Goal: Task Accomplishment & Management: Complete application form

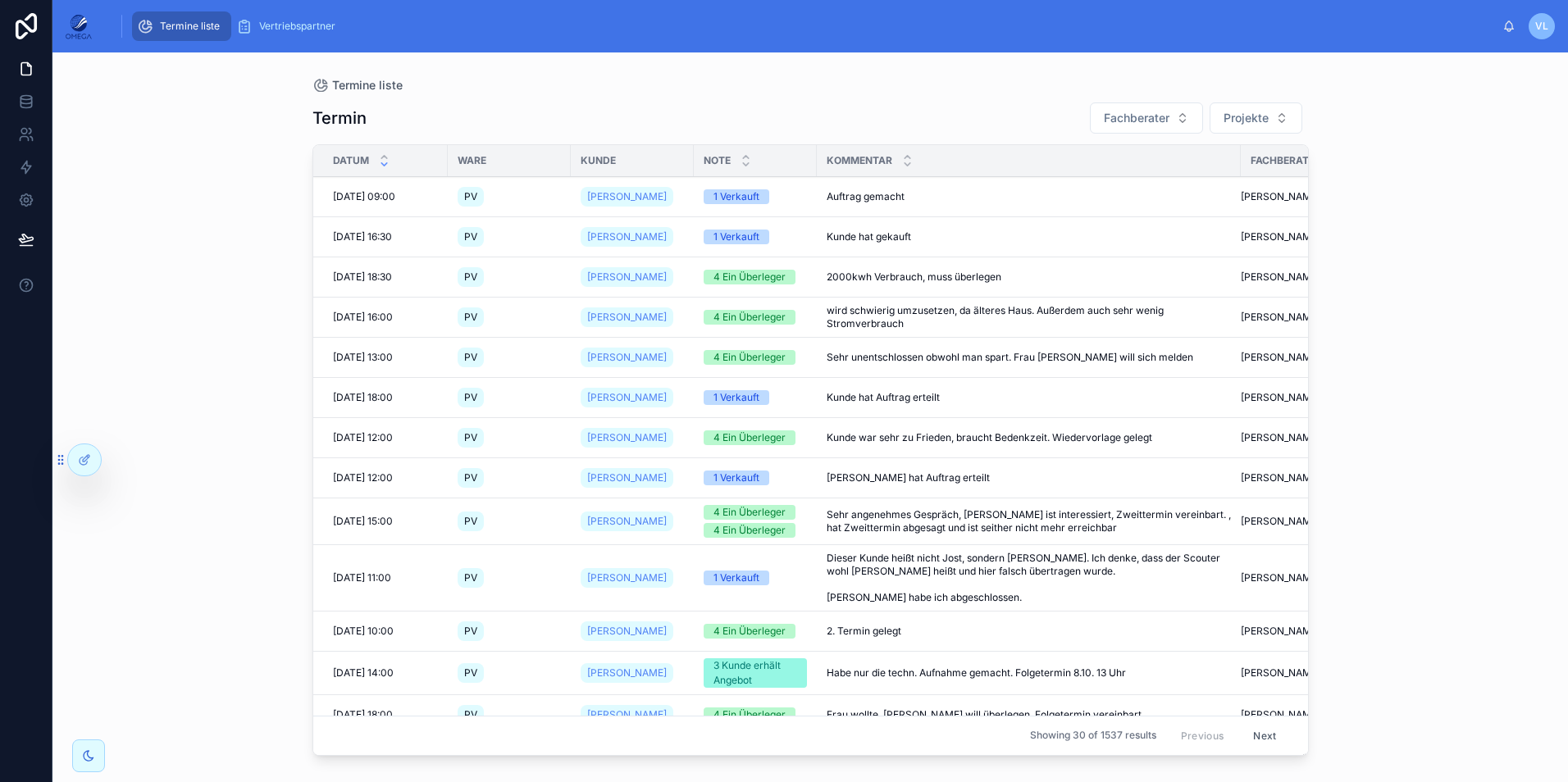
click at [0, 0] on div at bounding box center [0, 0] width 0 height 0
click at [0, 0] on icon at bounding box center [0, 0] width 0 height 0
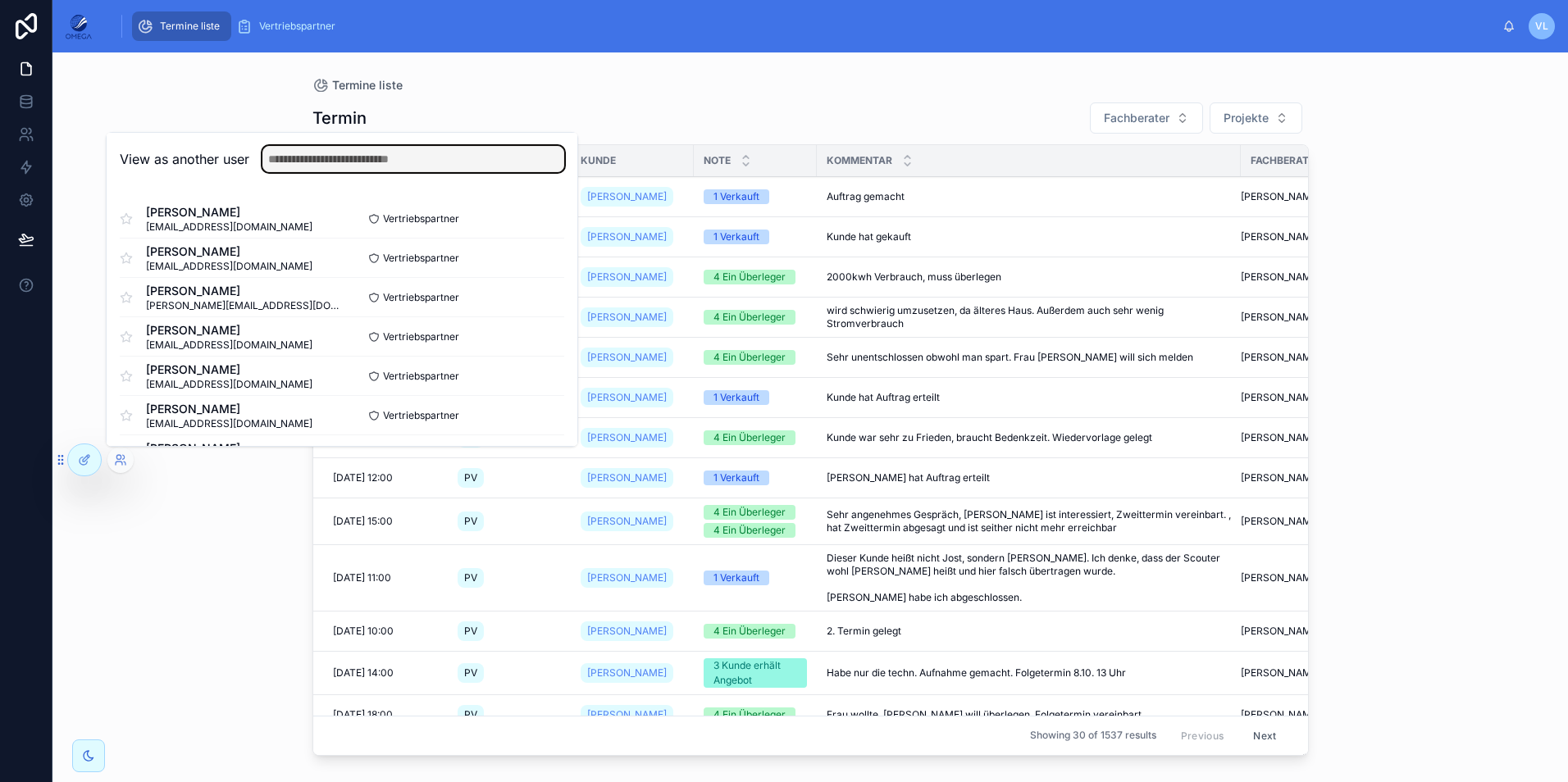
click at [349, 162] on input "text" at bounding box center [413, 158] width 301 height 26
type input "***"
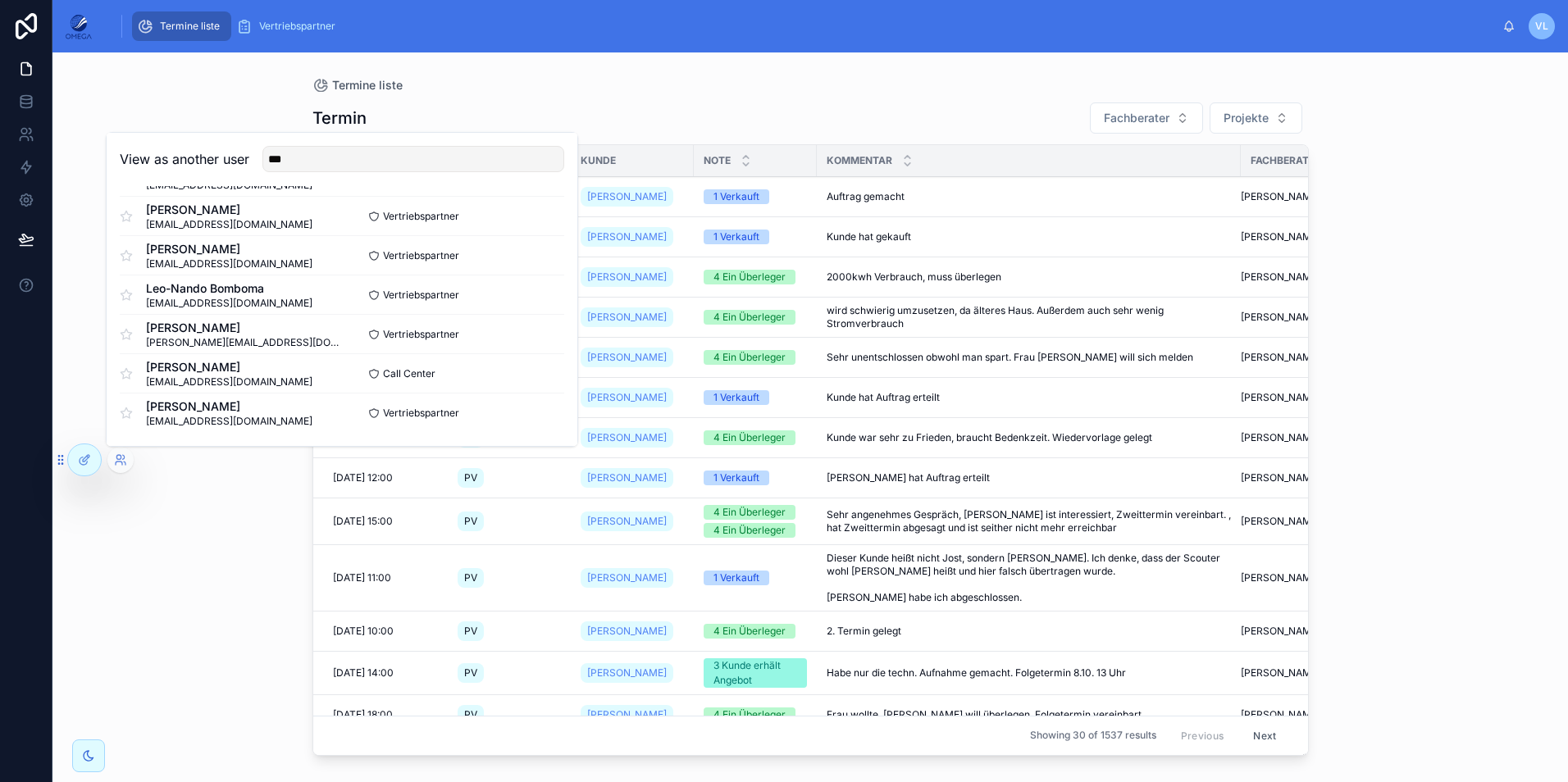
click at [0, 0] on button "Select" at bounding box center [0, 0] width 0 height 0
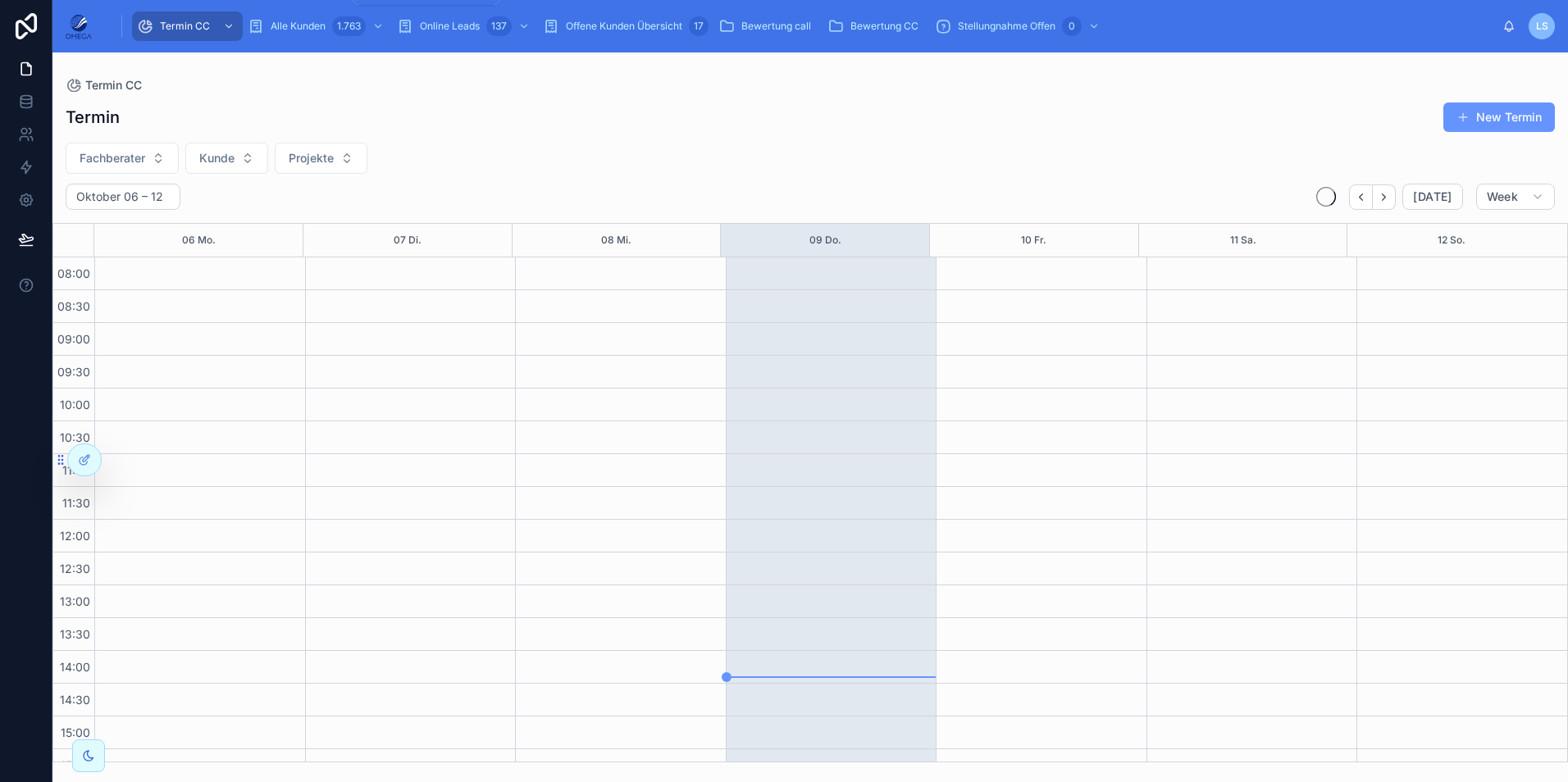
scroll to position [348, 0]
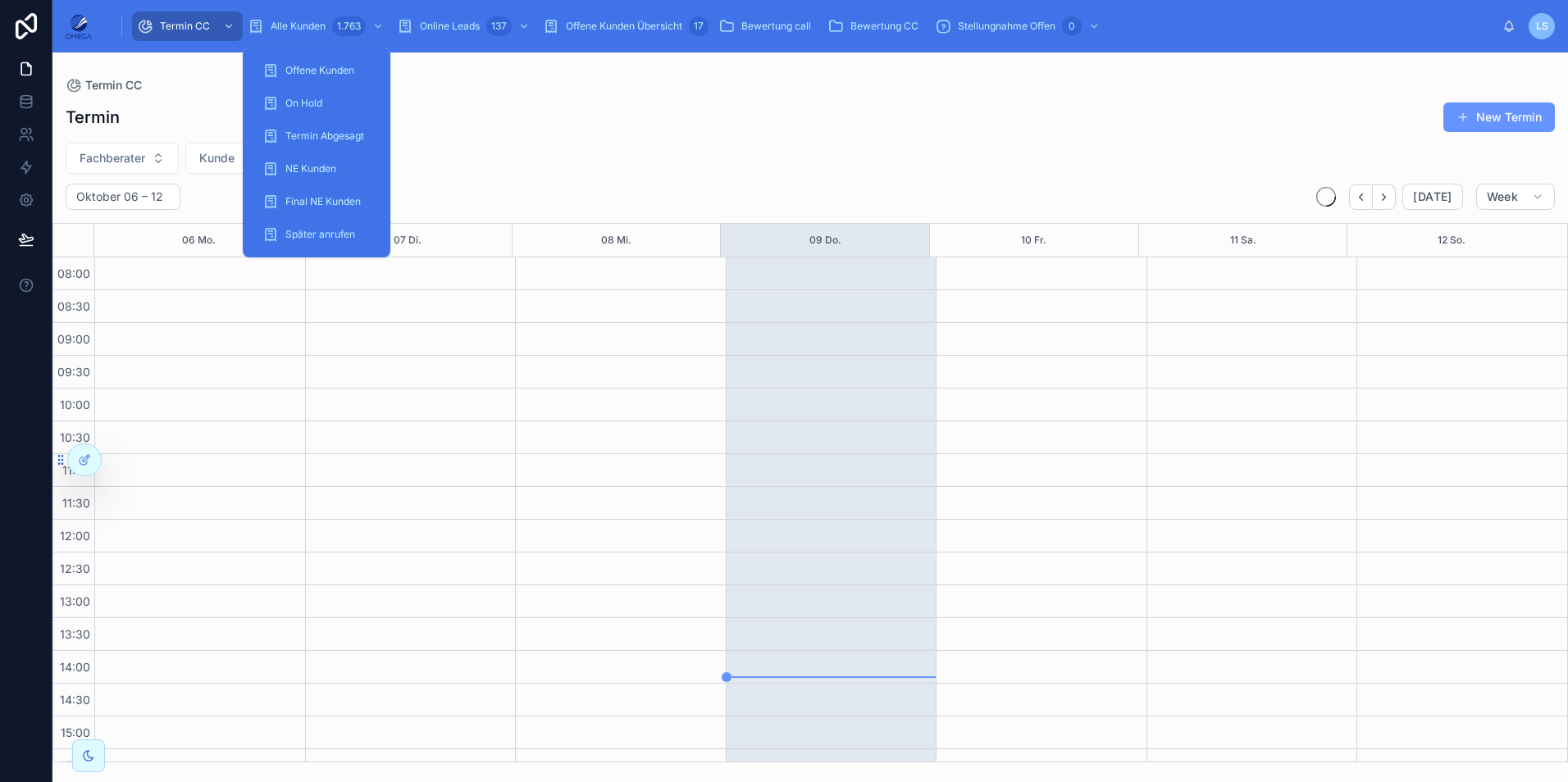
click at [296, 20] on span "Alle Kunden" at bounding box center [297, 26] width 55 height 13
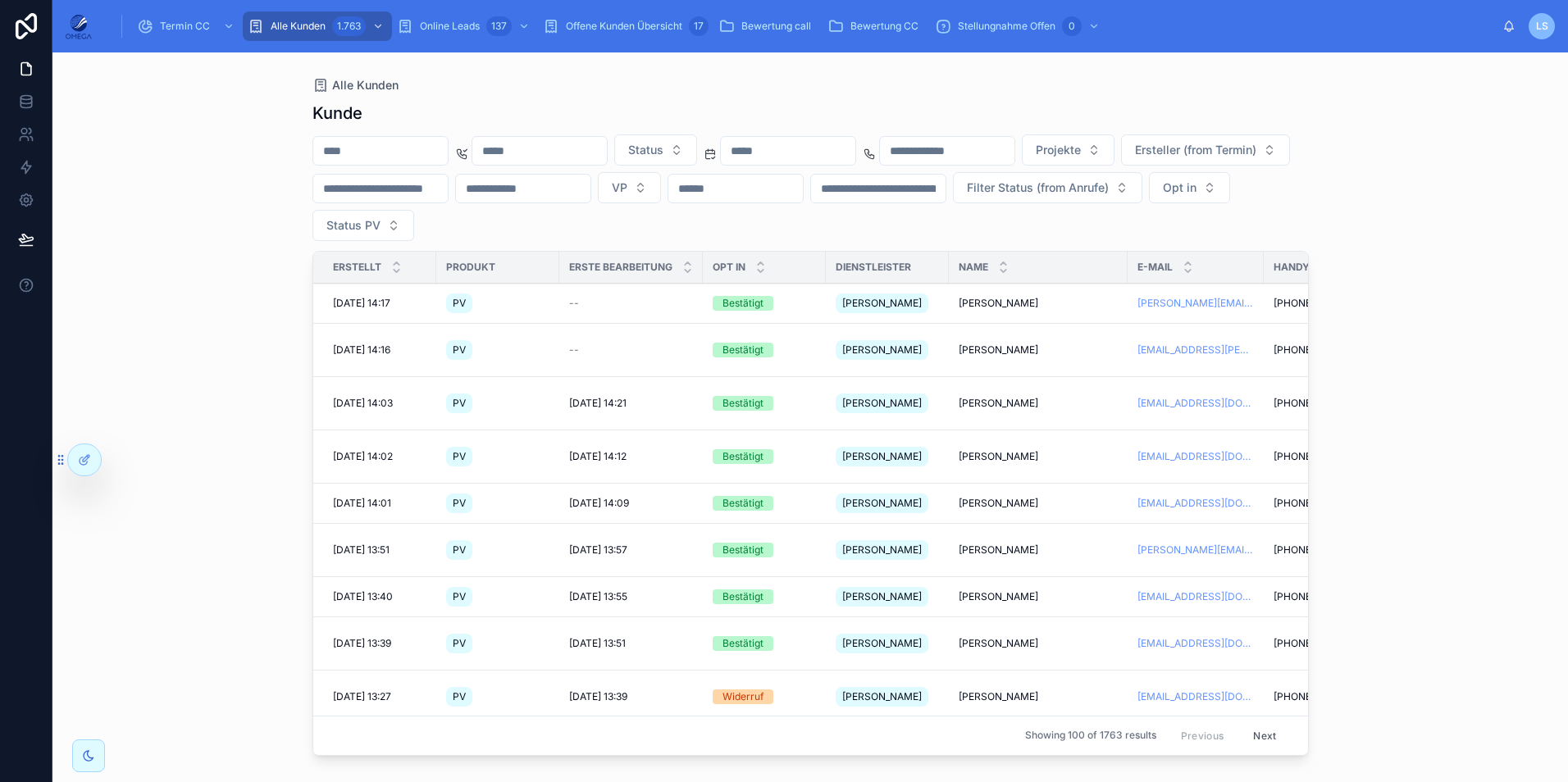
click at [405, 154] on input "text" at bounding box center [381, 151] width 135 height 23
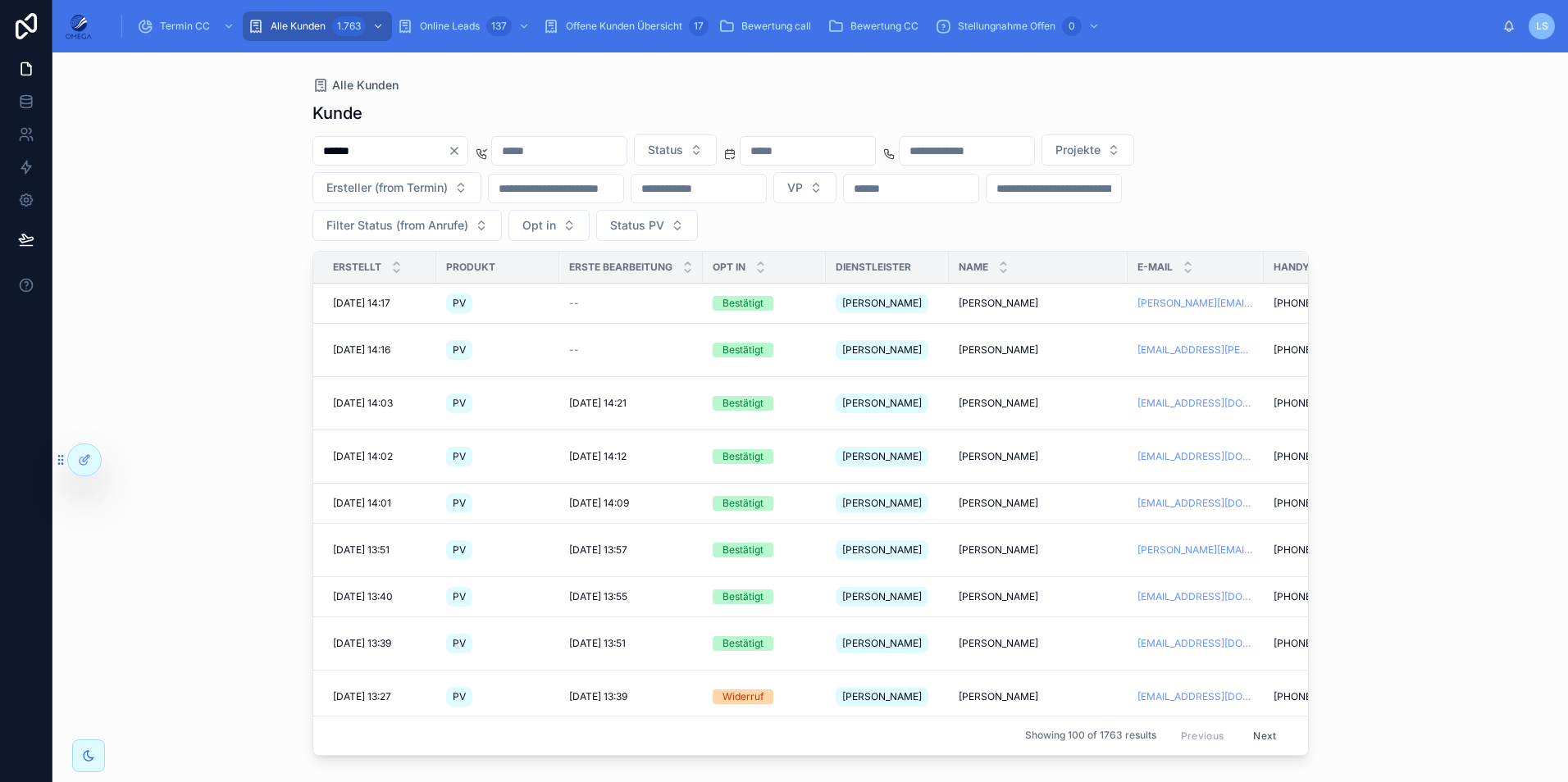
type input "******"
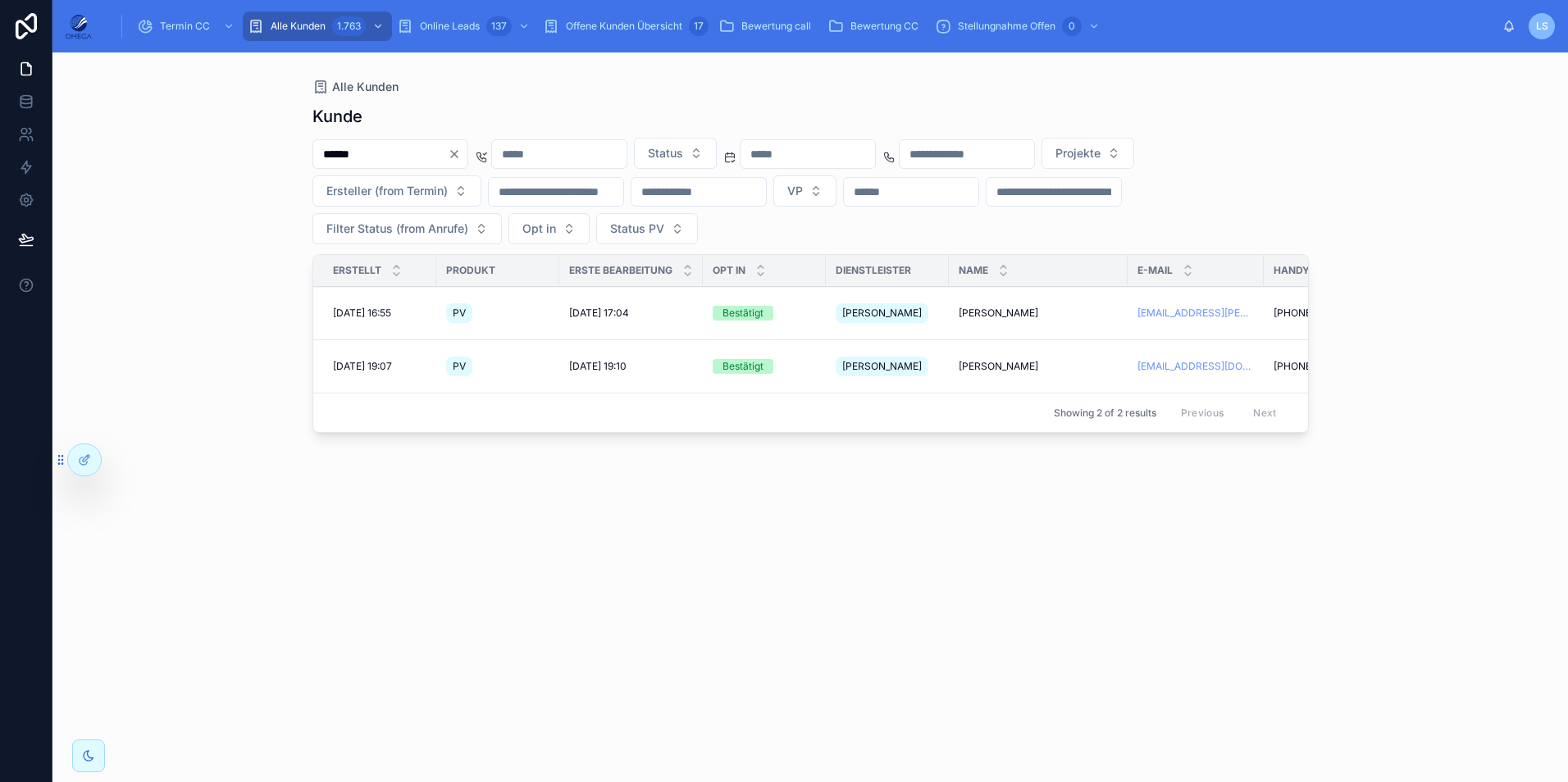
click at [992, 306] on span "Vitali Wetzel" at bounding box center [999, 313] width 79 height 13
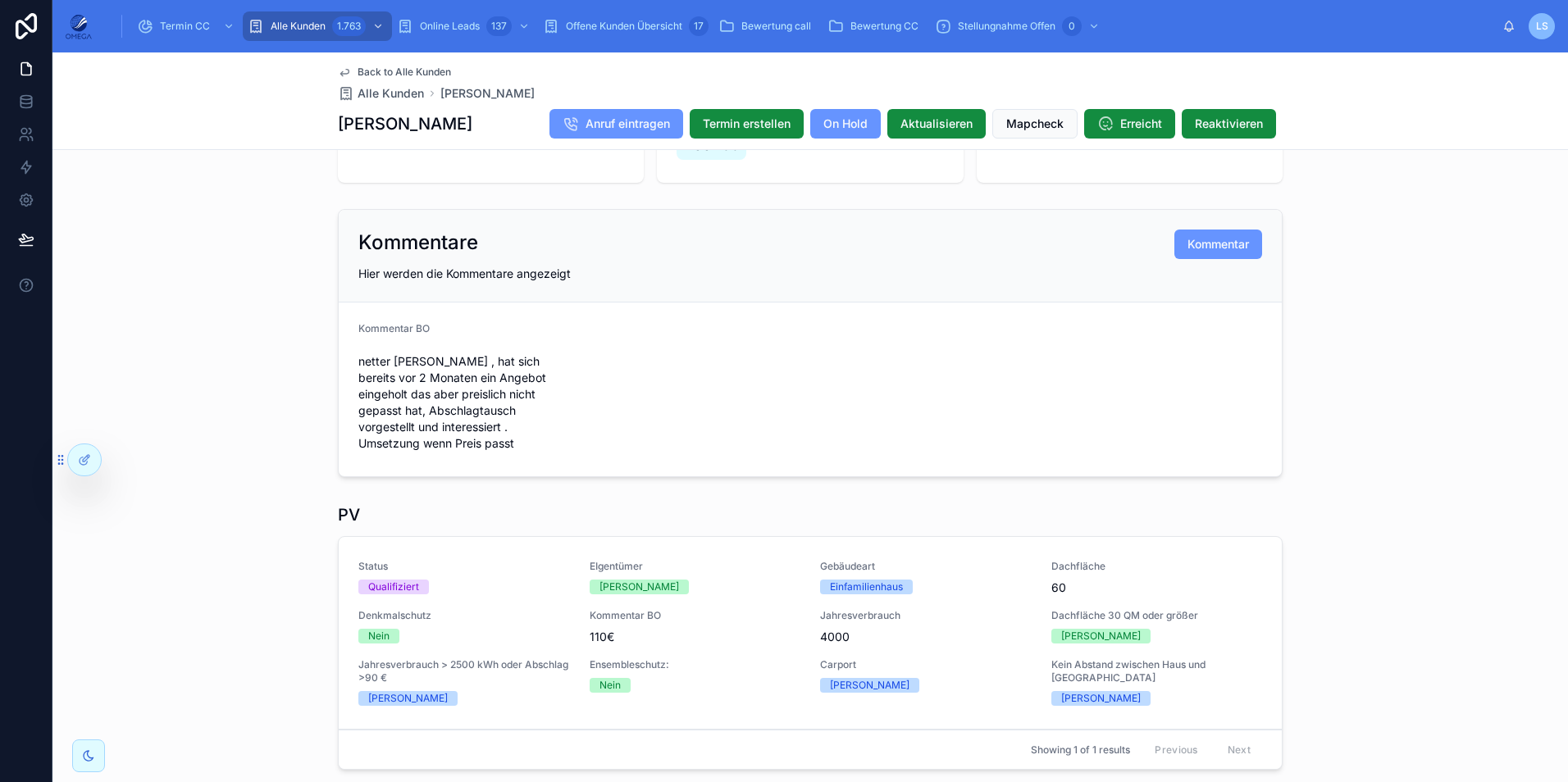
scroll to position [328, 0]
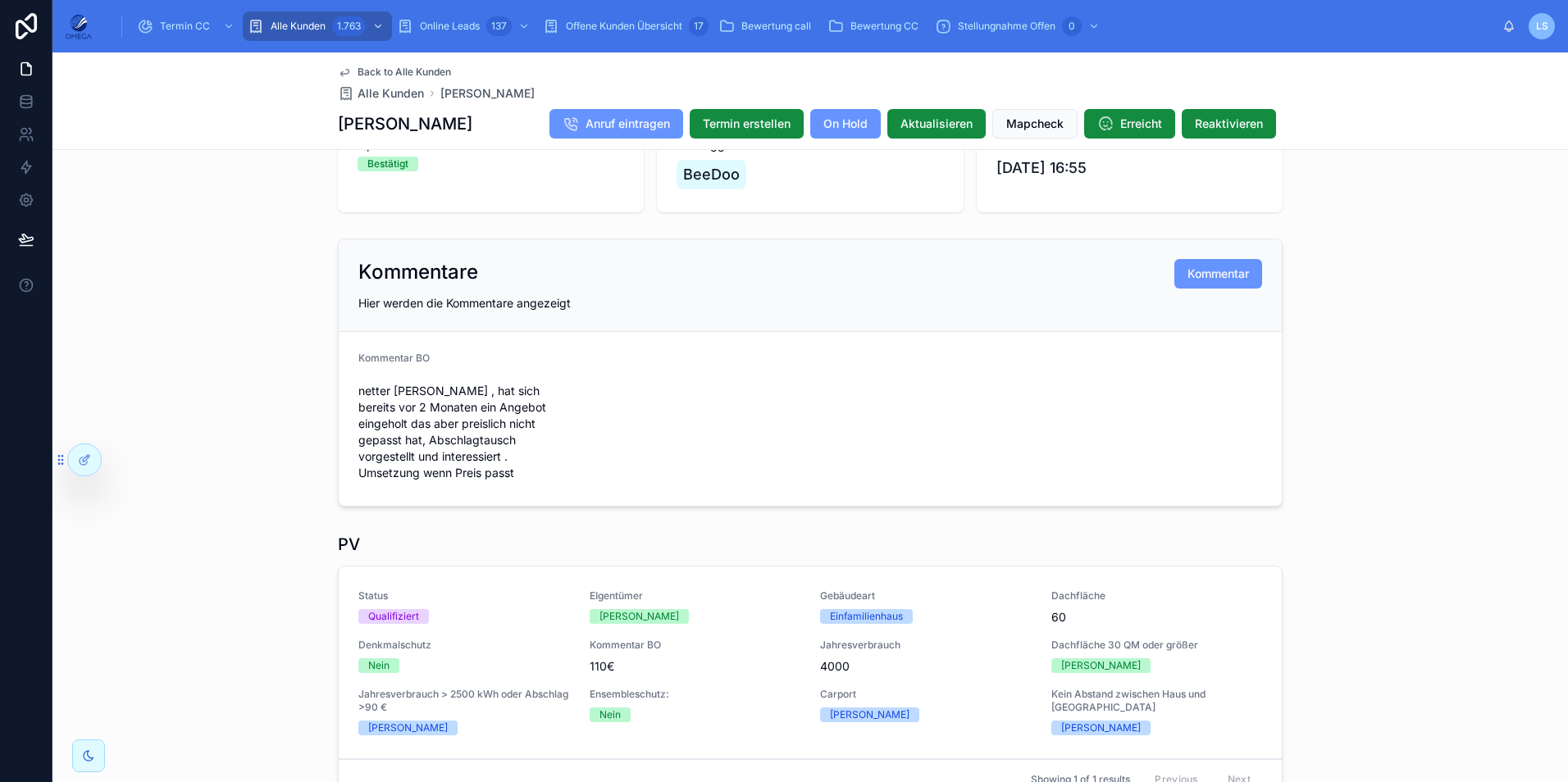
click at [189, 24] on span "Termin CC" at bounding box center [184, 26] width 50 height 13
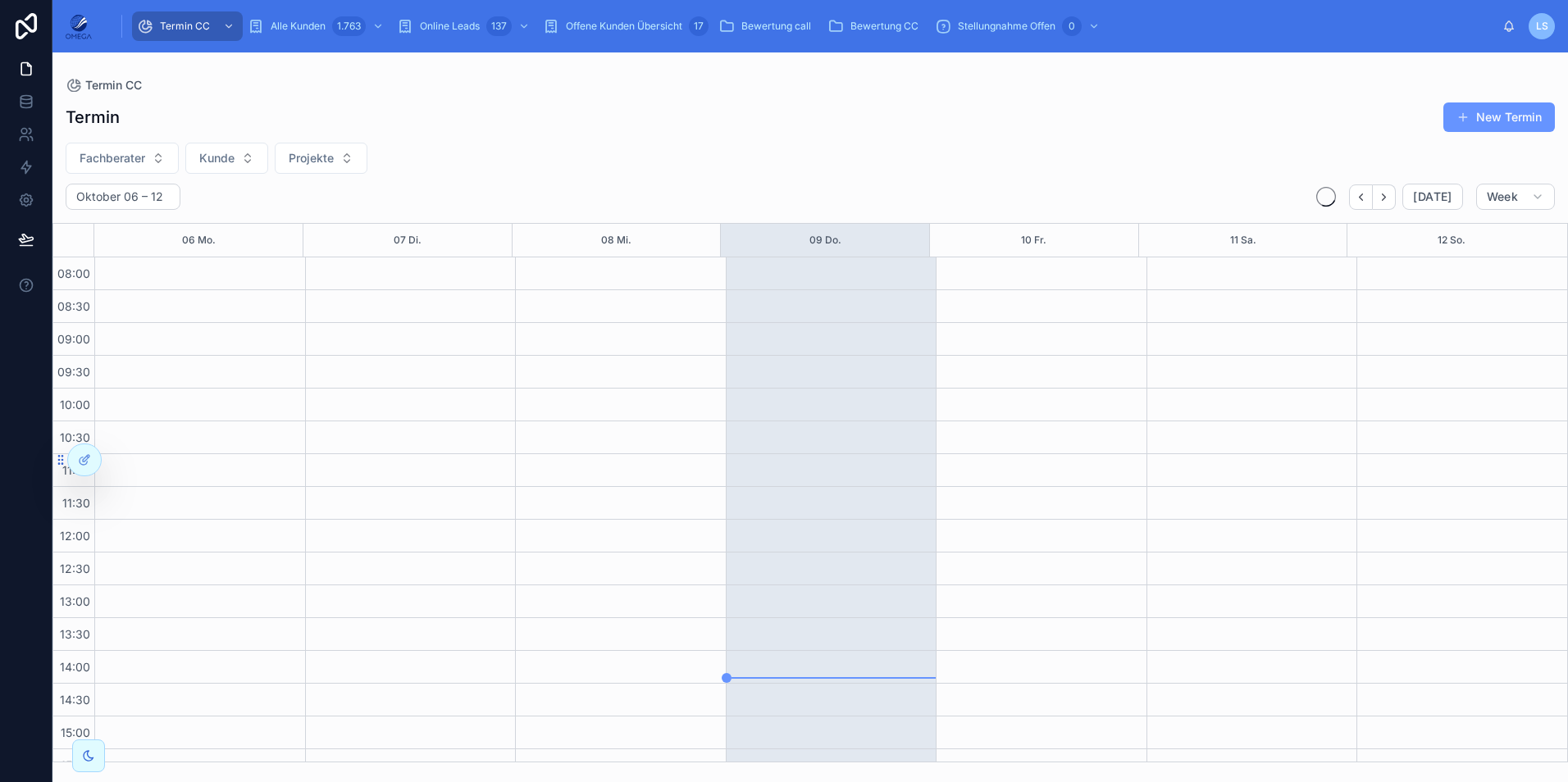
scroll to position [348, 0]
click at [141, 155] on span "Fachberater" at bounding box center [112, 157] width 66 height 16
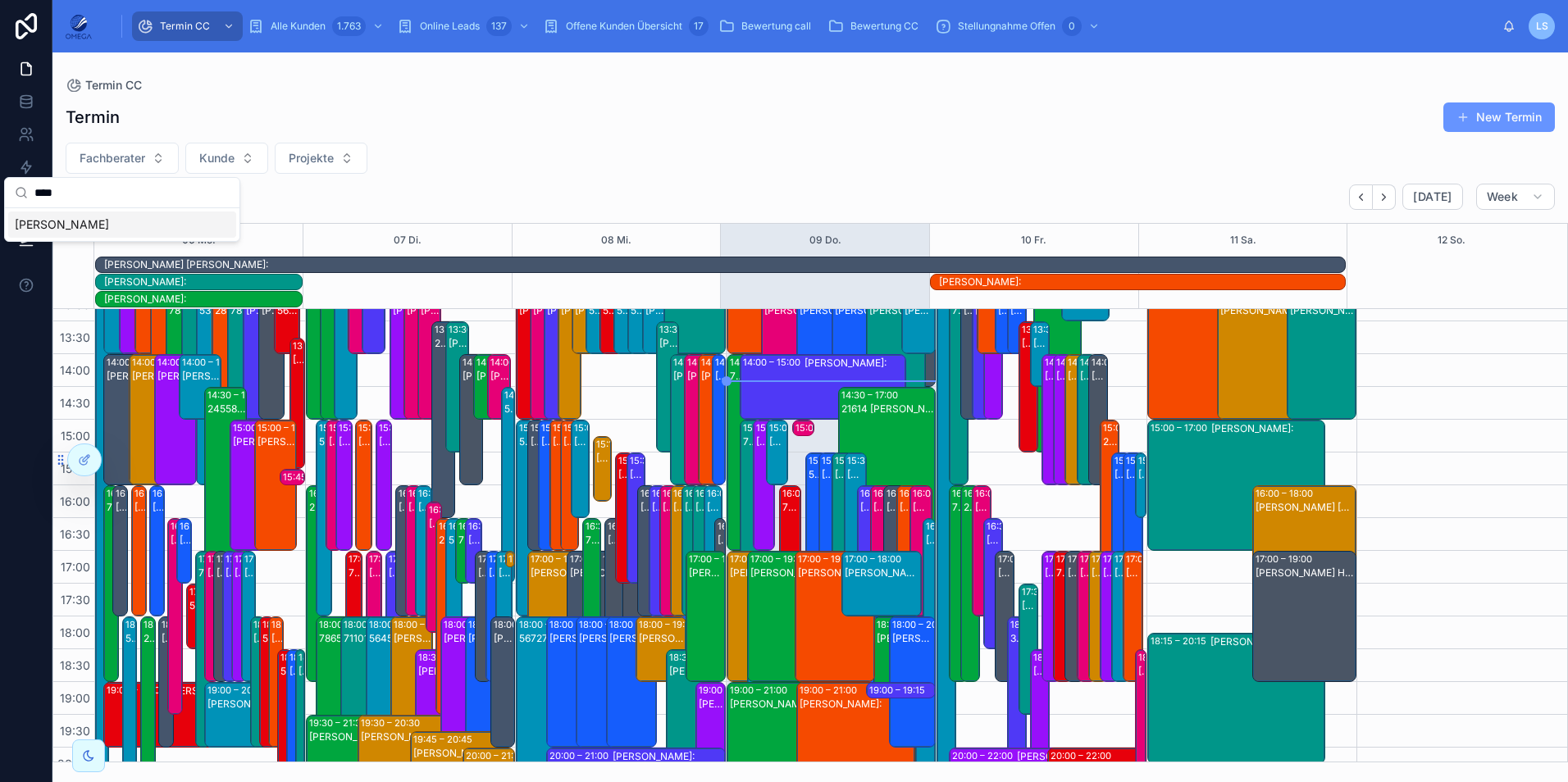
type input "****"
click at [108, 224] on div "Martin Bott" at bounding box center [122, 224] width 228 height 26
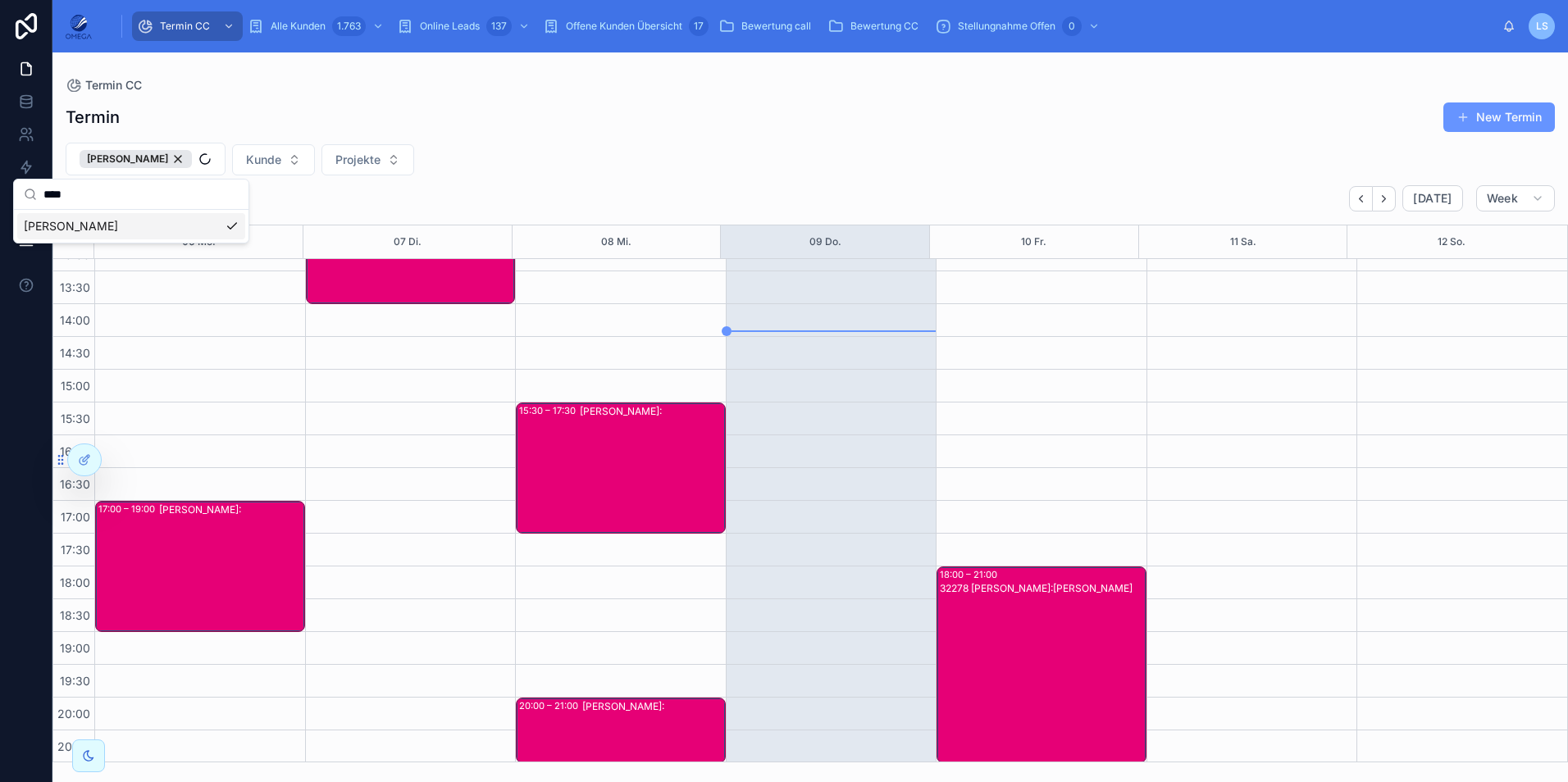
click at [643, 162] on div "Martin Bott Kunde Projekte" at bounding box center [810, 158] width 1516 height 33
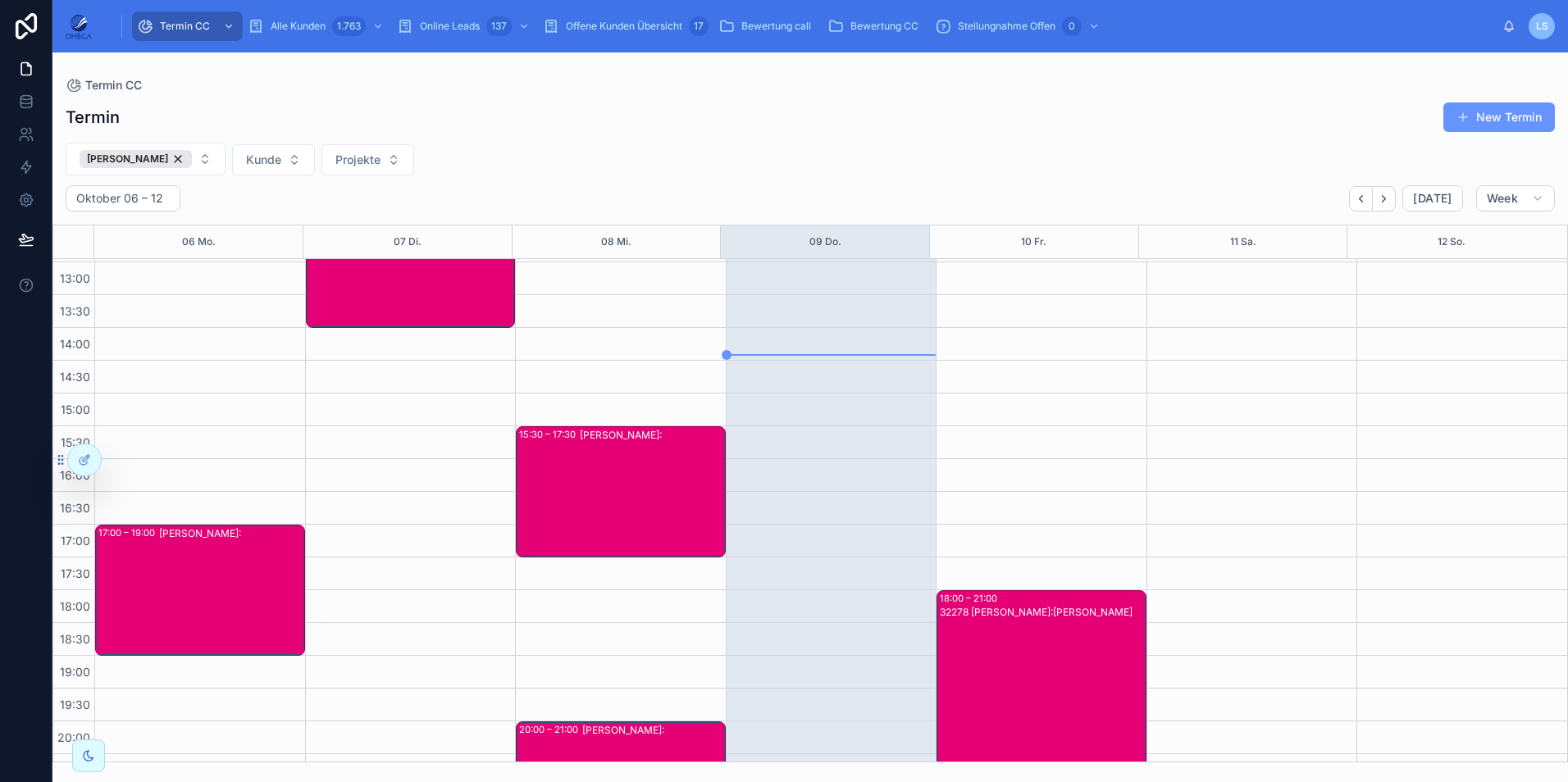
scroll to position [350, 0]
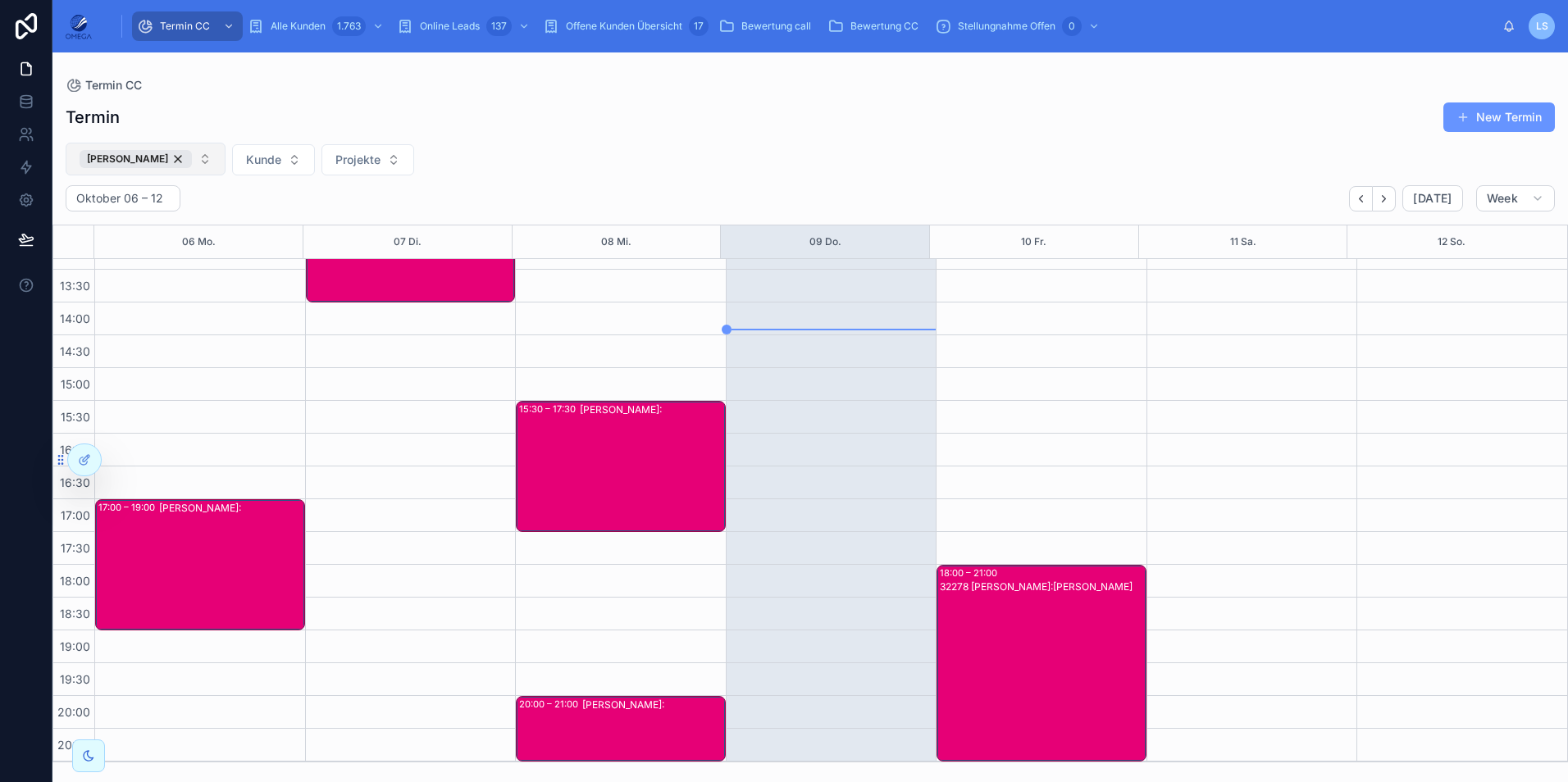
click at [183, 163] on button "Martin Bott" at bounding box center [146, 158] width 160 height 33
type input "****"
click at [109, 225] on span "Philipp-Torben Hannigk" at bounding box center [71, 226] width 94 height 16
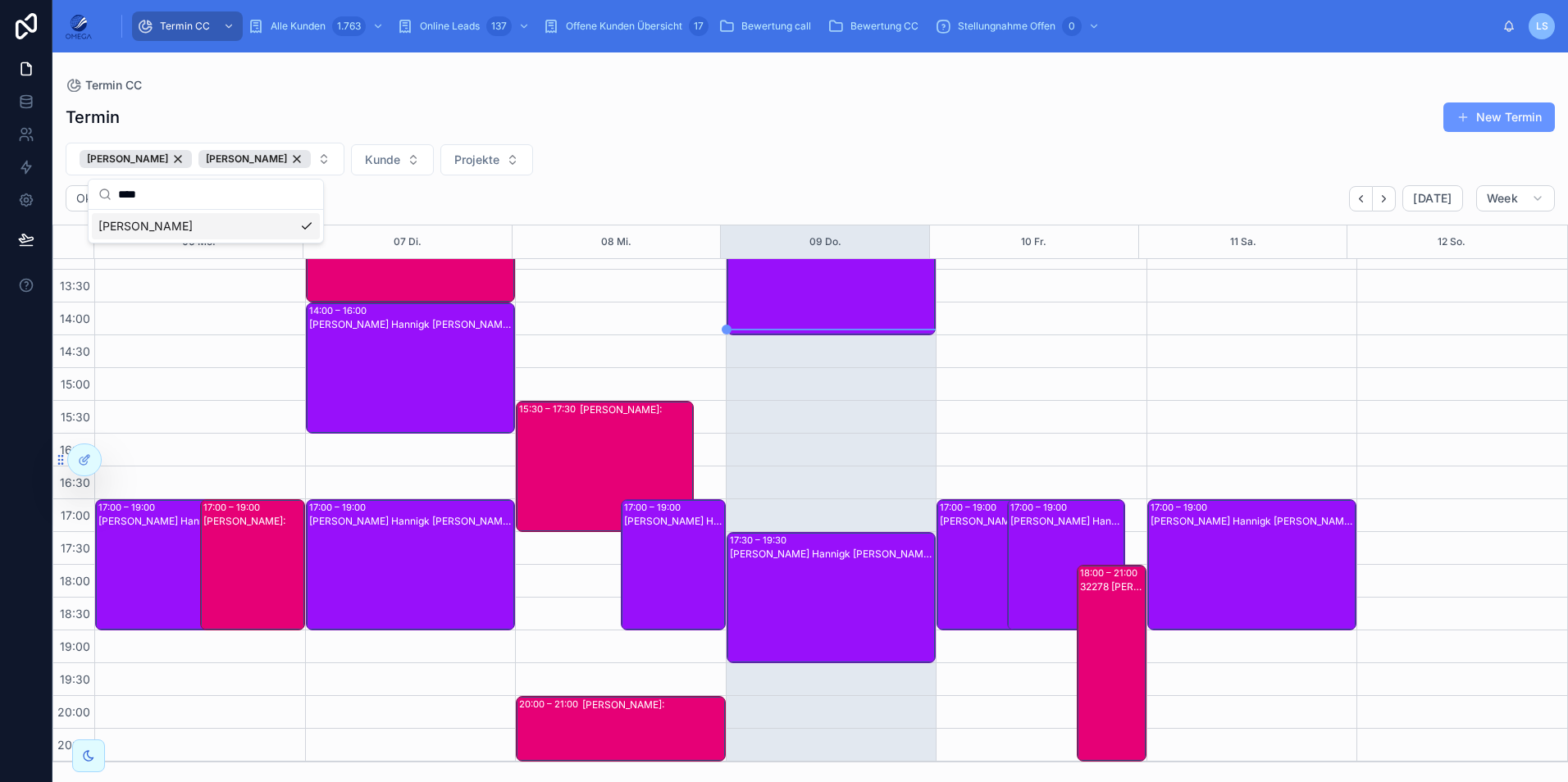
click at [1051, 537] on div "Philipp-Torben Hannigk Kunde:" at bounding box center [1067, 578] width 114 height 128
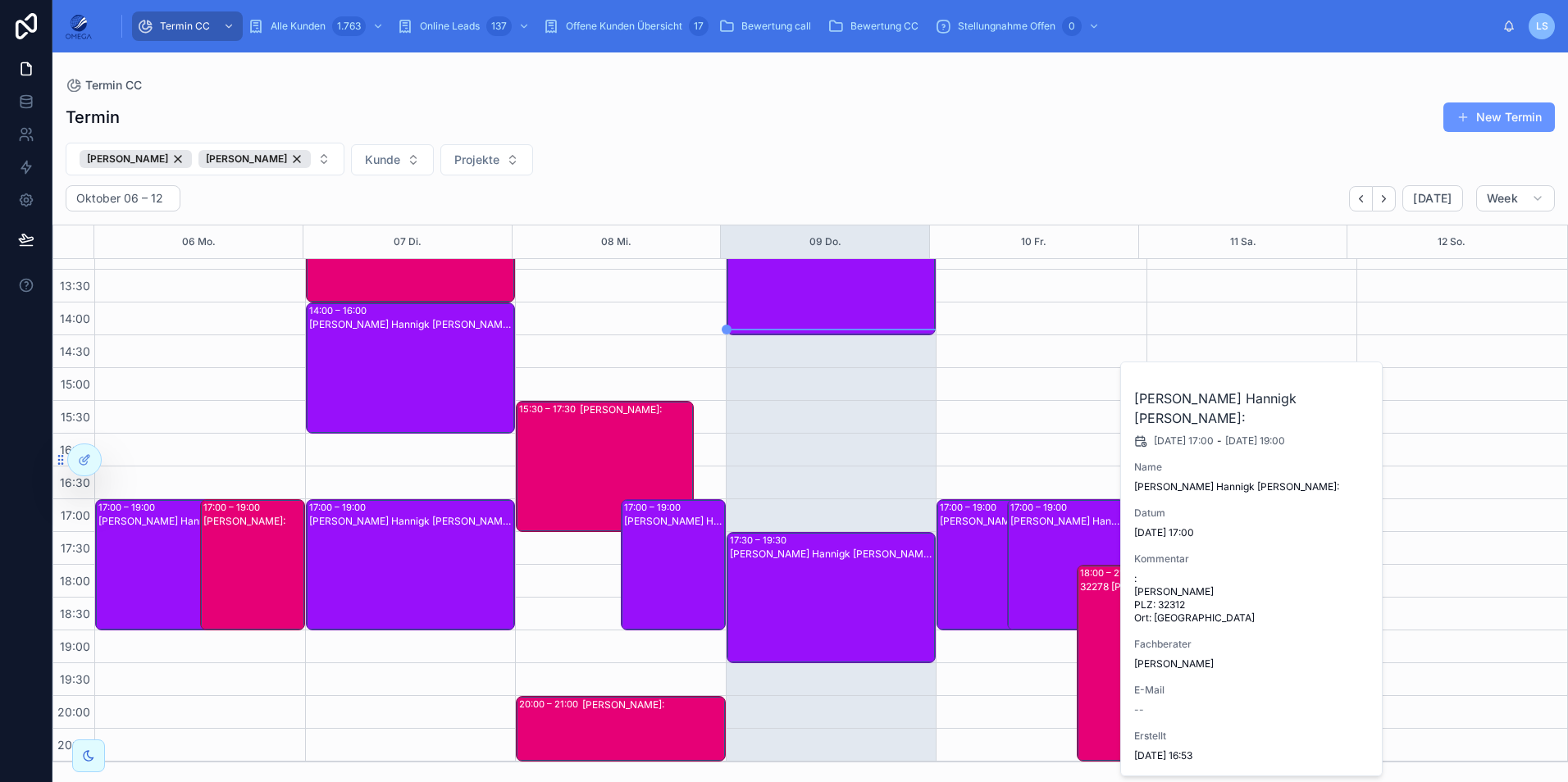
click at [1051, 537] on div "Philipp-Torben Hannigk Kunde:" at bounding box center [1067, 578] width 114 height 128
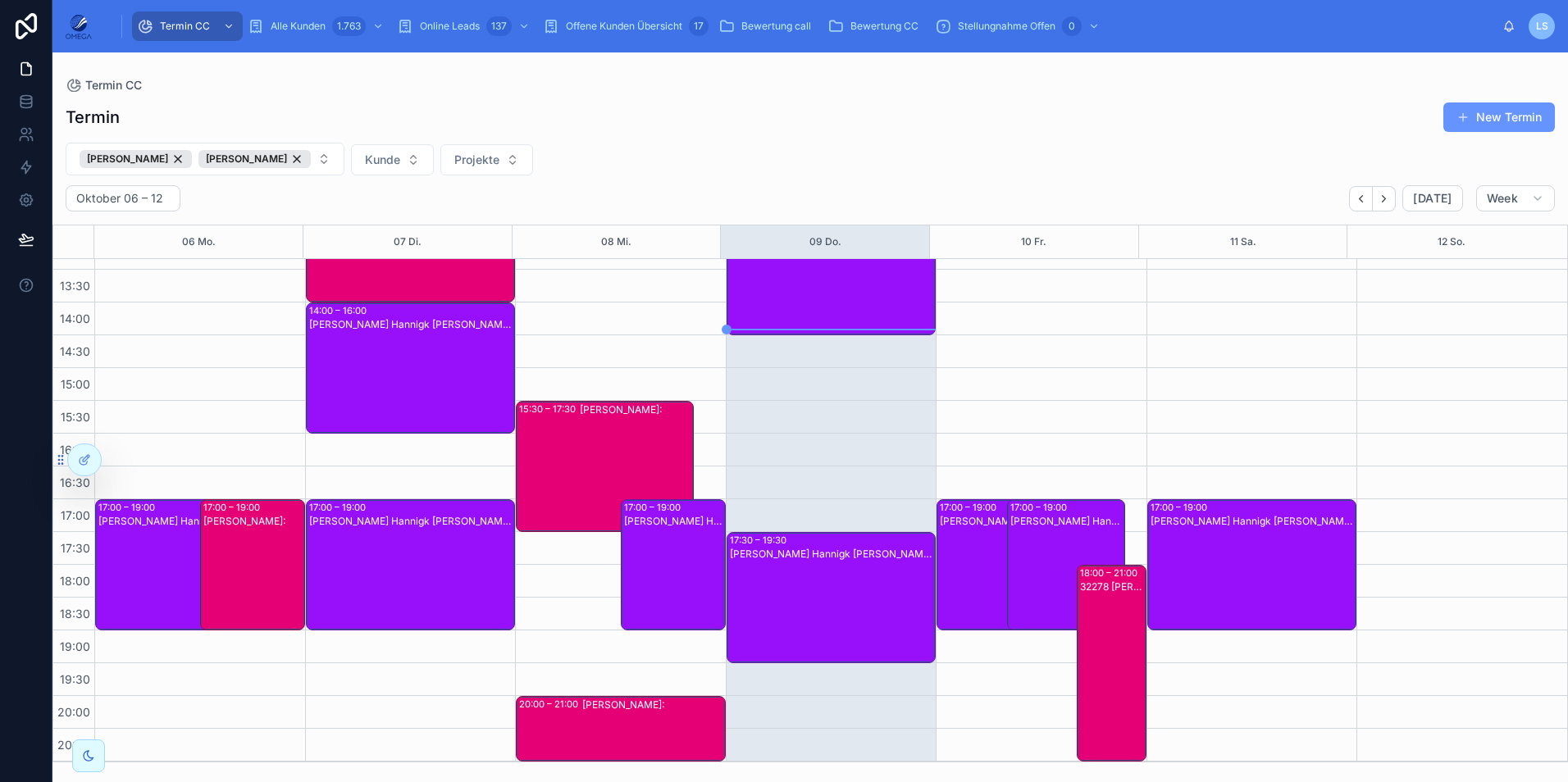
click at [1089, 614] on div "32278 Martin Bott Kunde:Vitali Wetzel" at bounding box center [1112, 677] width 65 height 194
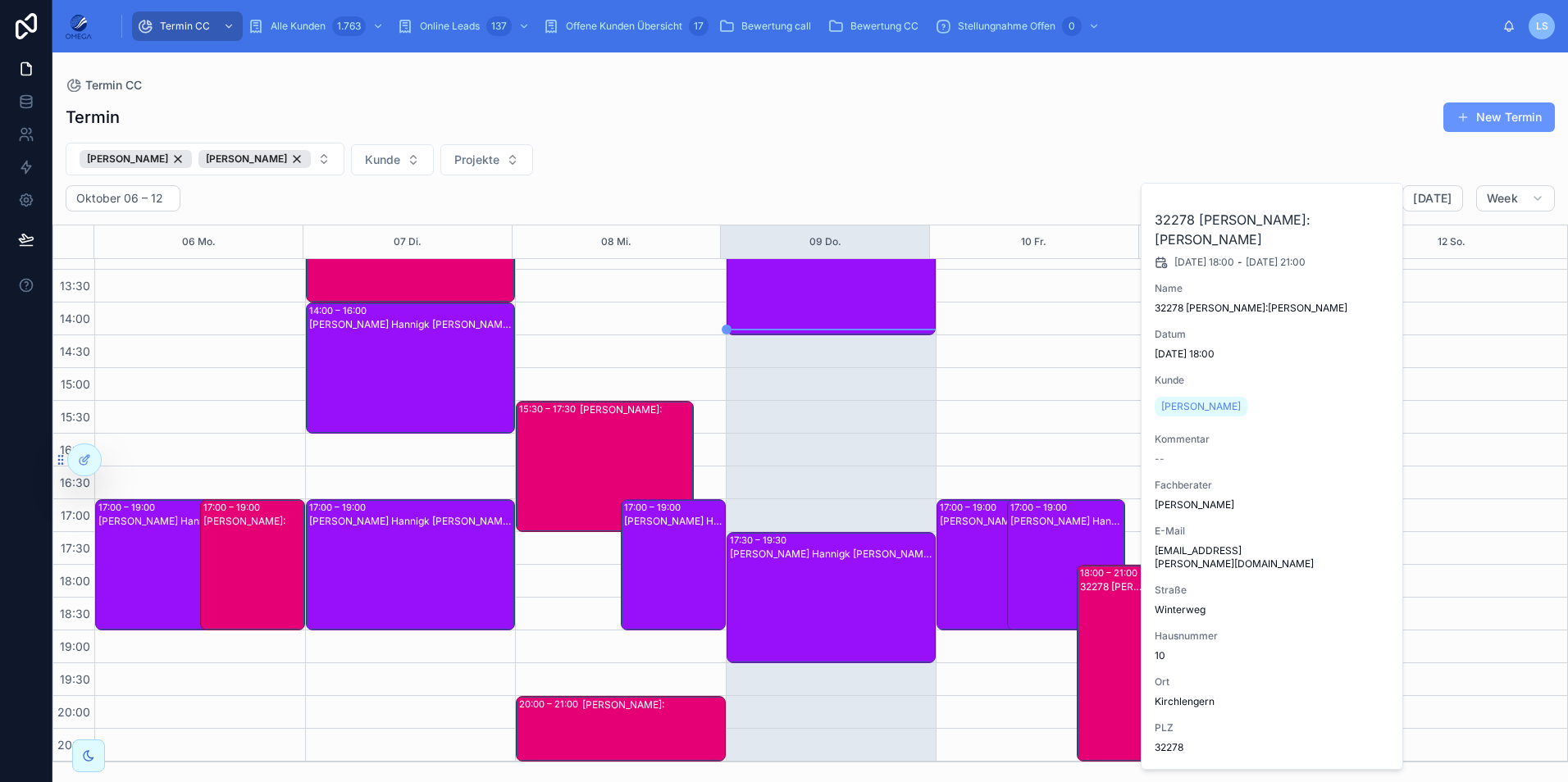
click at [1089, 614] on div "32278 Martin Bott Kunde:Vitali Wetzel" at bounding box center [1112, 677] width 65 height 194
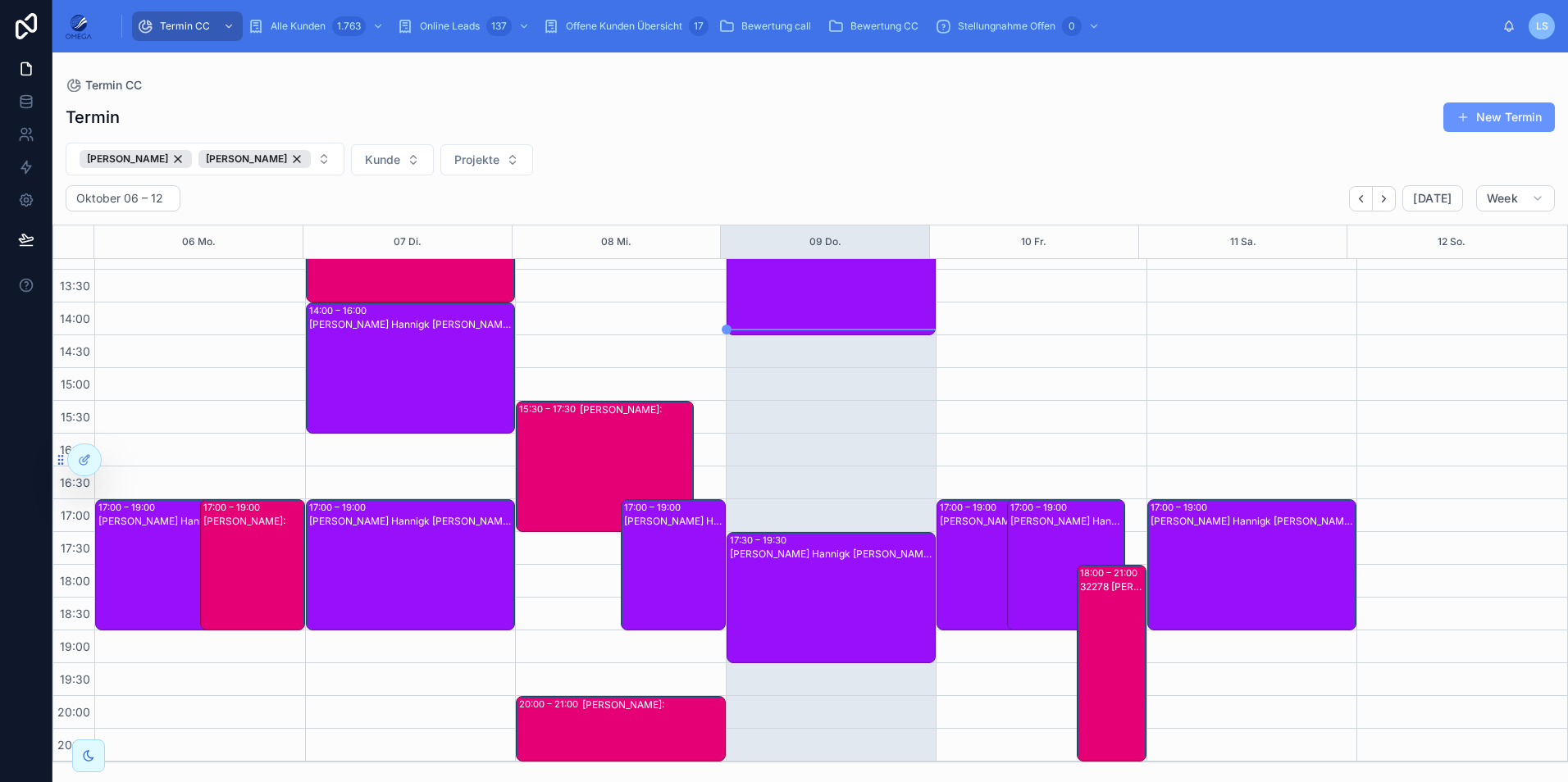
click at [964, 570] on div "Philipp-Torben Hannigk Kunde:" at bounding box center [996, 578] width 114 height 128
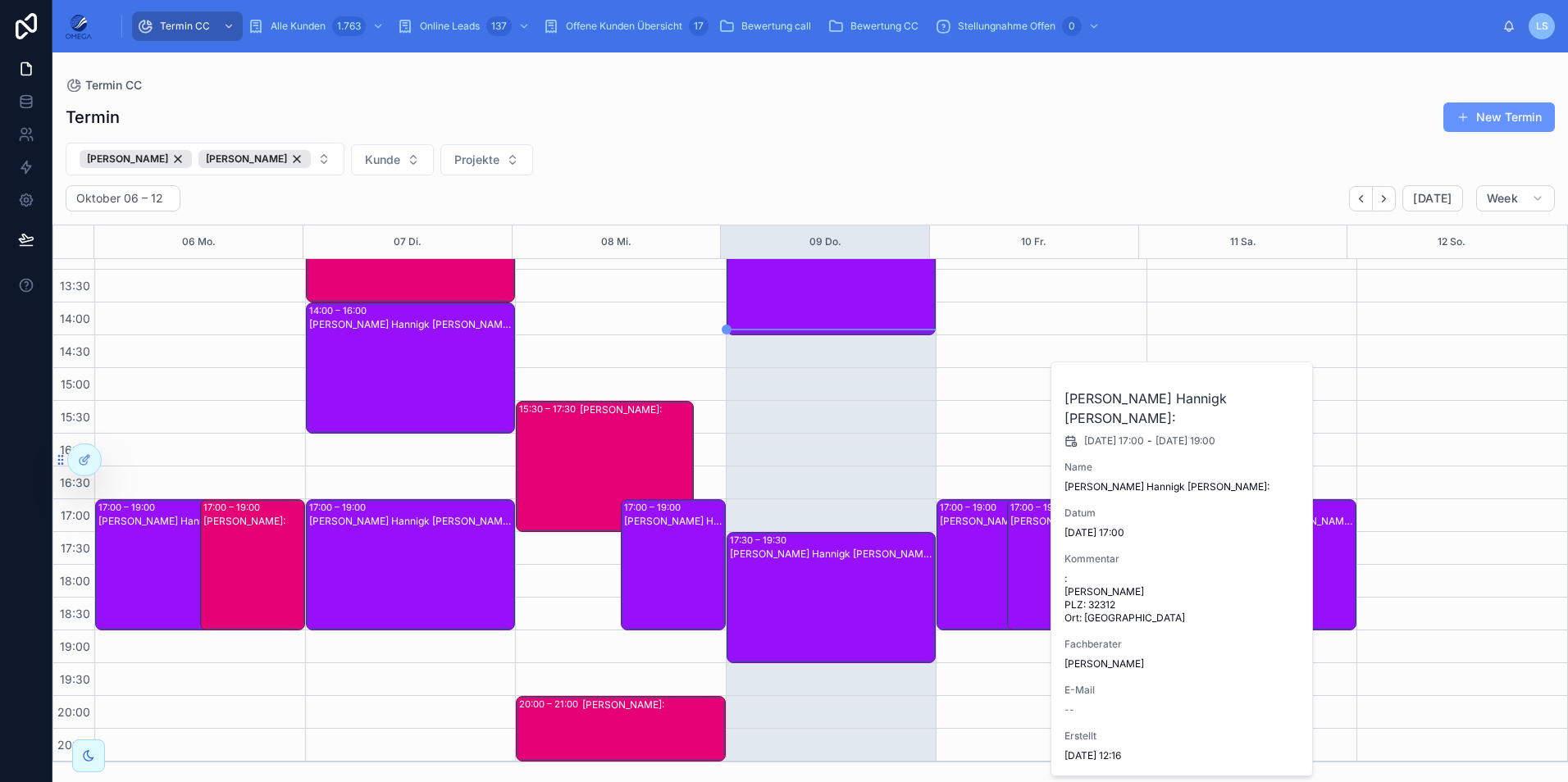
click at [964, 570] on div "Philipp-Torben Hannigk Kunde:" at bounding box center [996, 578] width 114 height 128
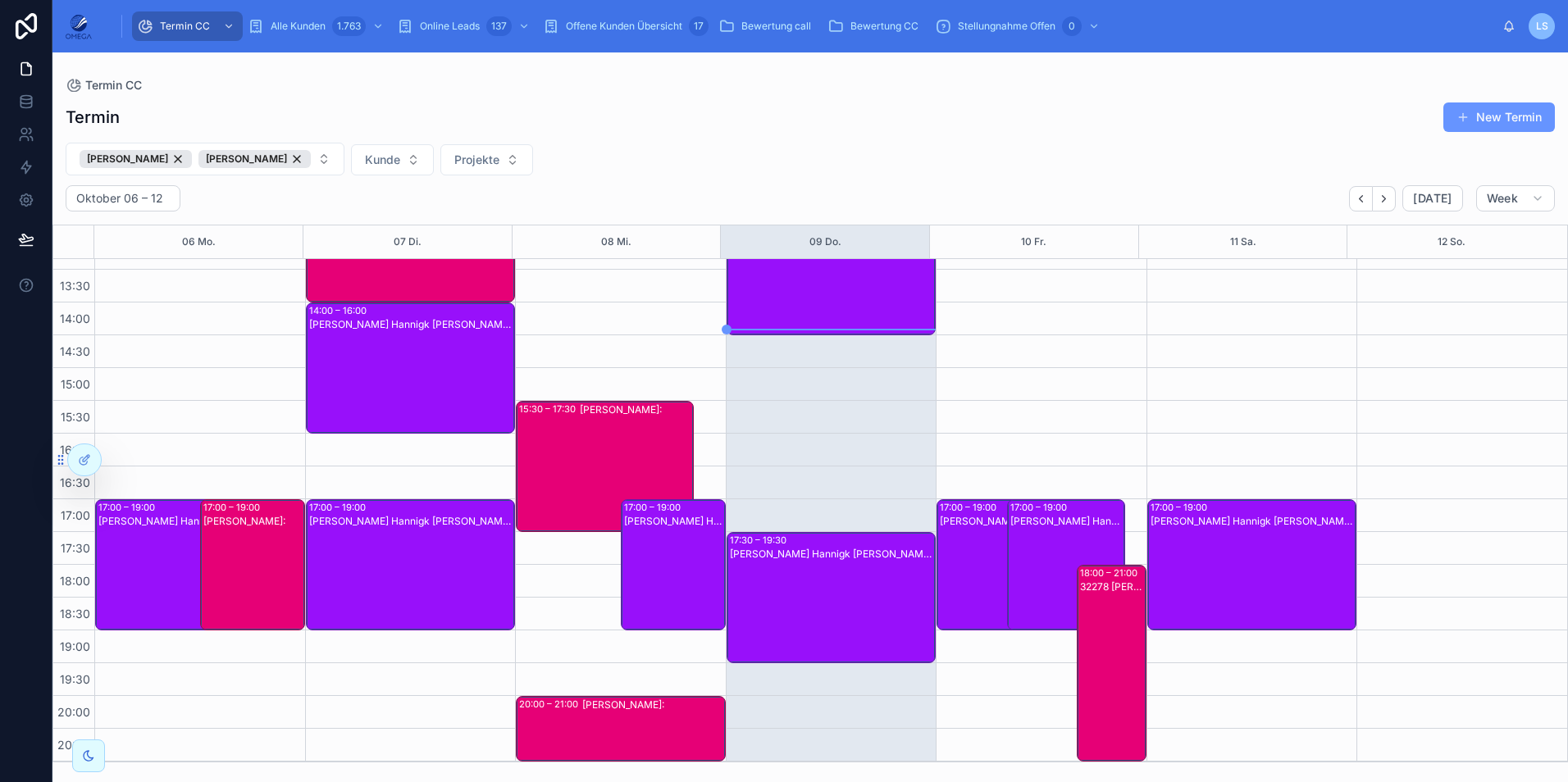
click at [1037, 560] on div "Philipp-Torben Hannigk Kunde:" at bounding box center [1067, 578] width 114 height 128
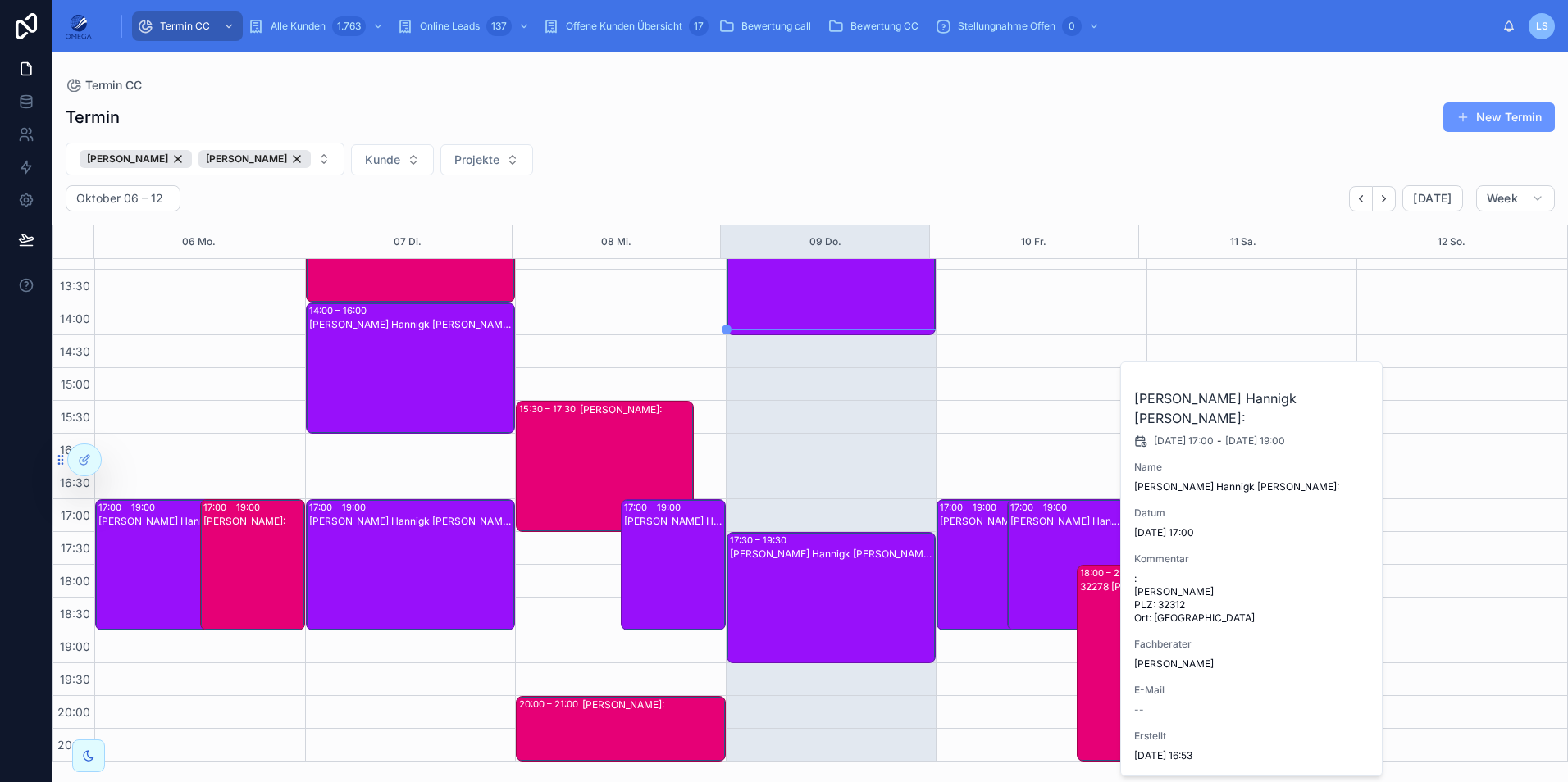
click at [1037, 559] on div "Philipp-Torben Hannigk Kunde:" at bounding box center [1067, 578] width 114 height 128
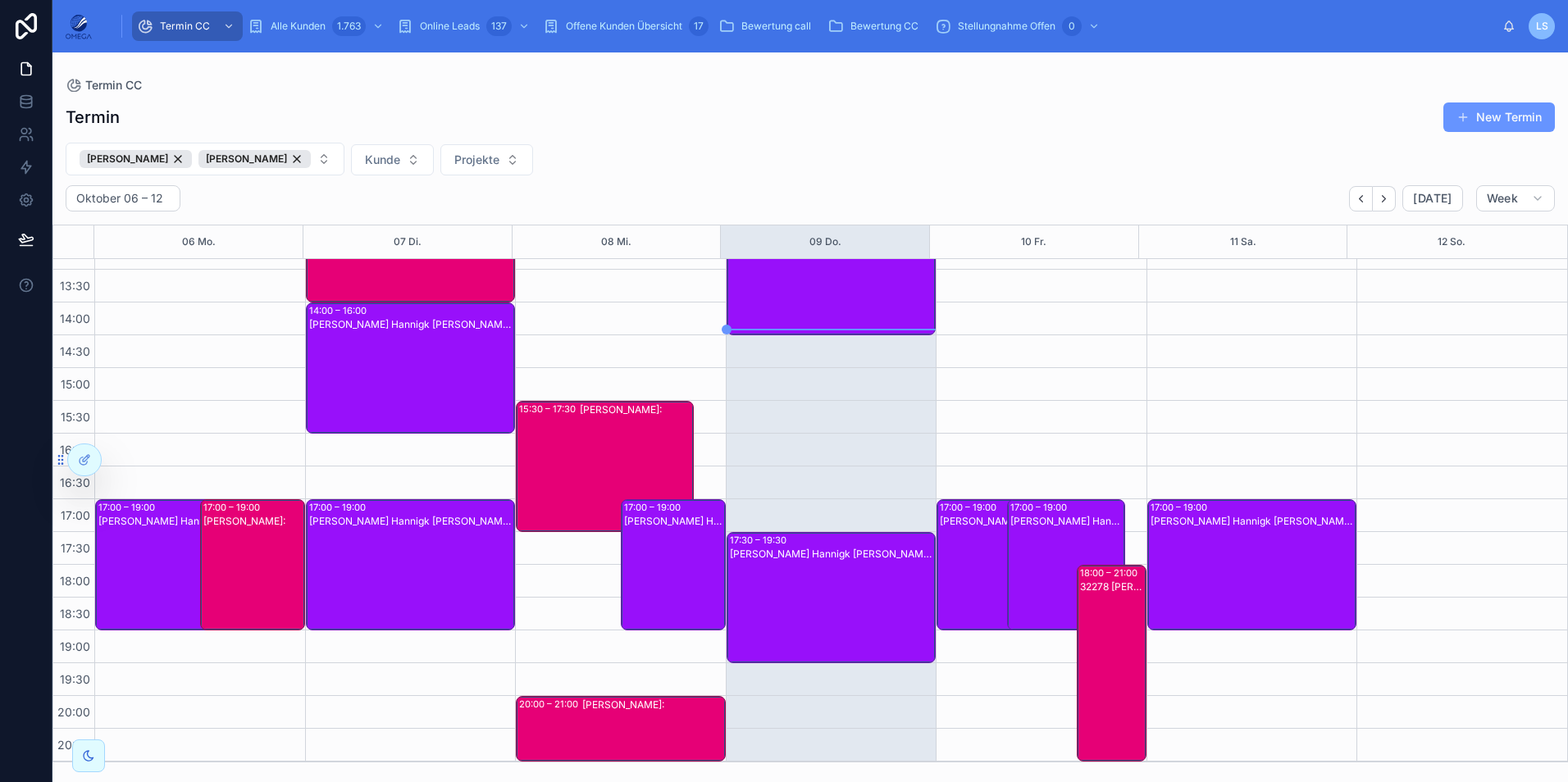
click at [973, 558] on div "Philipp-Torben Hannigk Kunde:" at bounding box center [996, 578] width 114 height 128
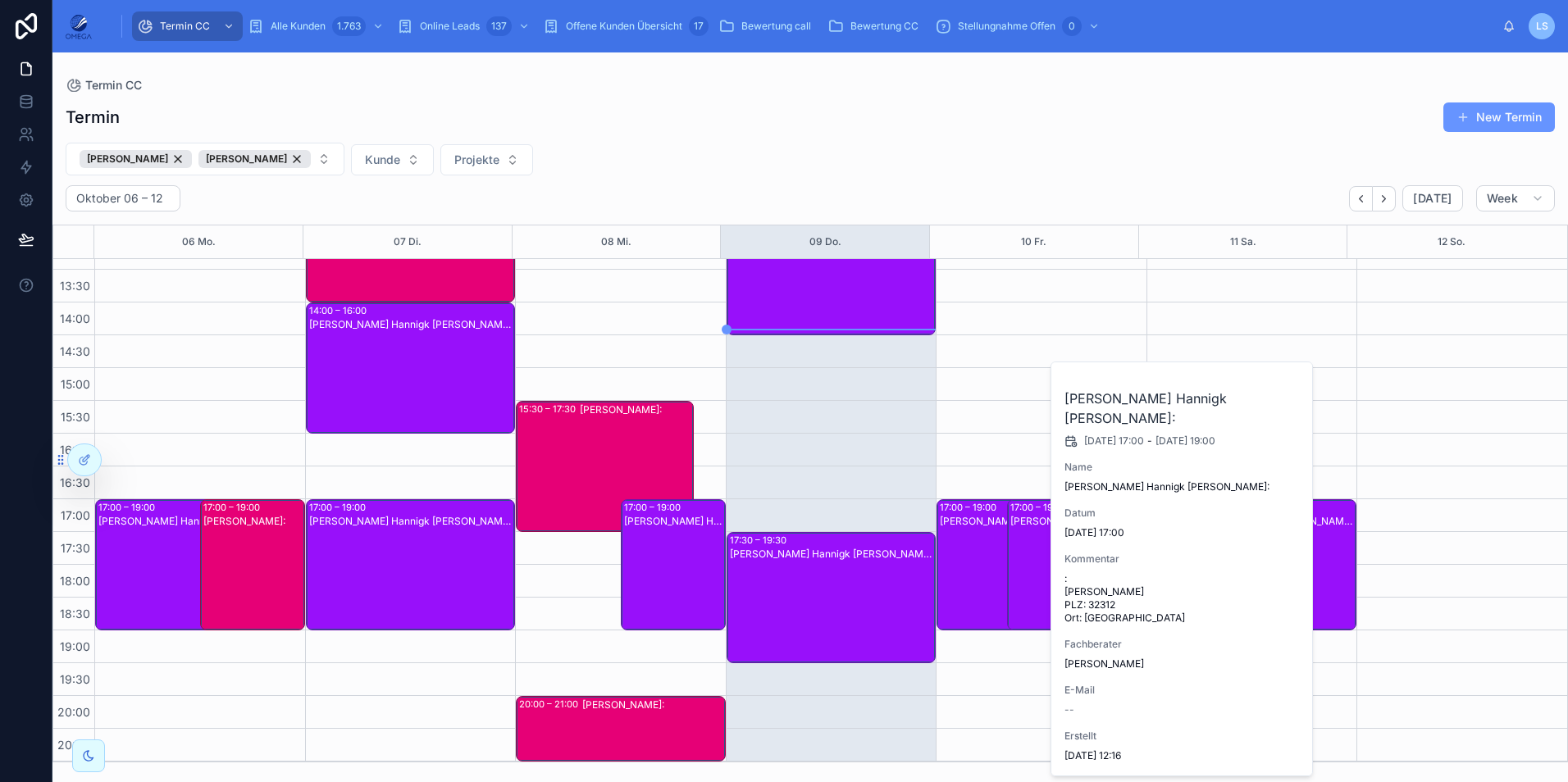
click at [973, 558] on div "Philipp-Torben Hannigk Kunde:" at bounding box center [996, 578] width 114 height 128
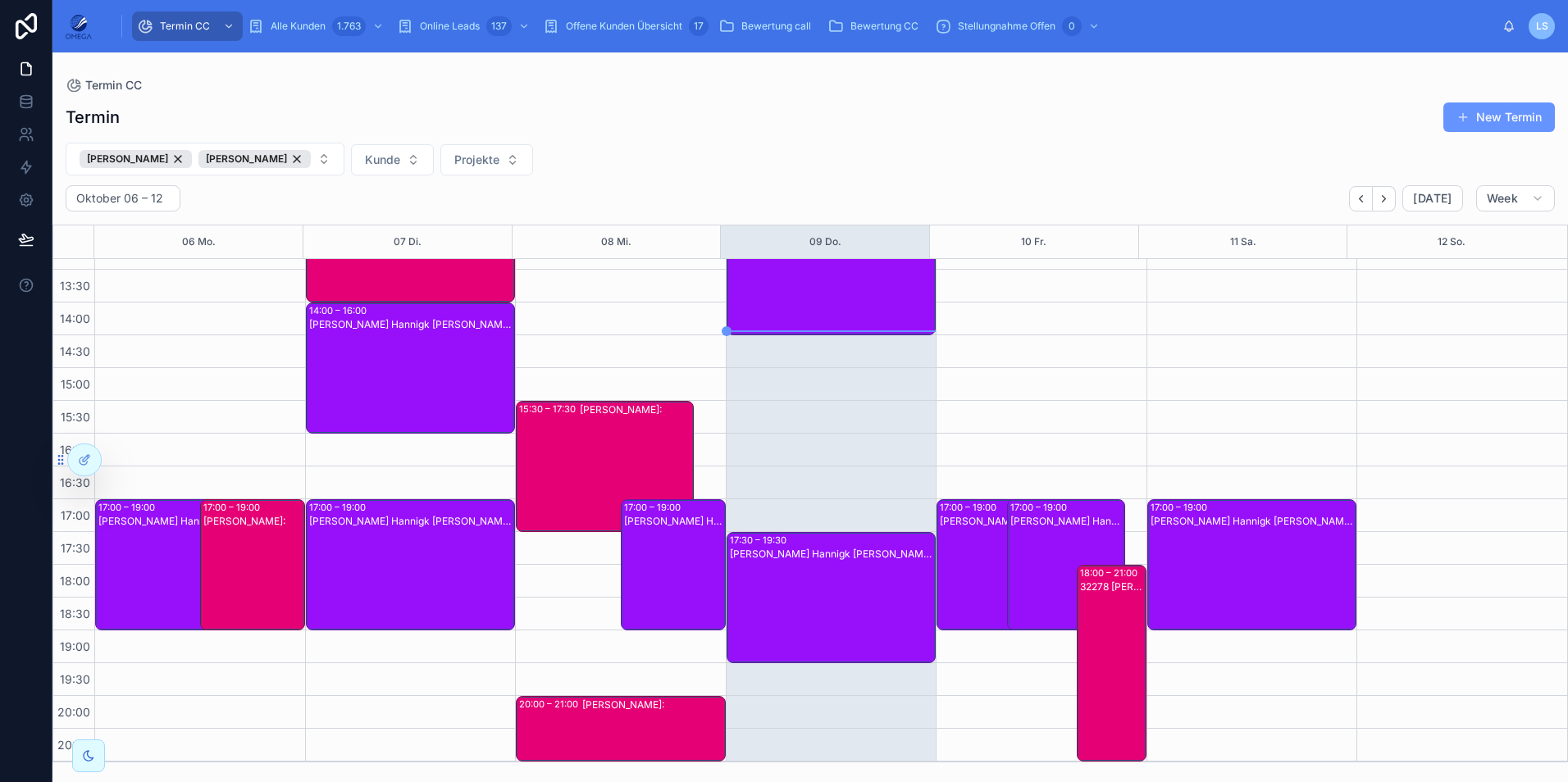
click at [973, 558] on div "Philipp-Torben Hannigk Kunde:" at bounding box center [996, 578] width 114 height 128
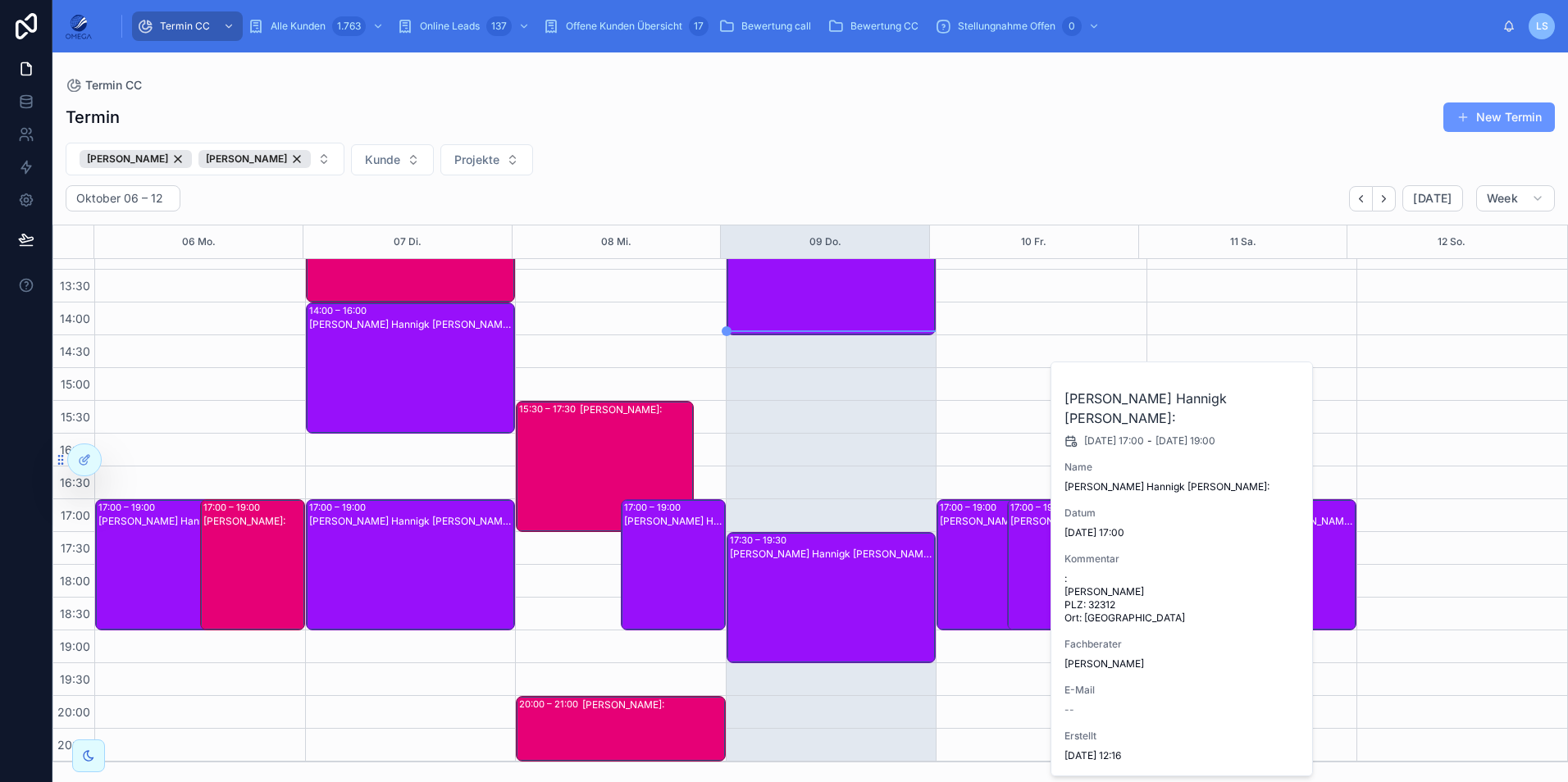
click at [973, 558] on div "Philipp-Torben Hannigk Kunde:" at bounding box center [996, 578] width 114 height 128
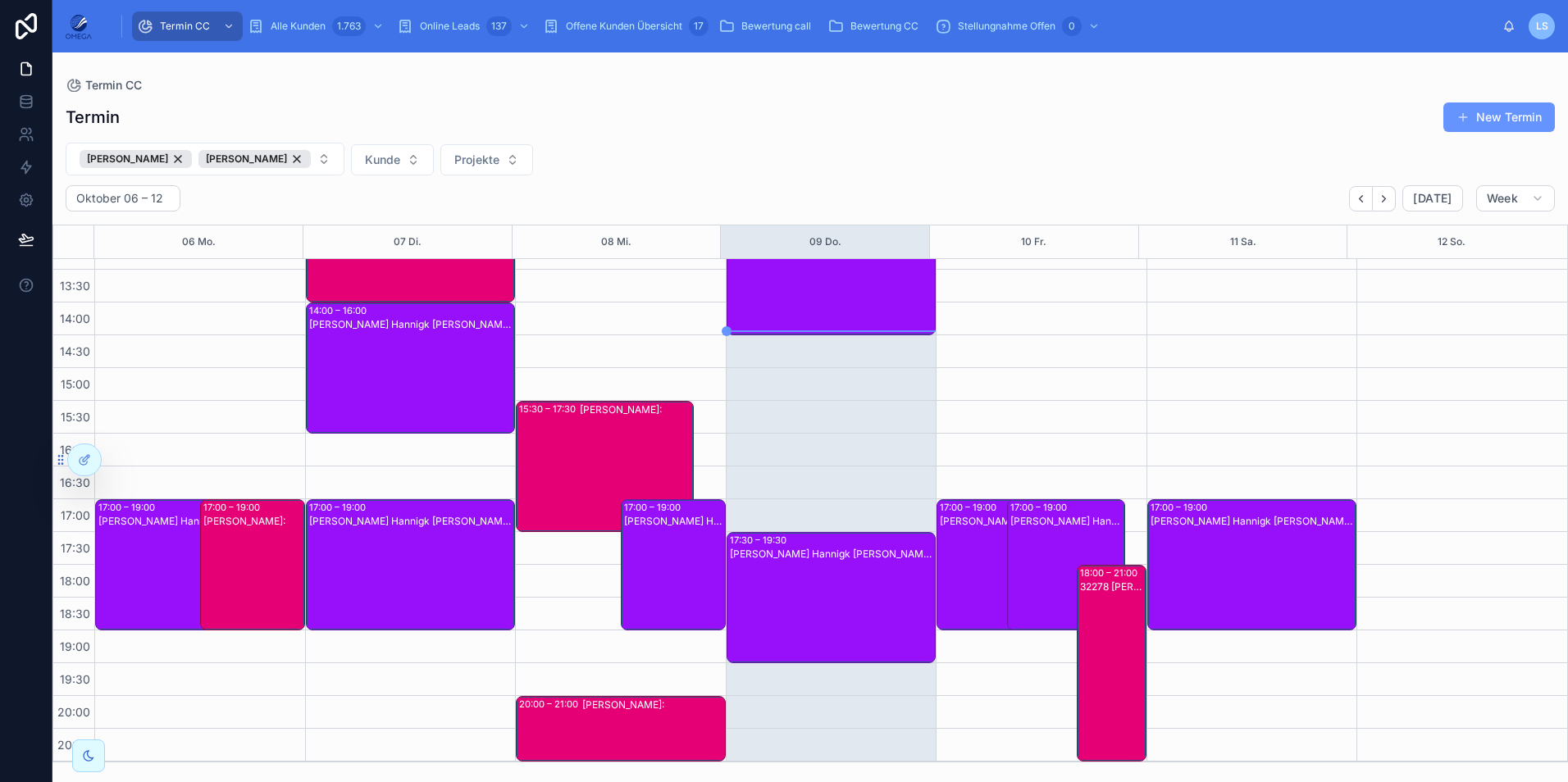
click at [968, 556] on div "Philipp-Torben Hannigk Kunde:" at bounding box center [996, 578] width 114 height 128
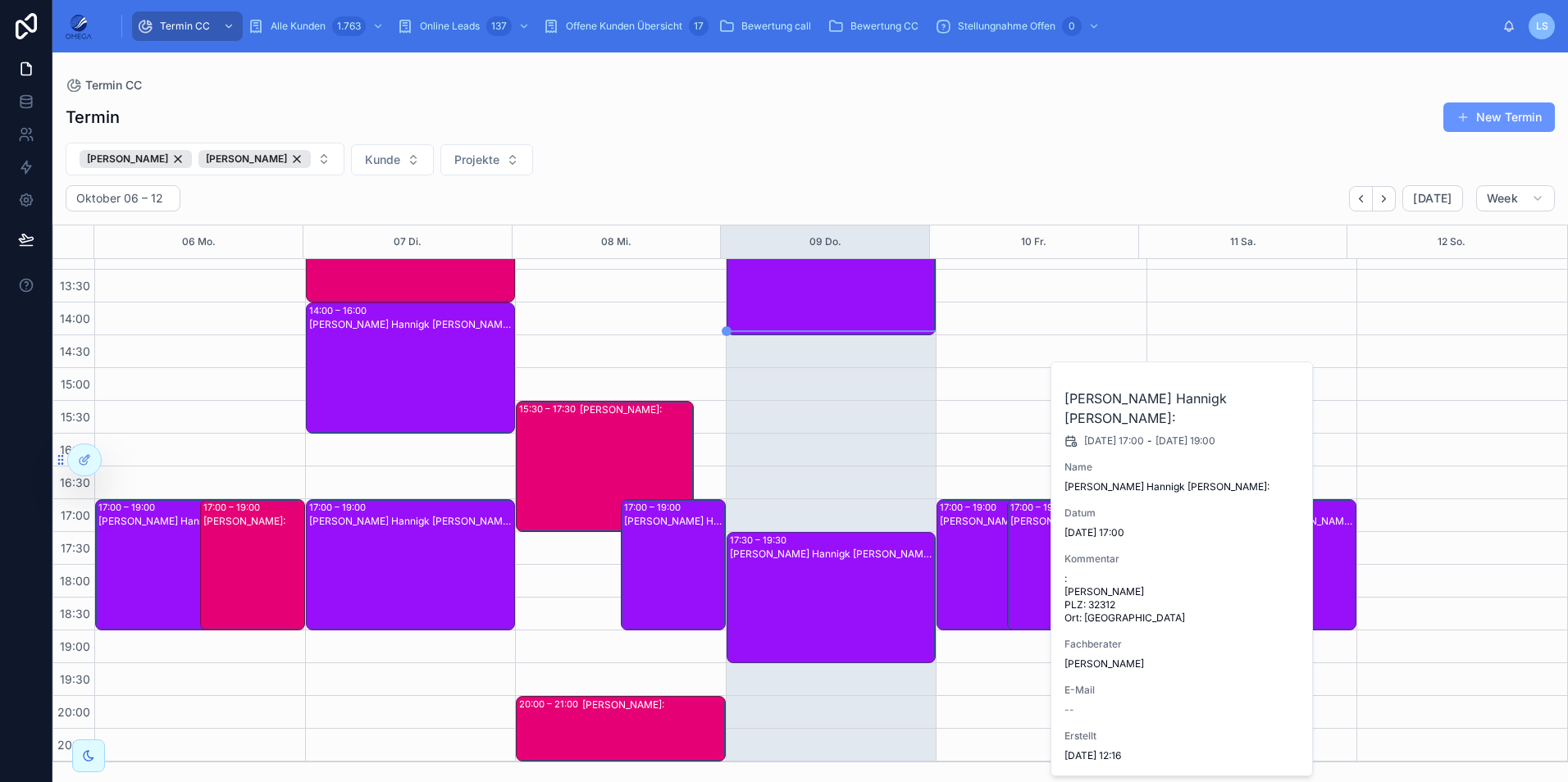
click at [968, 556] on div "Philipp-Torben Hannigk Kunde:" at bounding box center [996, 578] width 114 height 128
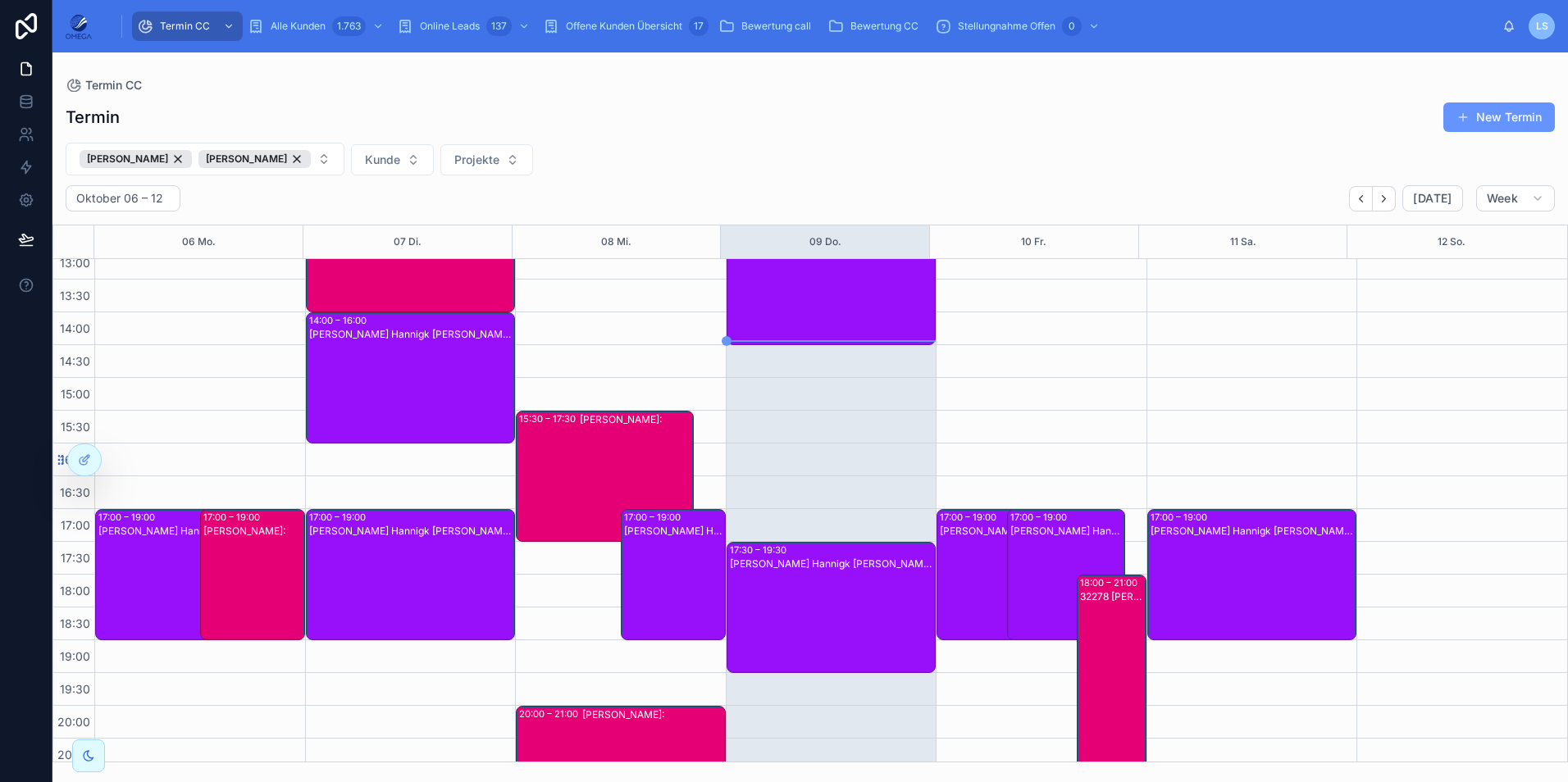
scroll to position [350, 0]
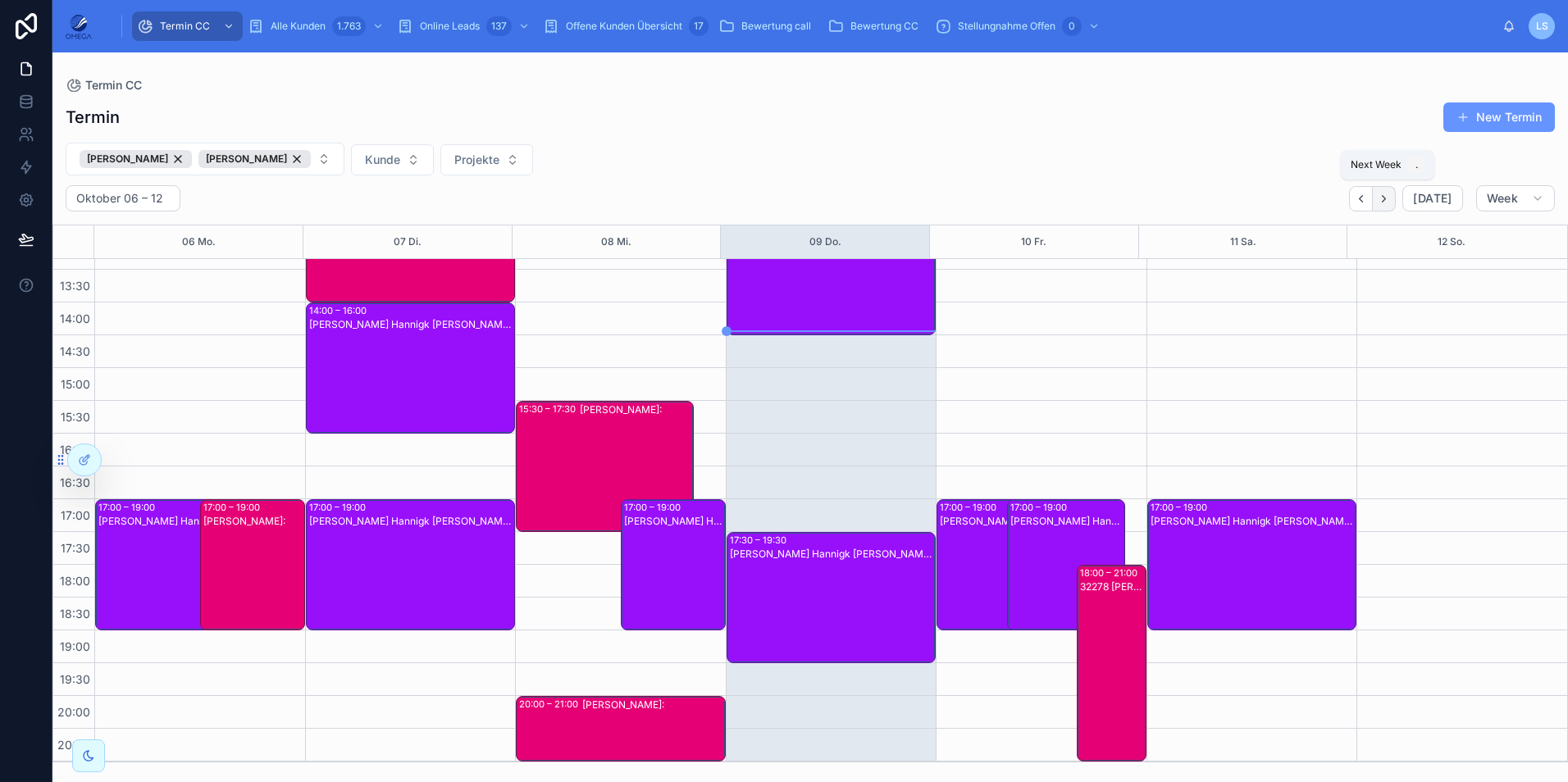
click at [1390, 204] on icon "Next" at bounding box center [1384, 199] width 13 height 13
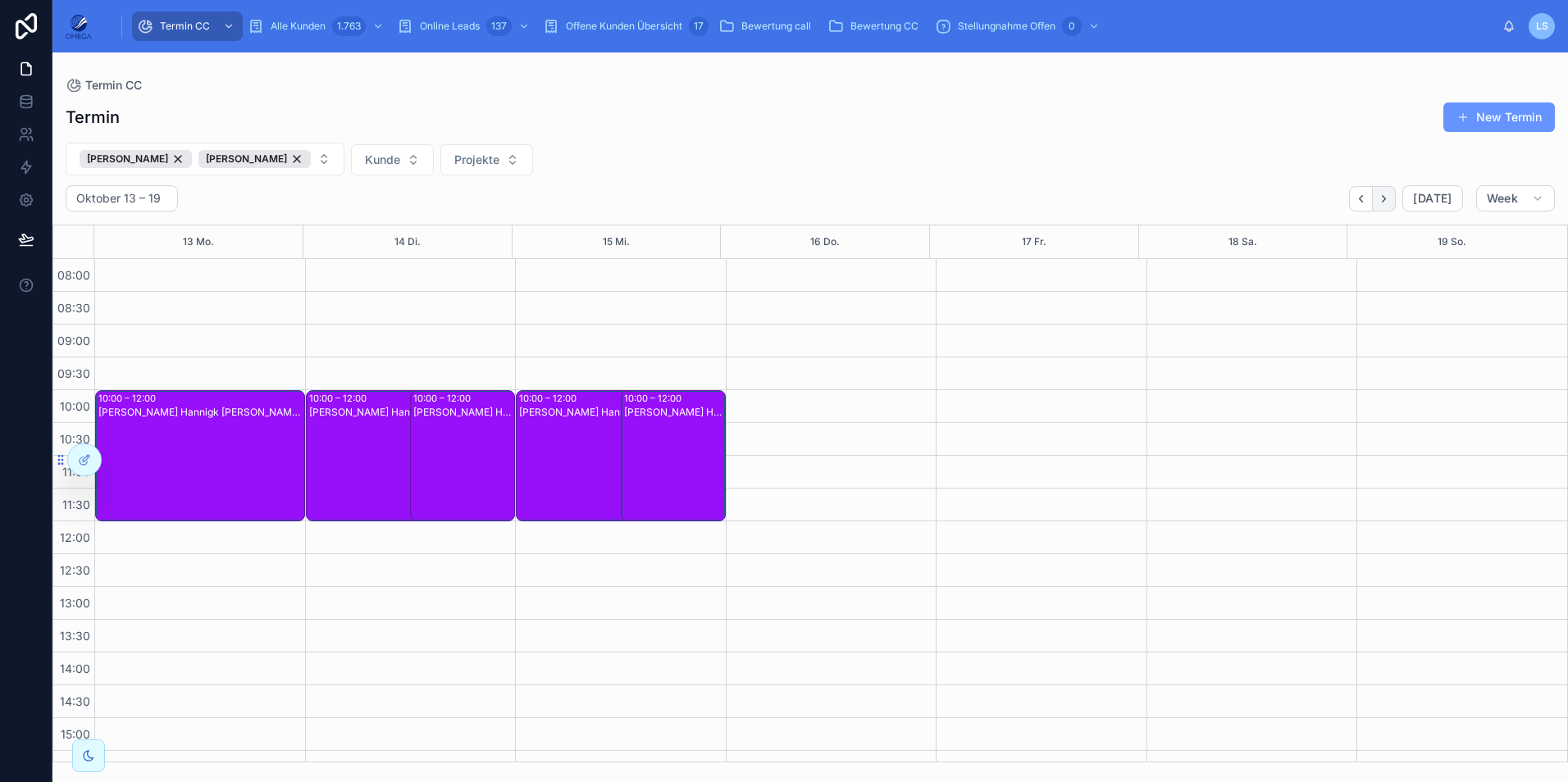
click at [1384, 199] on icon "Next" at bounding box center [1384, 199] width 13 height 13
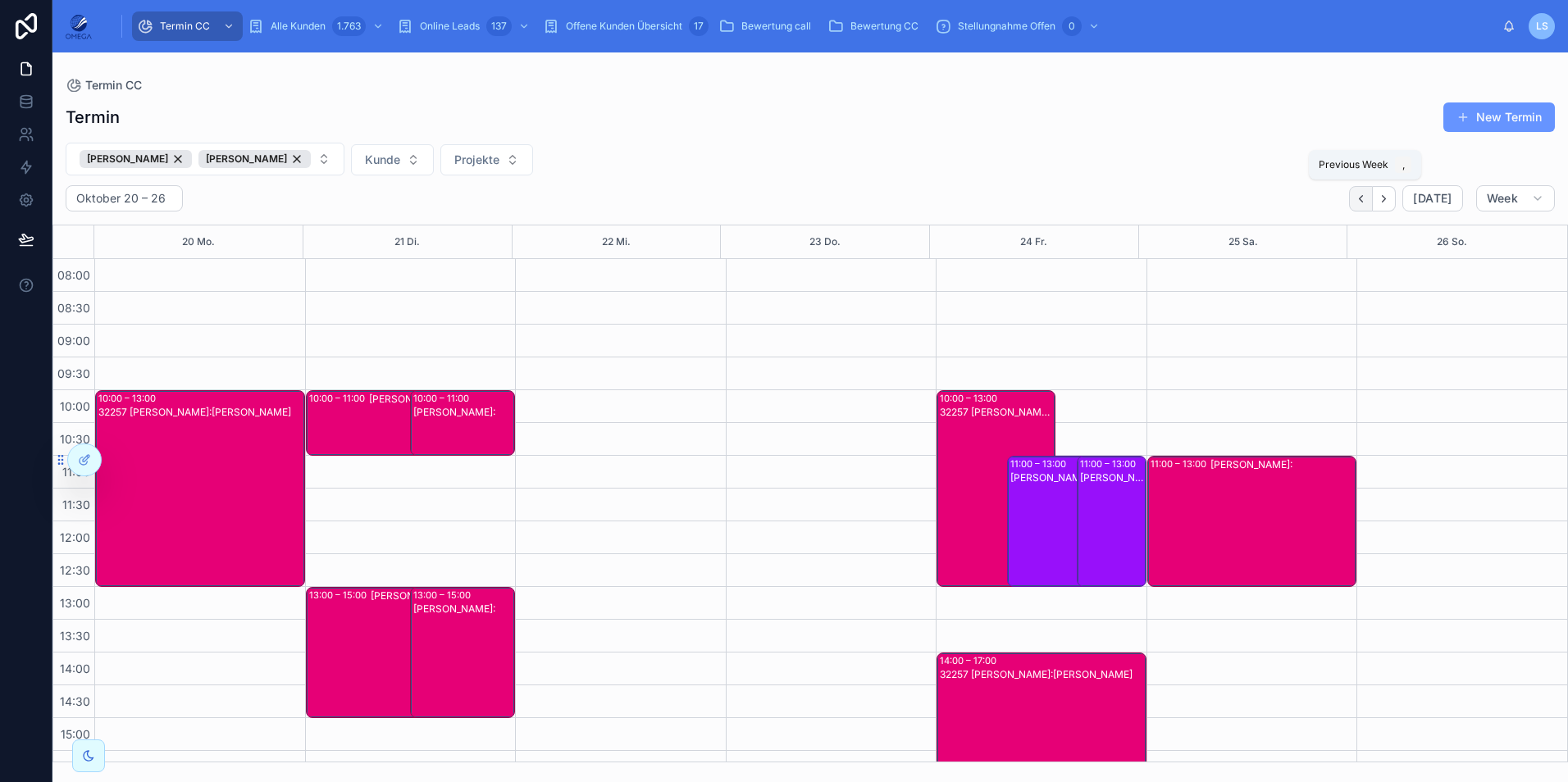
click at [1368, 194] on icon "Back" at bounding box center [1361, 199] width 13 height 13
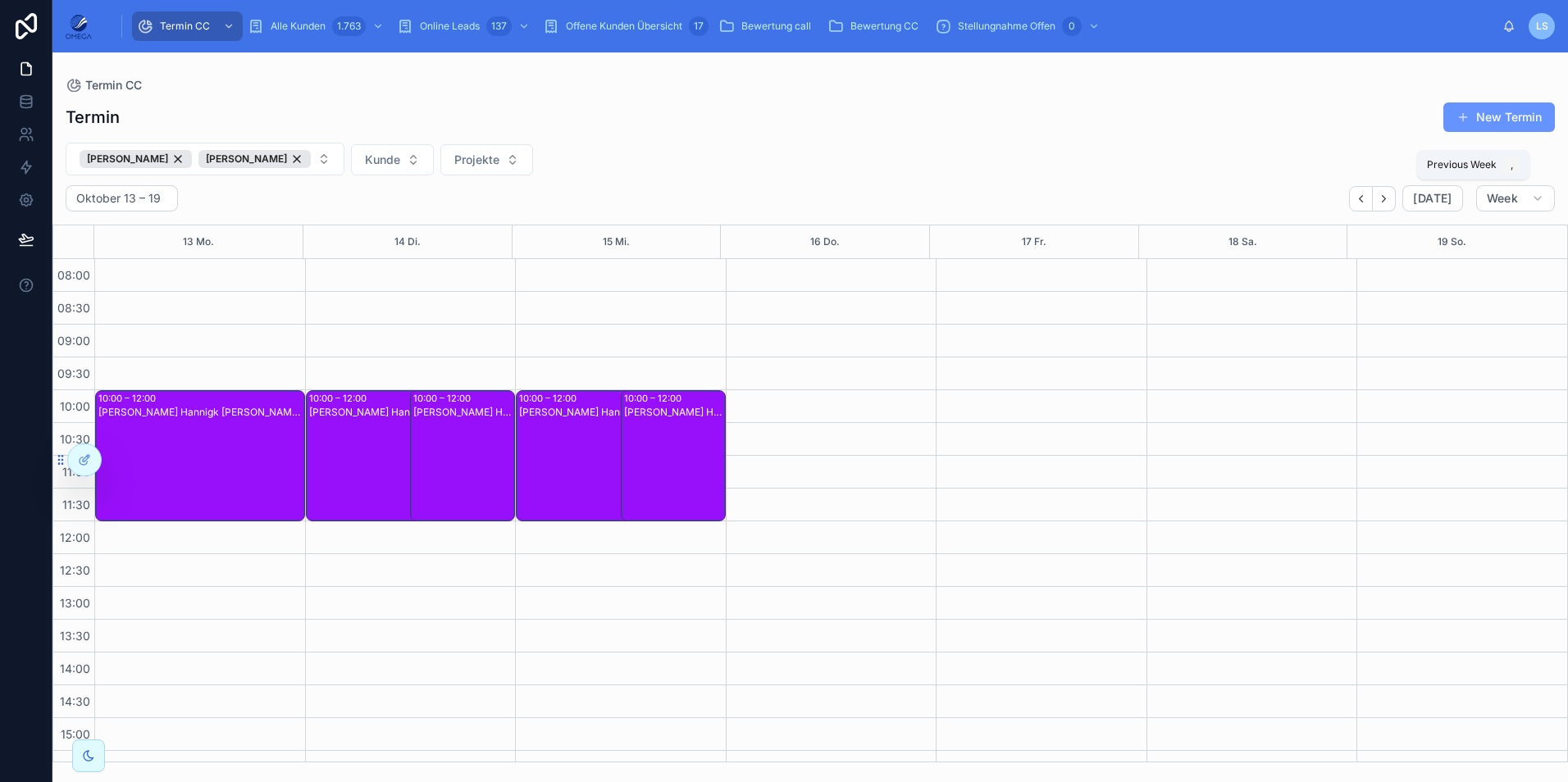
click at [1368, 194] on icon "Back" at bounding box center [1361, 199] width 13 height 13
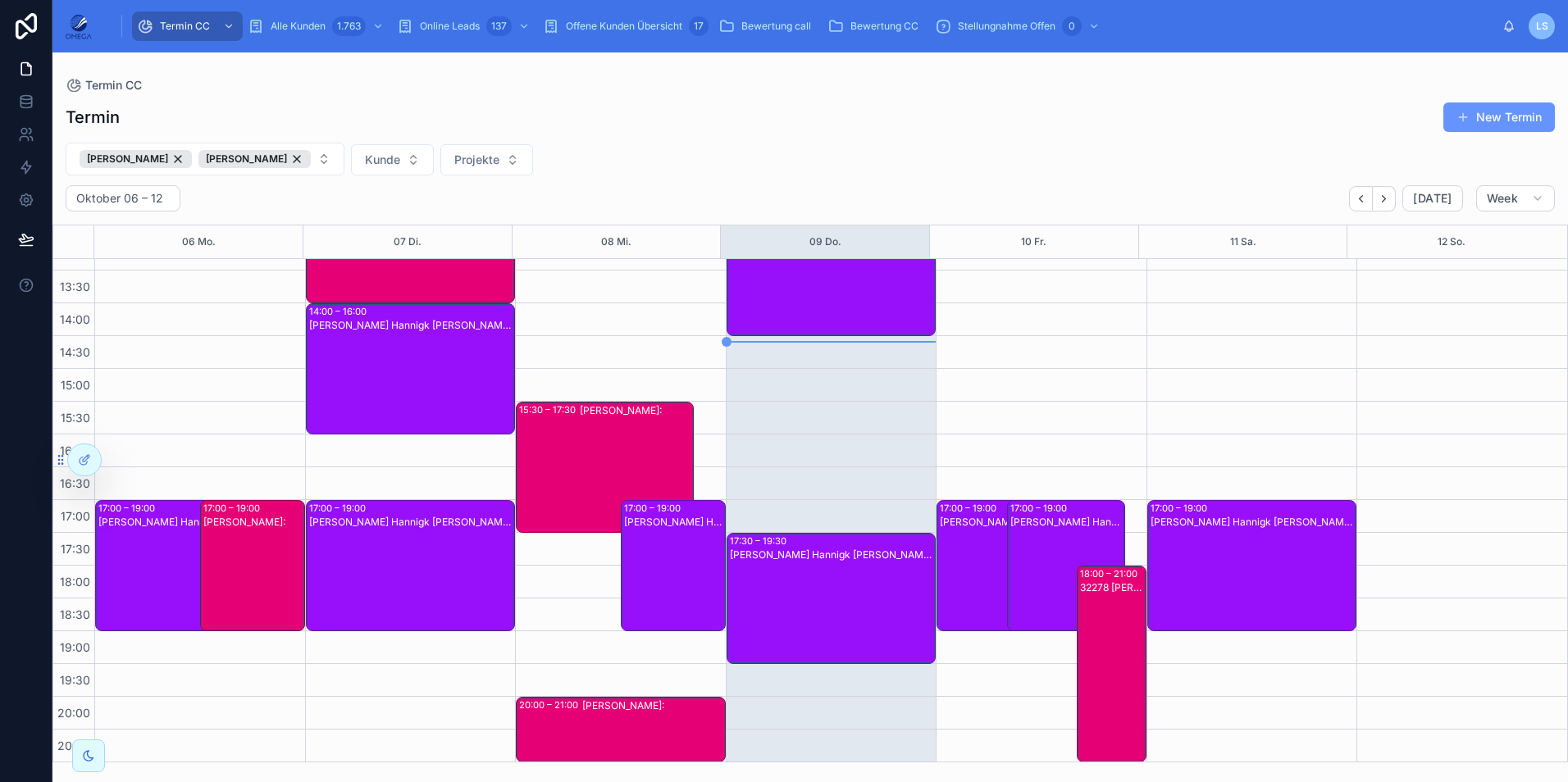
scroll to position [350, 0]
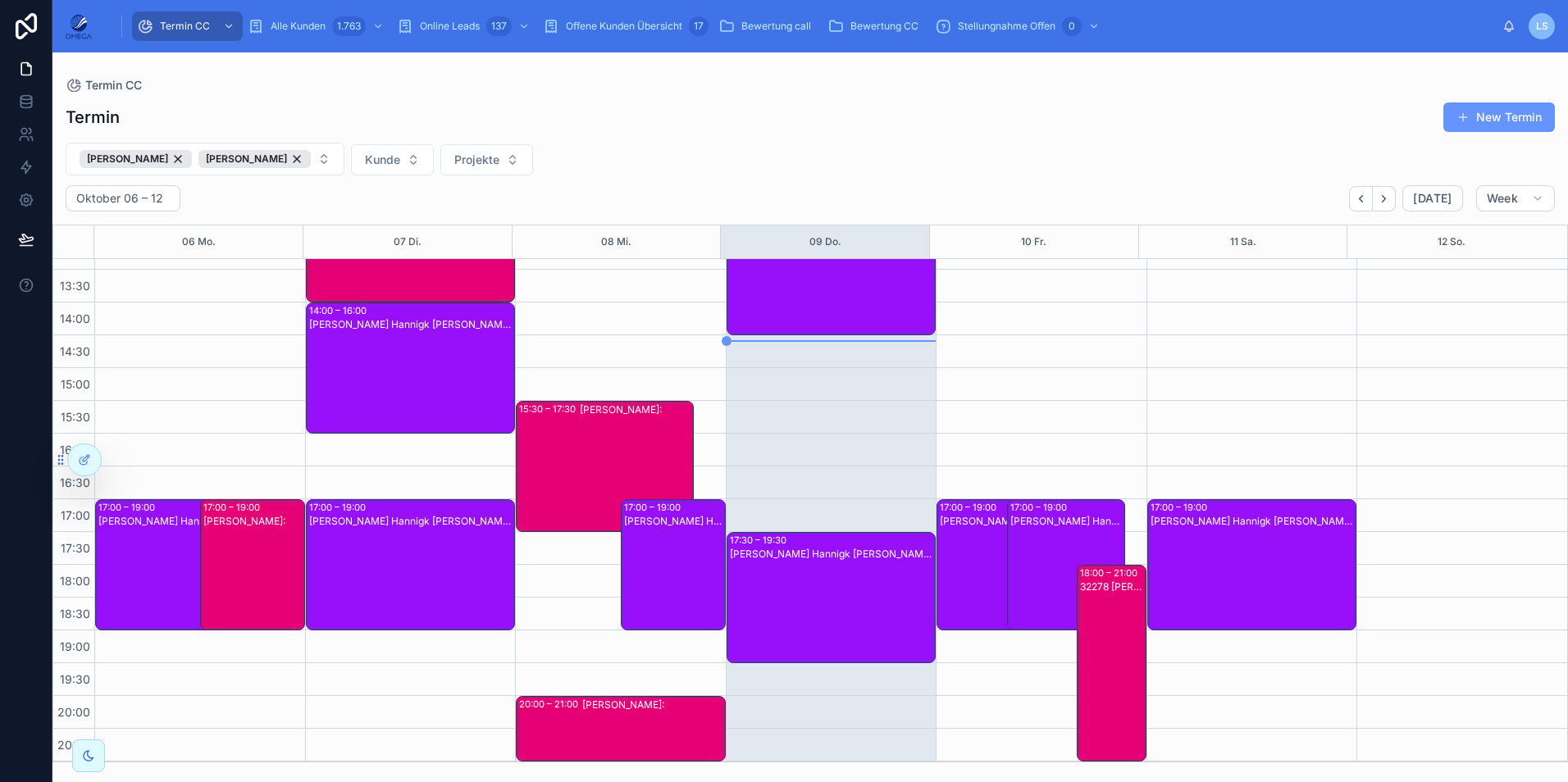
click at [1101, 626] on div "32278 Martin Bott Kunde:Vitali Wetzel" at bounding box center [1112, 677] width 65 height 194
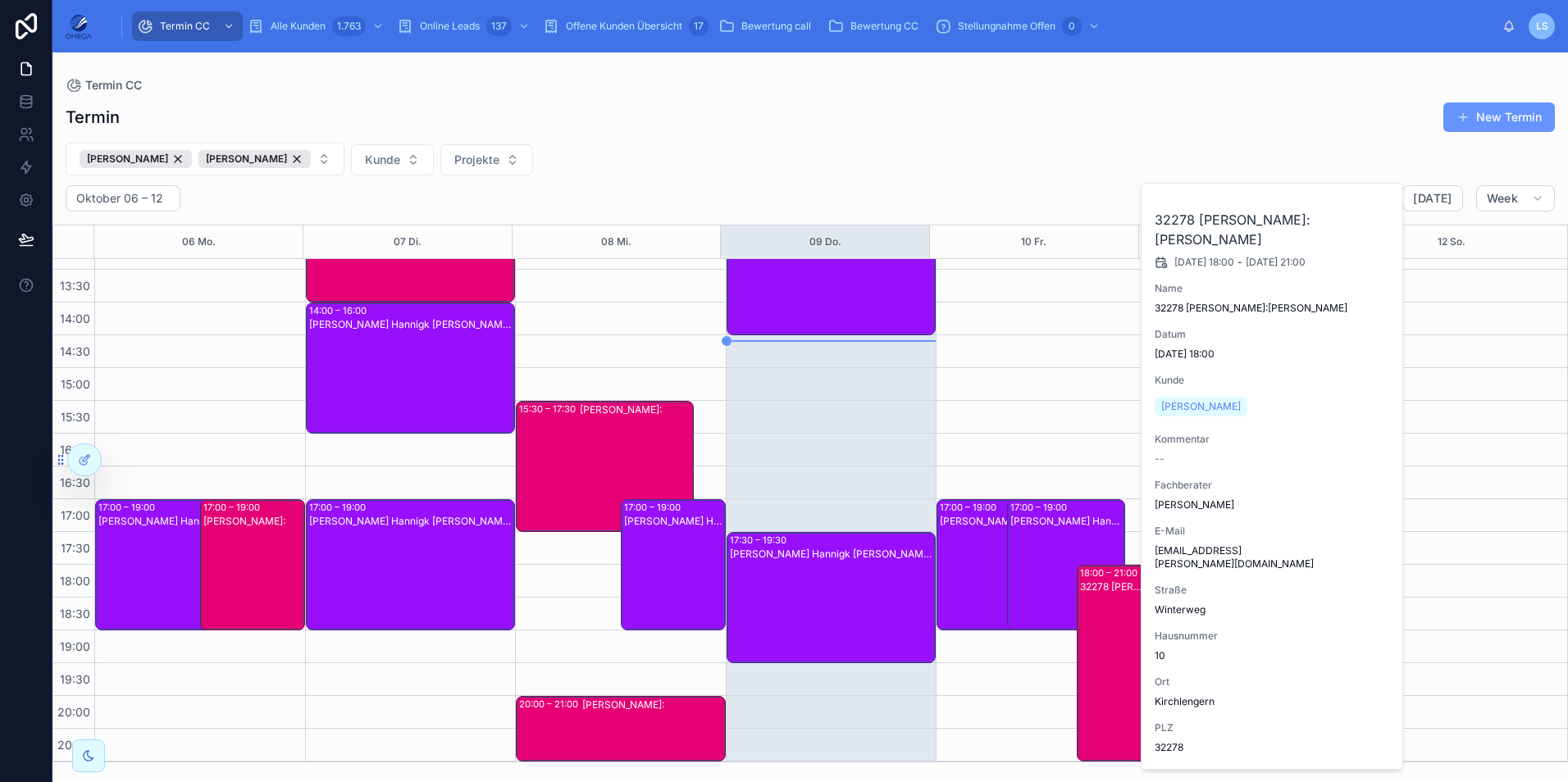
click at [0, 0] on span "Fachberater zuweisen" at bounding box center [0, 0] width 0 height 0
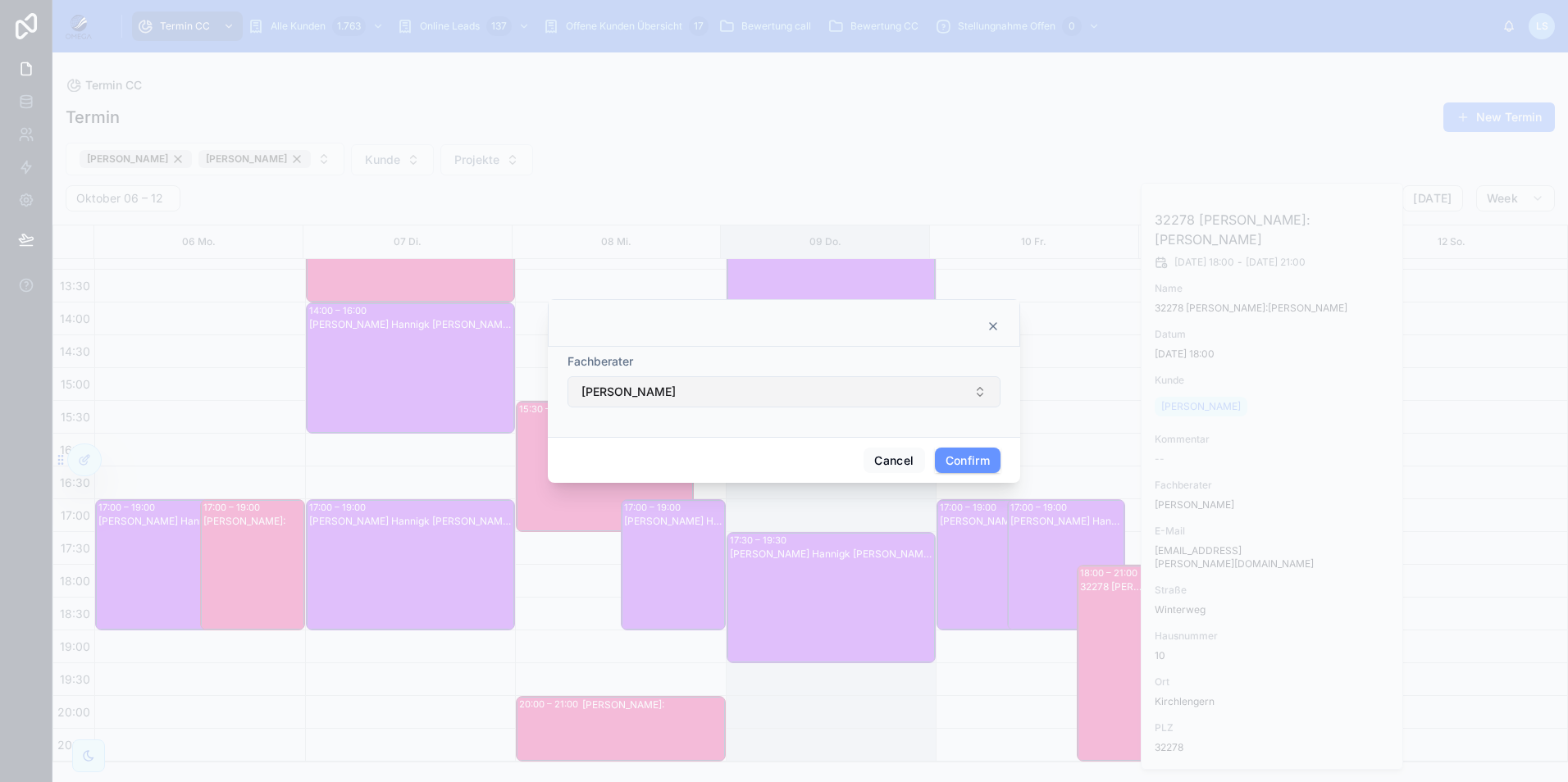
click at [695, 393] on button "Martin Bott" at bounding box center [784, 391] width 433 height 31
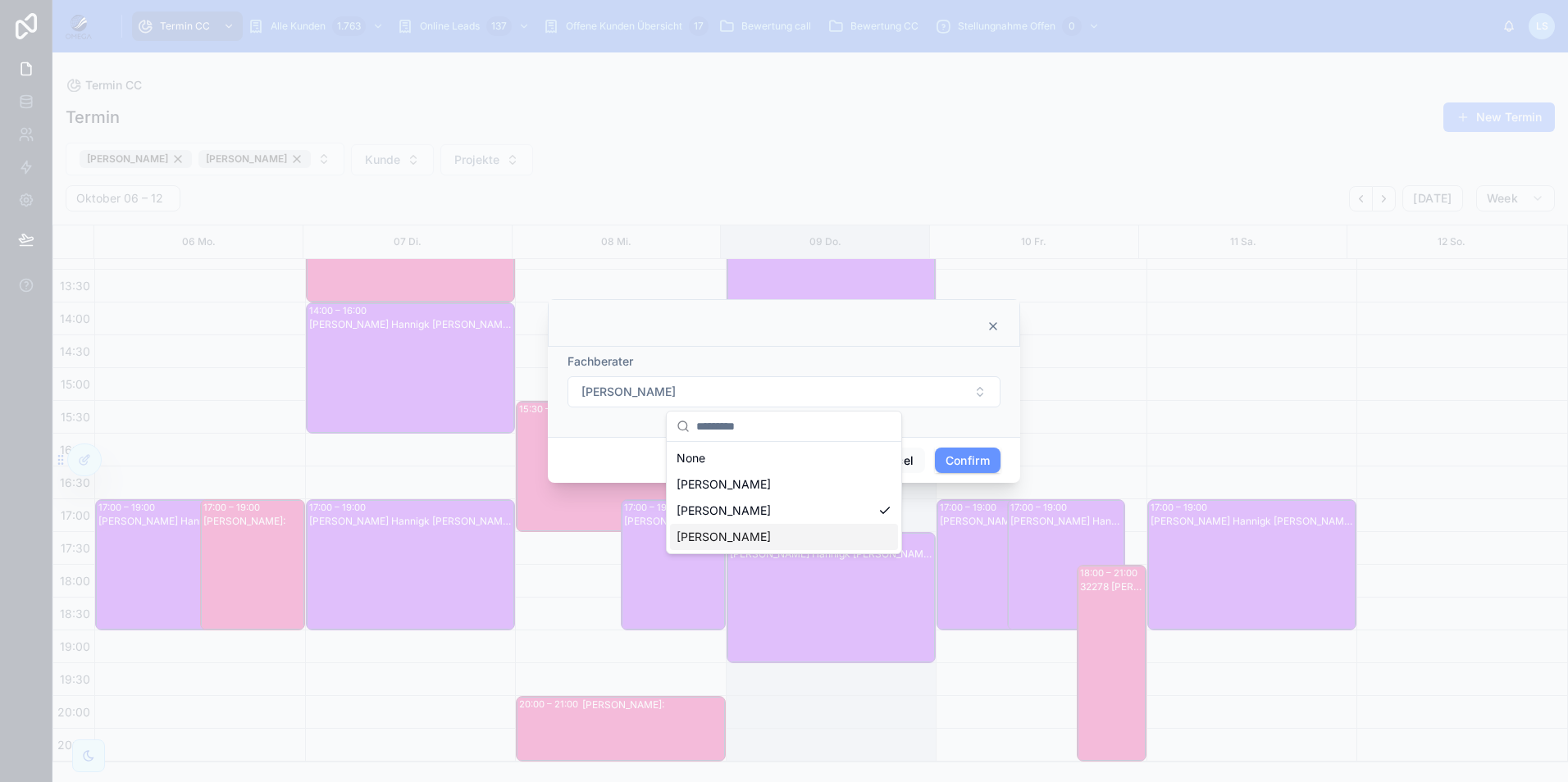
click at [771, 539] on span "Philipp-Torben Hannigk" at bounding box center [724, 536] width 94 height 16
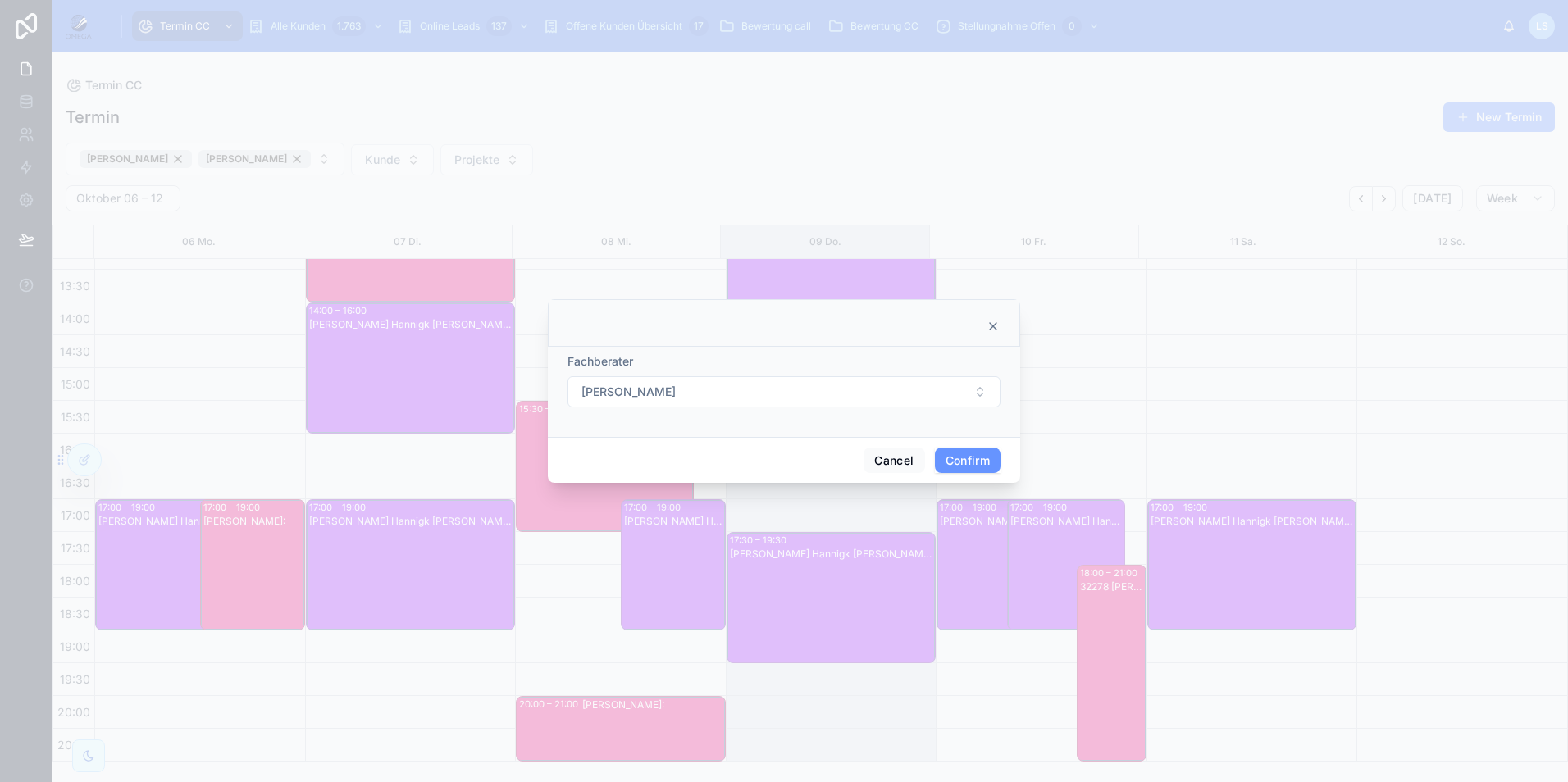
click at [977, 456] on button "Confirm" at bounding box center [968, 460] width 66 height 26
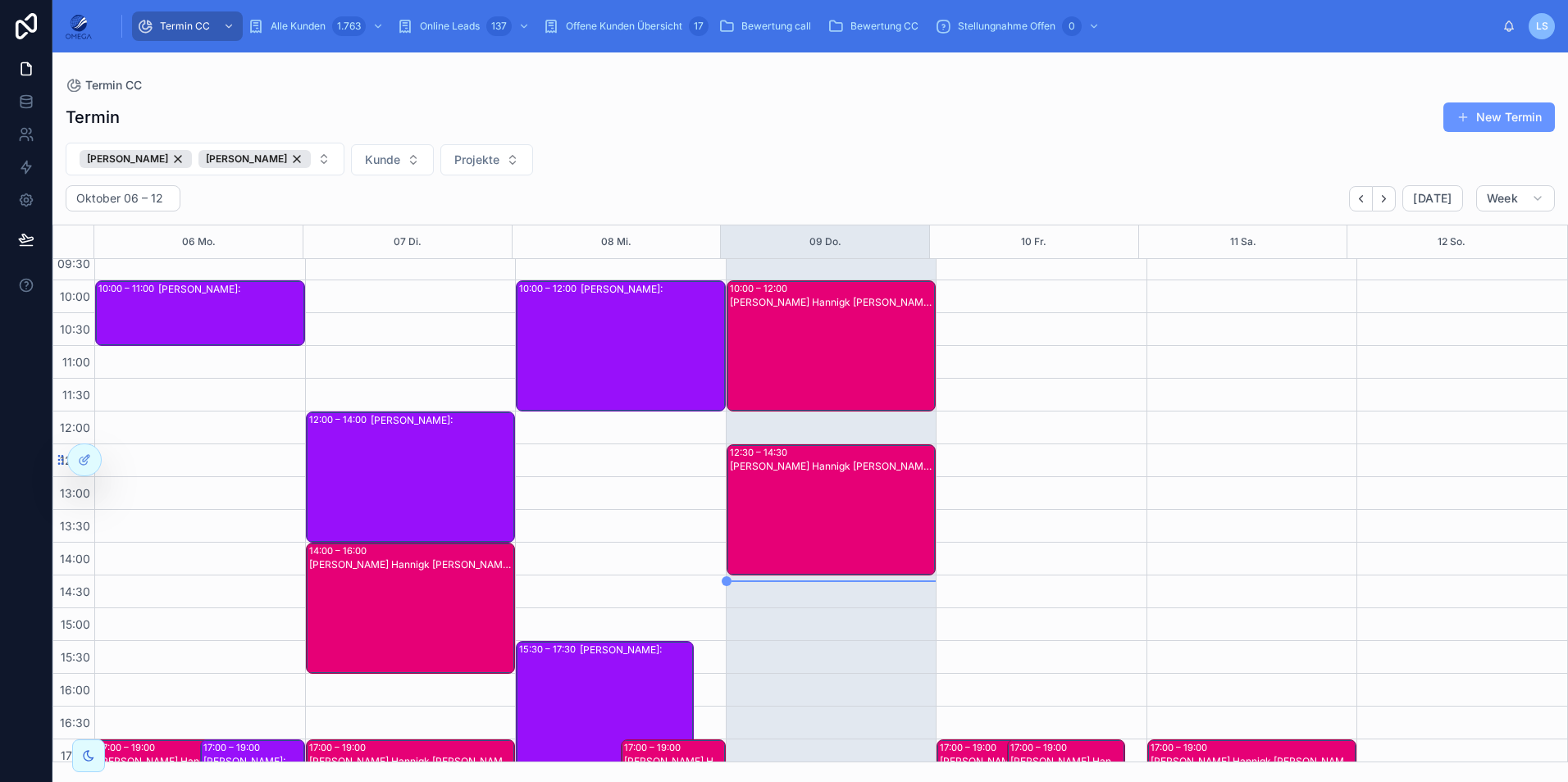
scroll to position [104, 0]
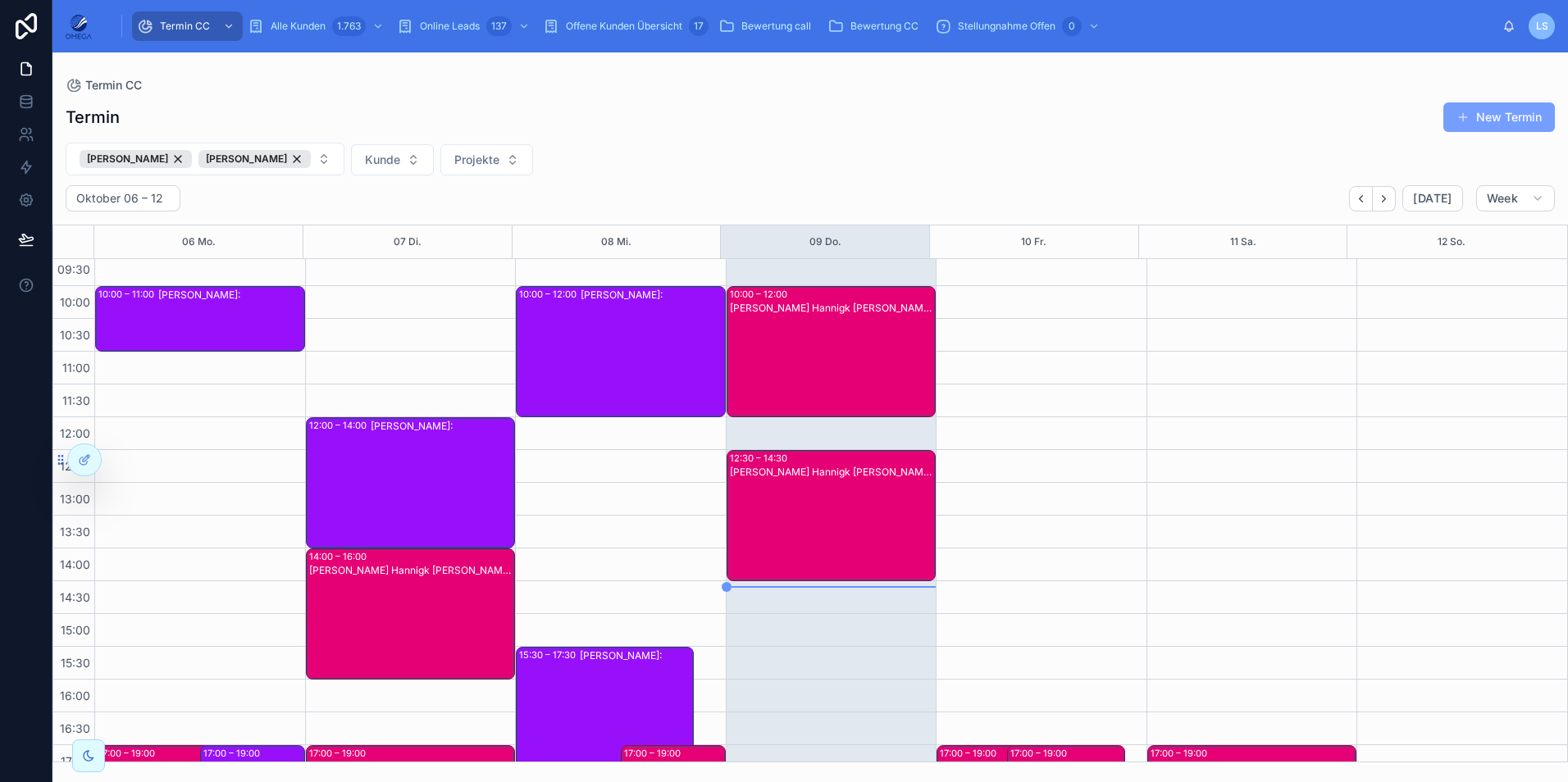
click at [1503, 127] on button "New Termin" at bounding box center [1499, 117] width 111 height 29
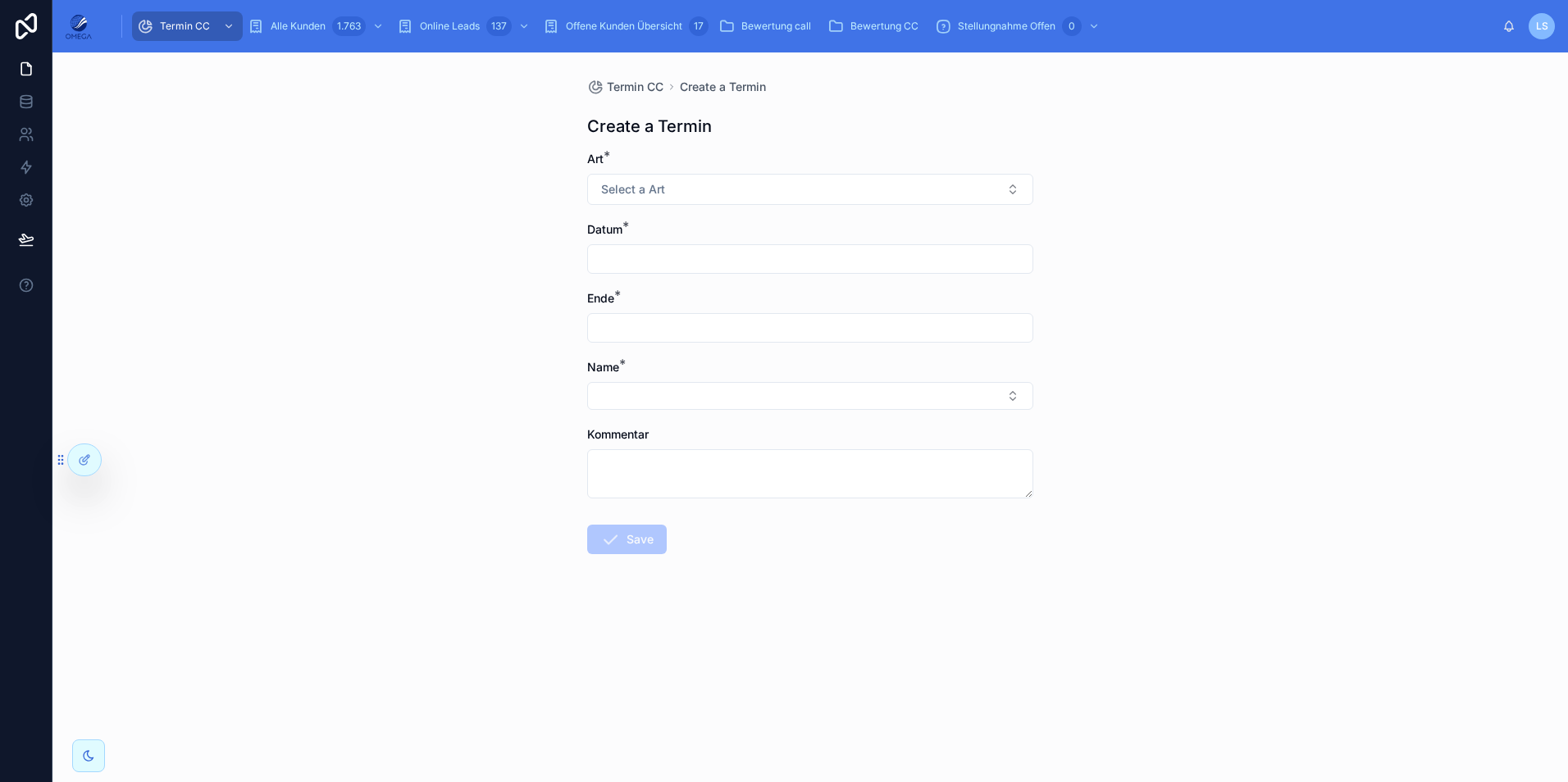
click at [692, 268] on input "text" at bounding box center [810, 258] width 445 height 23
click at [703, 254] on input "text" at bounding box center [810, 258] width 445 height 23
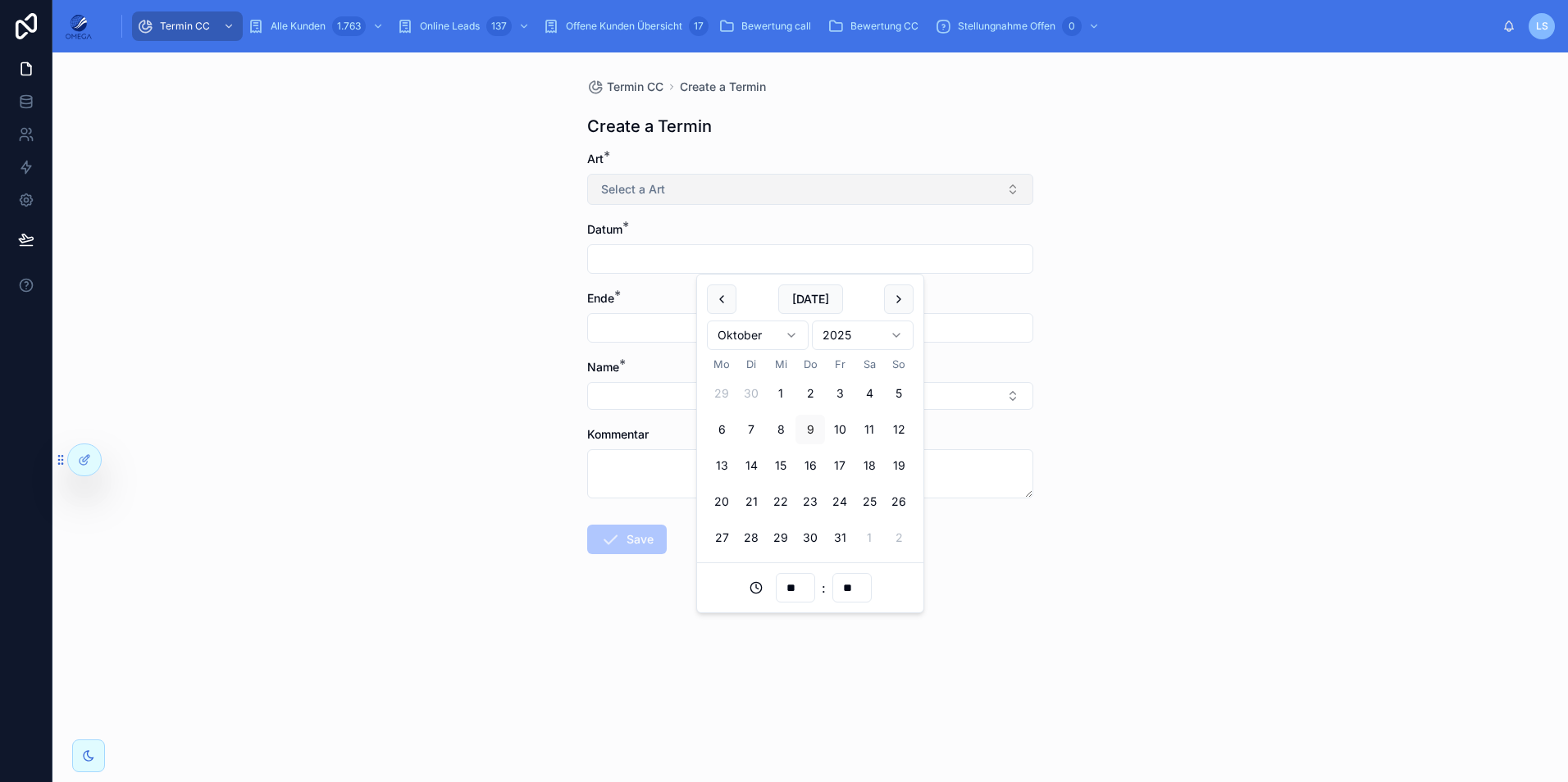
click at [735, 190] on button "Select a Art" at bounding box center [810, 189] width 446 height 31
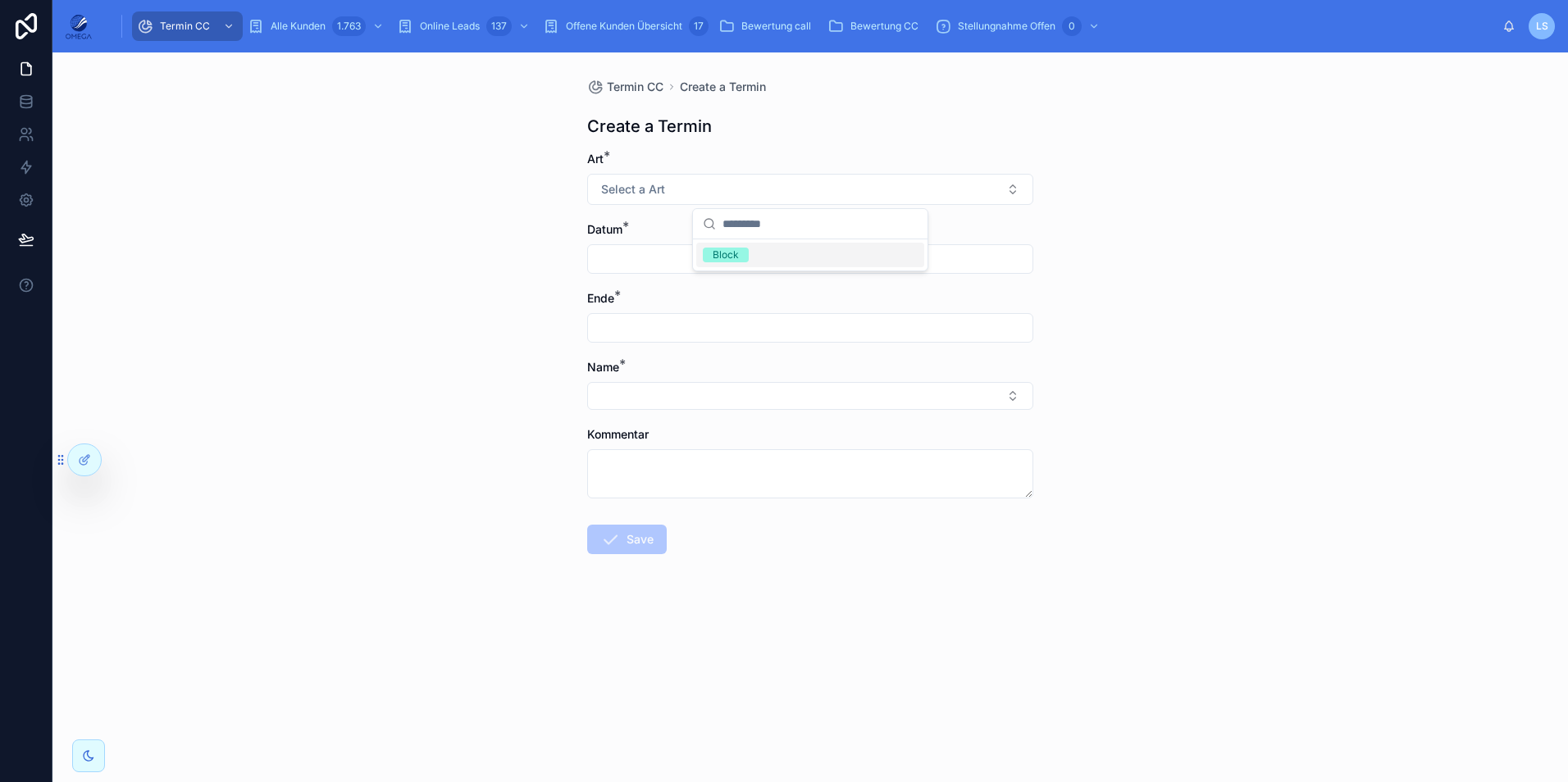
drag, startPoint x: 758, startPoint y: 253, endPoint x: 686, endPoint y: 258, distance: 72.2
click at [758, 254] on div "Block" at bounding box center [810, 254] width 228 height 24
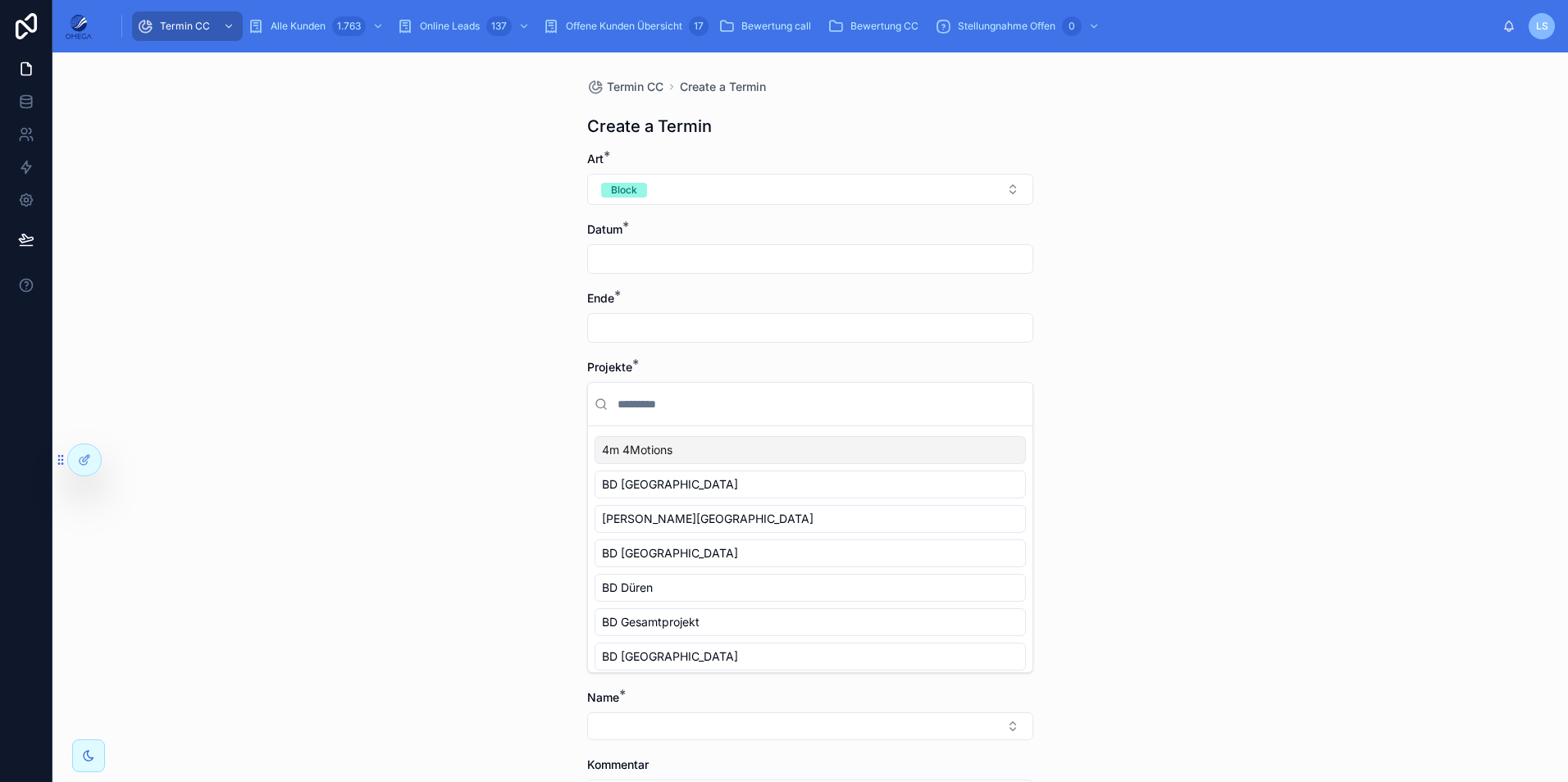
click at [648, 258] on input "text" at bounding box center [810, 258] width 445 height 23
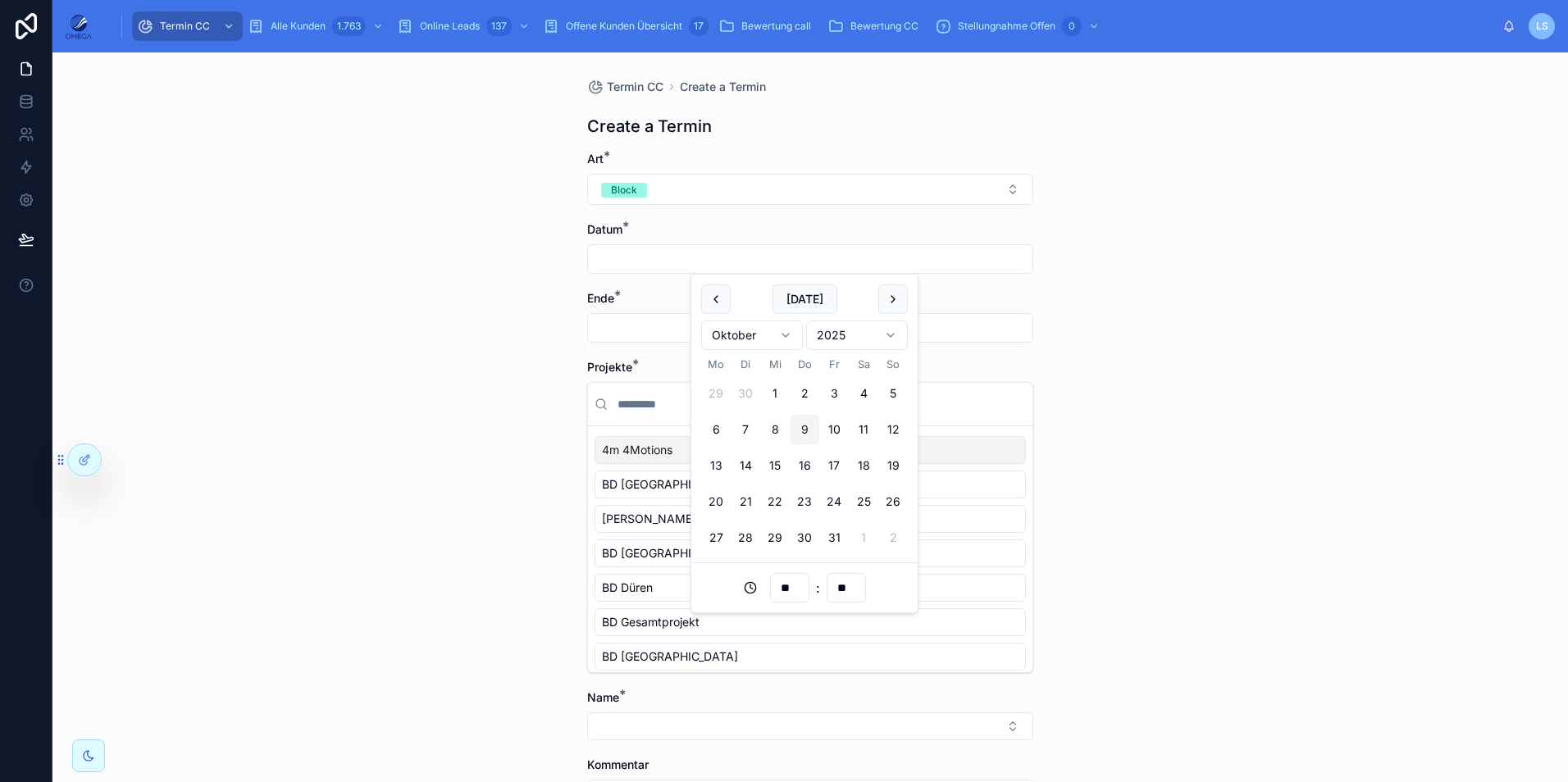
click at [804, 433] on button "9" at bounding box center [804, 429] width 29 height 29
type input "**********"
click at [653, 327] on input "text" at bounding box center [810, 327] width 445 height 23
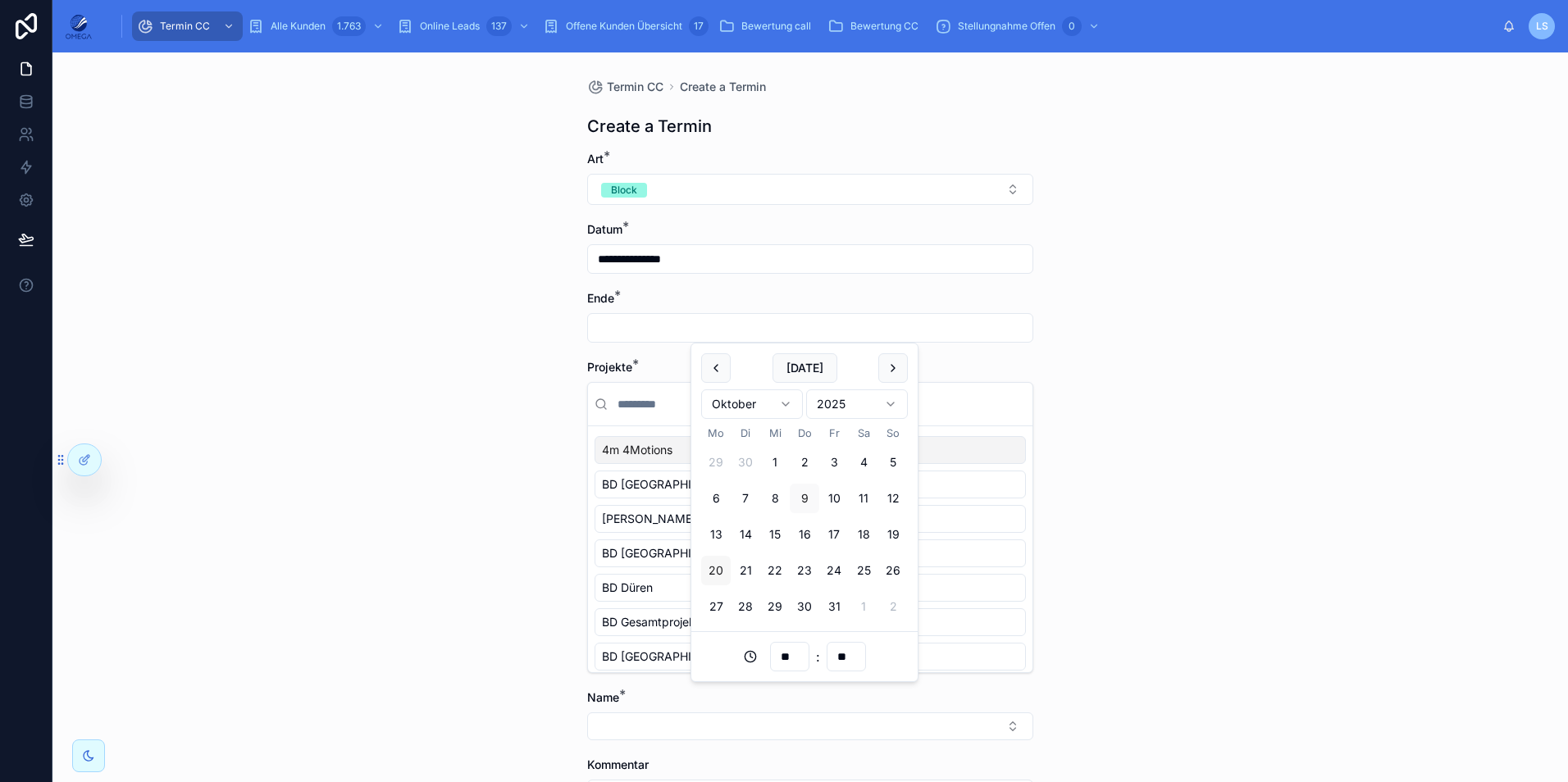
click at [716, 572] on button "20" at bounding box center [716, 570] width 29 height 29
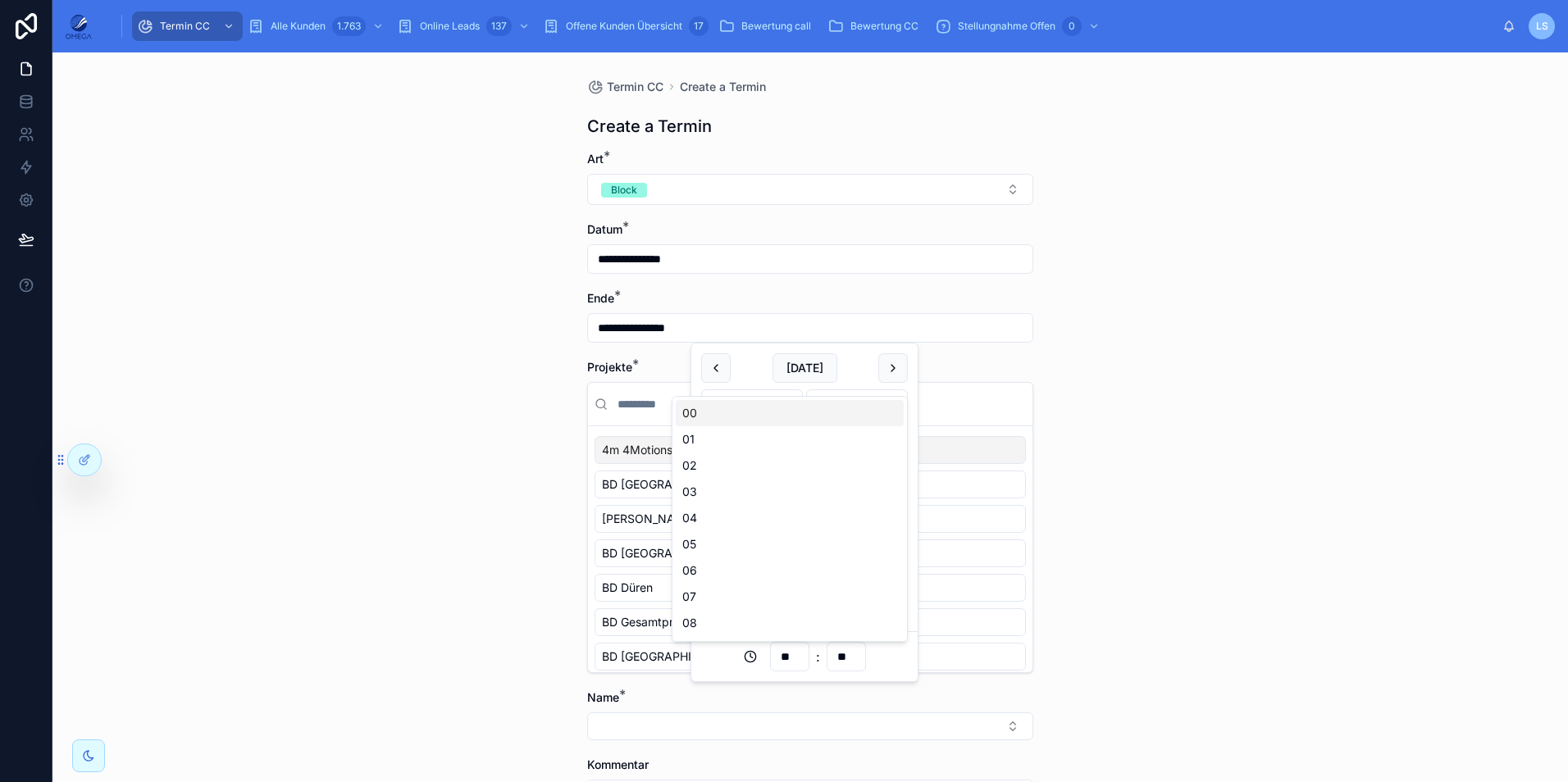
click at [805, 652] on input "**" at bounding box center [790, 657] width 38 height 23
click at [710, 604] on div "20" at bounding box center [790, 609] width 228 height 26
type input "**********"
type input "**"
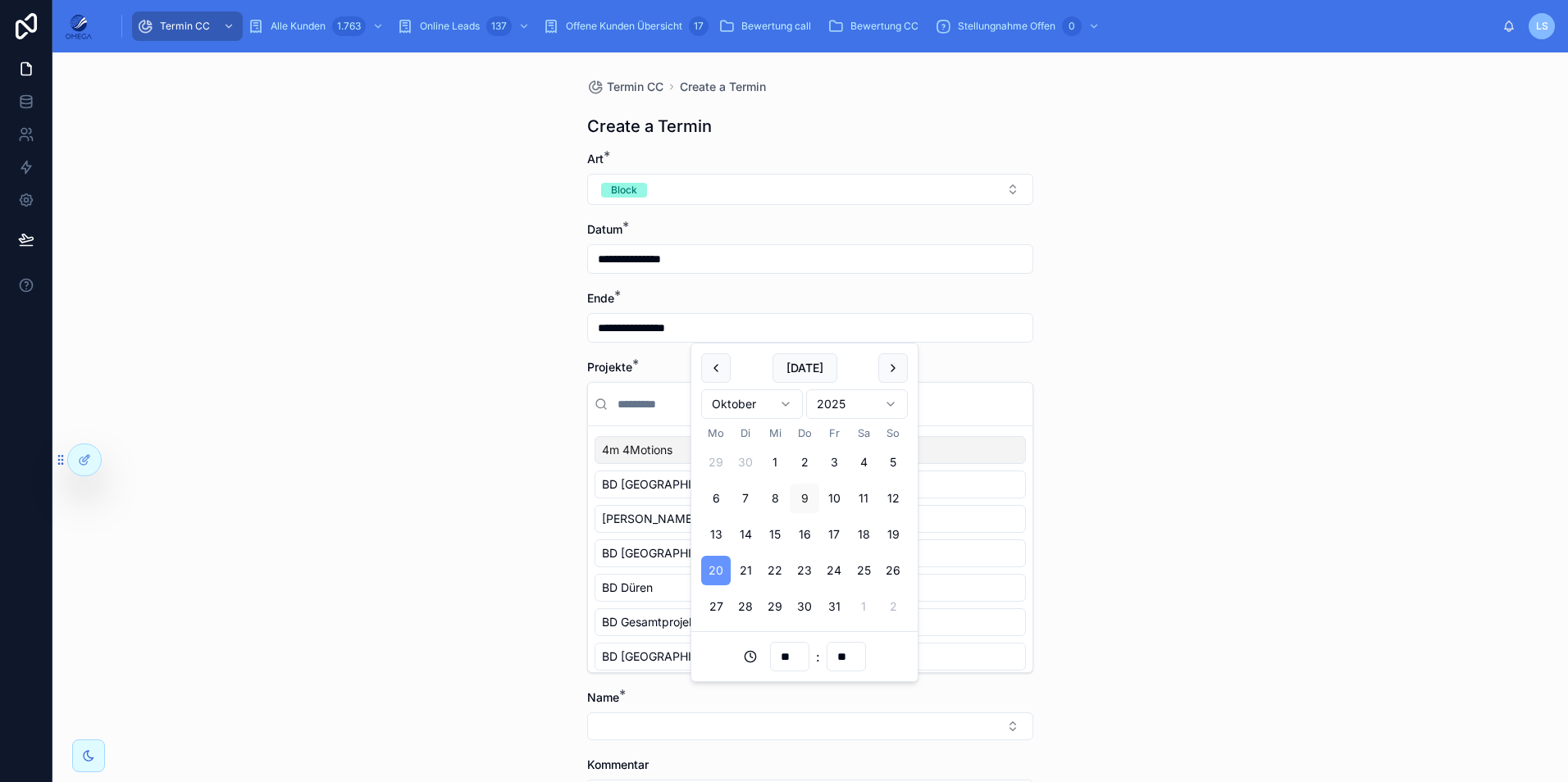
click at [967, 368] on div "Projekte *" at bounding box center [810, 367] width 446 height 16
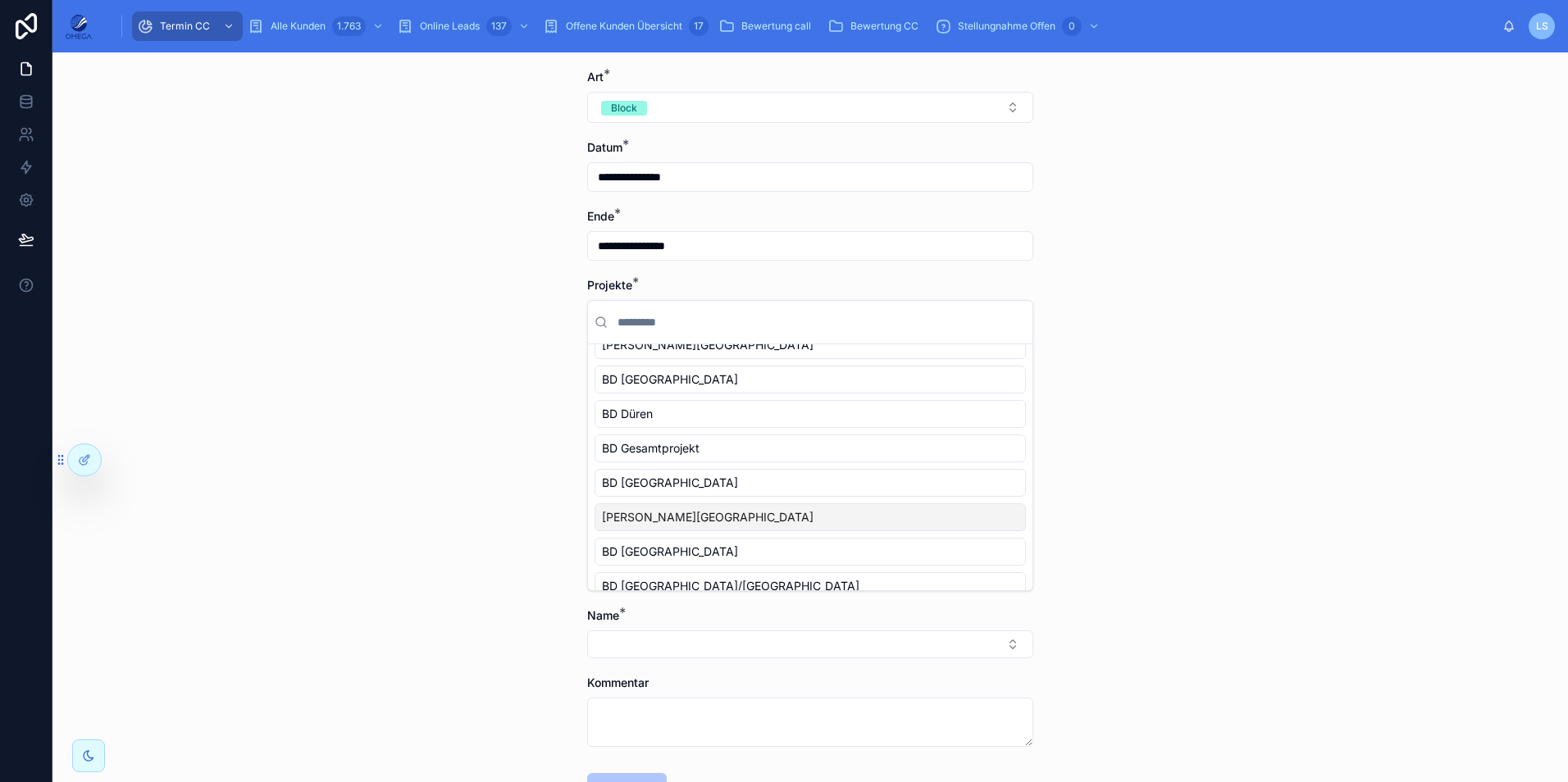
scroll to position [64, 0]
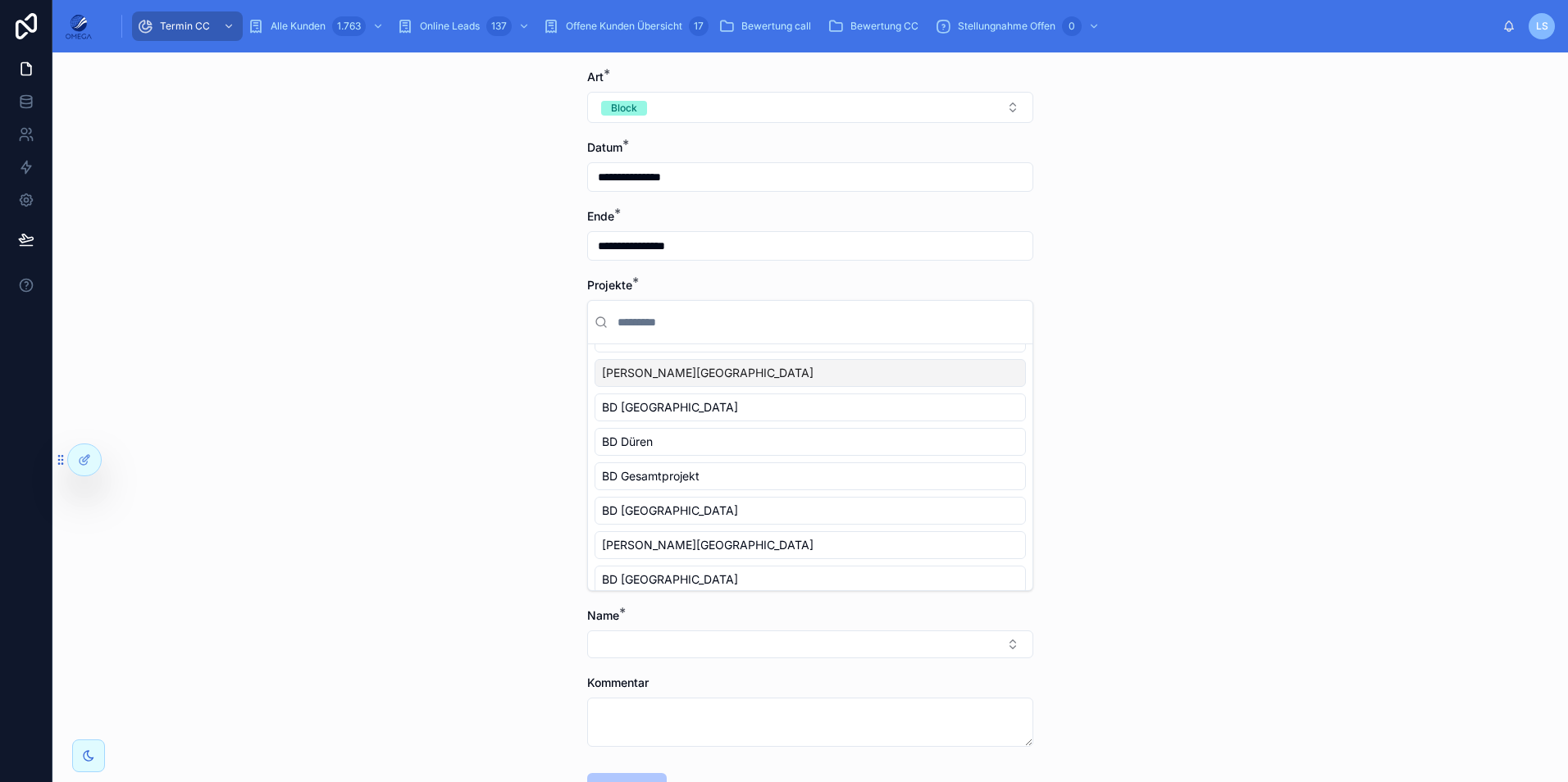
click at [680, 372] on div "BD Bielefeld" at bounding box center [810, 373] width 431 height 28
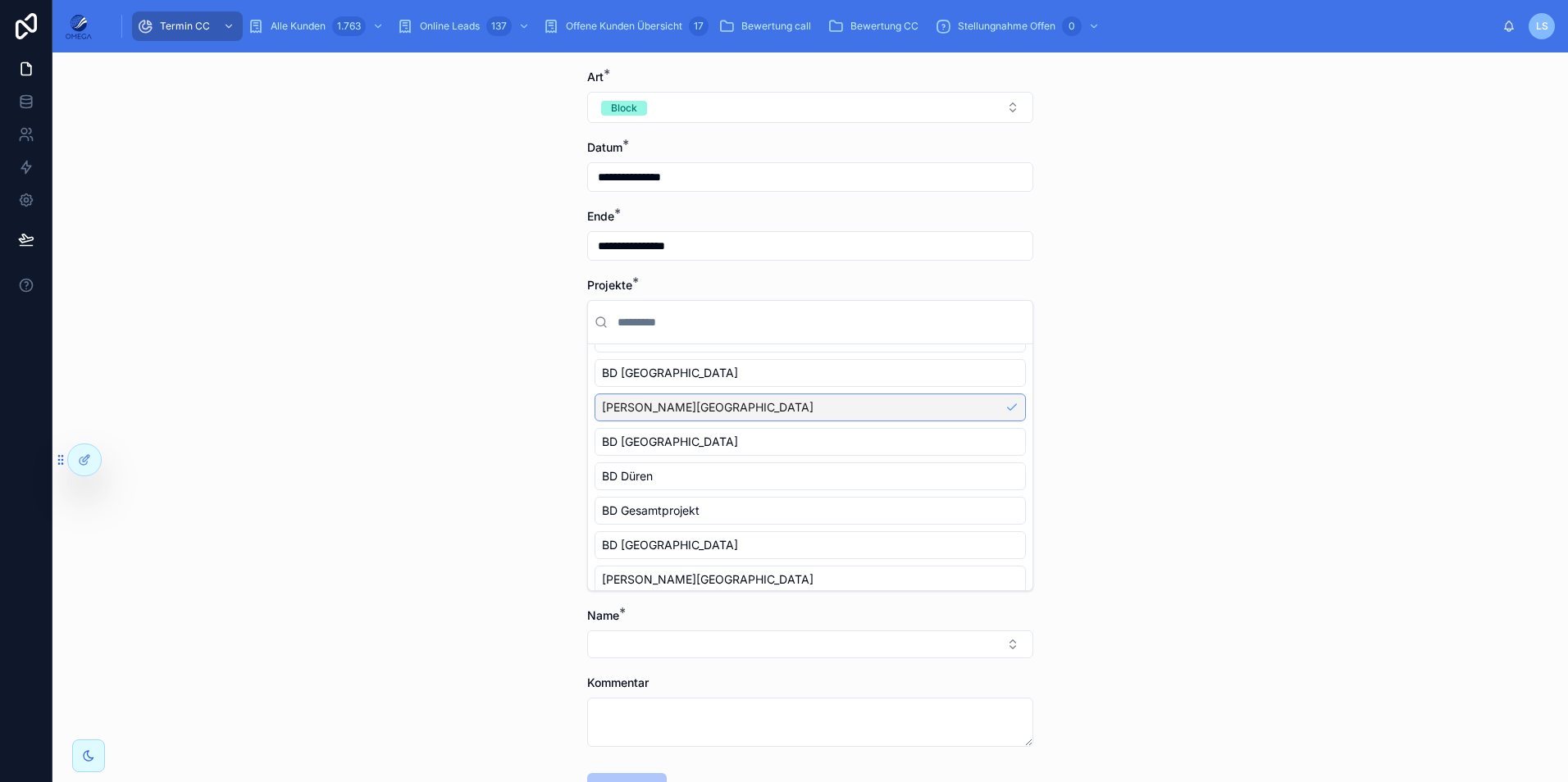
scroll to position [98, 0]
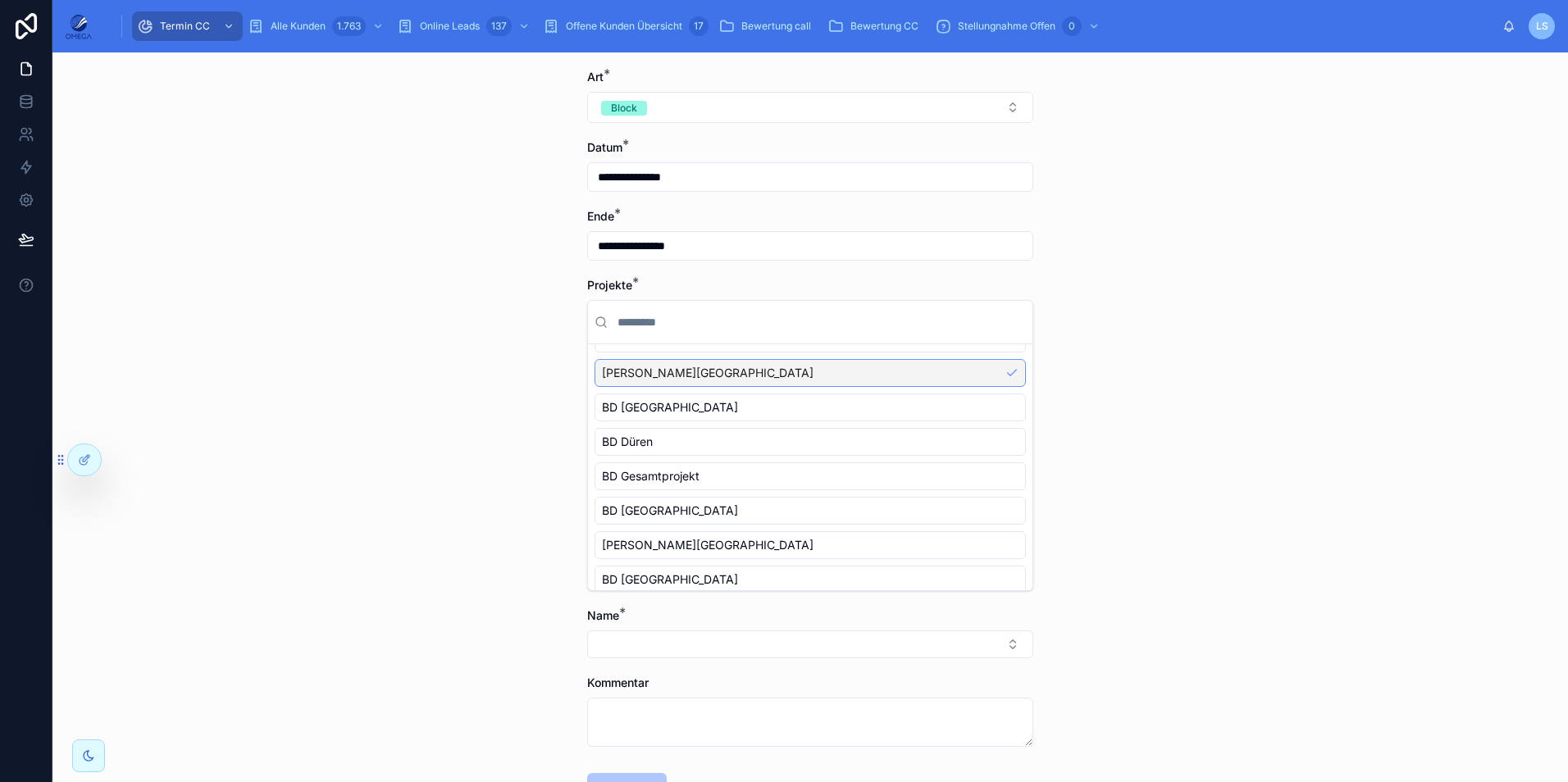
click at [1266, 402] on div "**********" at bounding box center [810, 417] width 1516 height 730
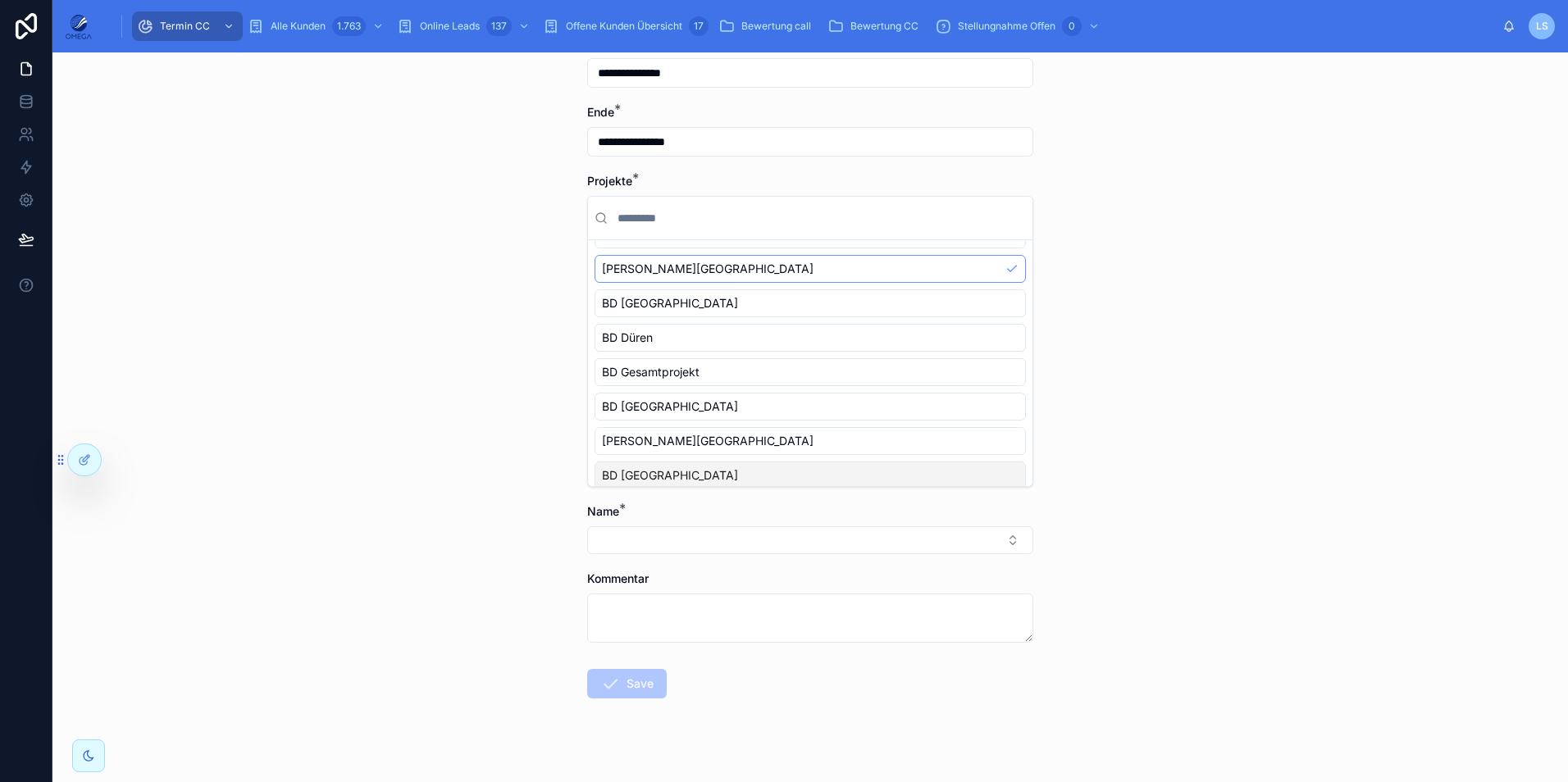
scroll to position [207, 0]
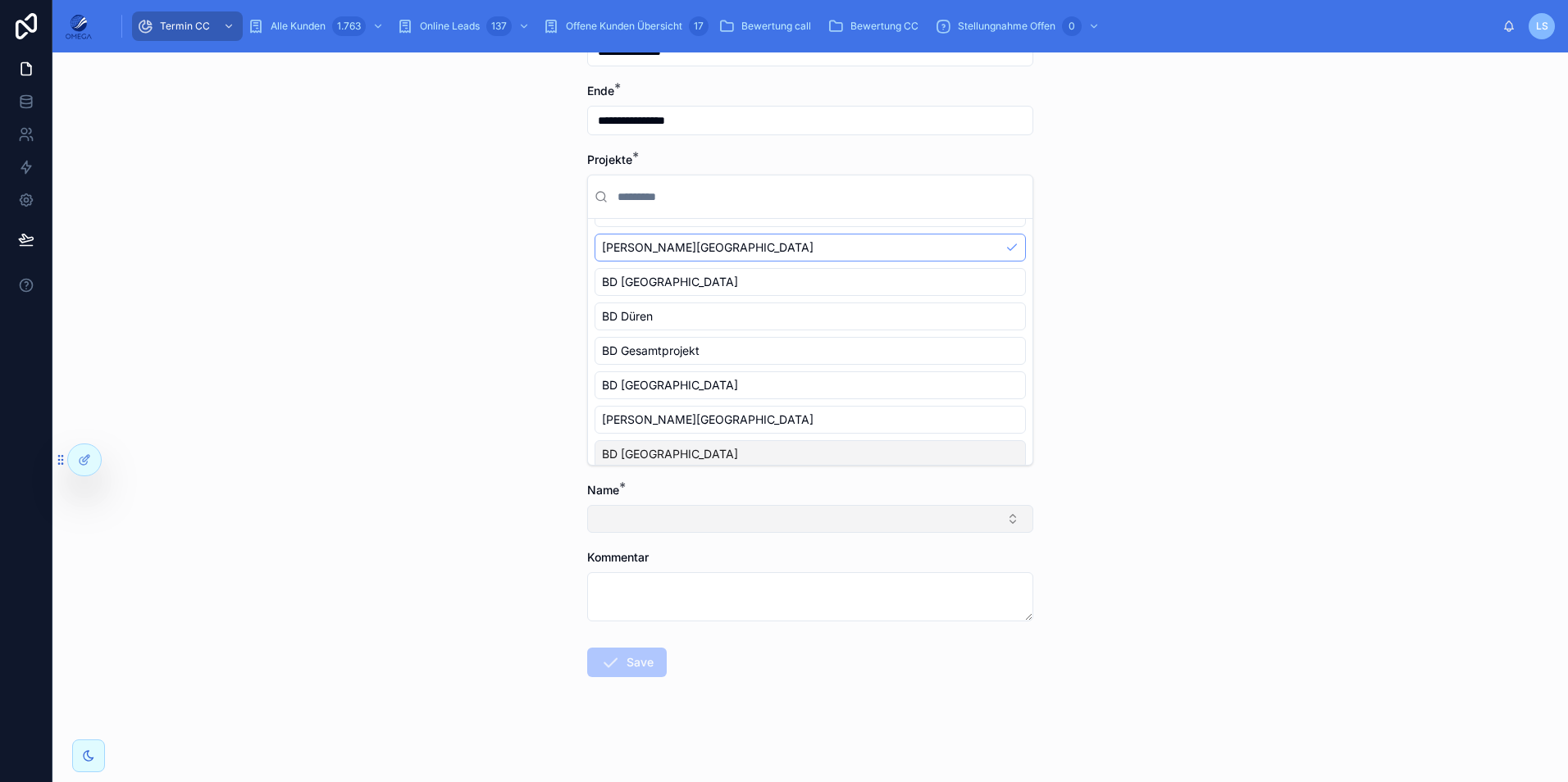
click at [809, 519] on button "Select Button" at bounding box center [810, 519] width 446 height 28
type input "***"
click at [767, 593] on div "Martin Bott" at bounding box center [804, 583] width 228 height 26
click at [1230, 570] on div "**********" at bounding box center [810, 417] width 1516 height 730
click at [826, 595] on textarea at bounding box center [810, 600] width 446 height 49
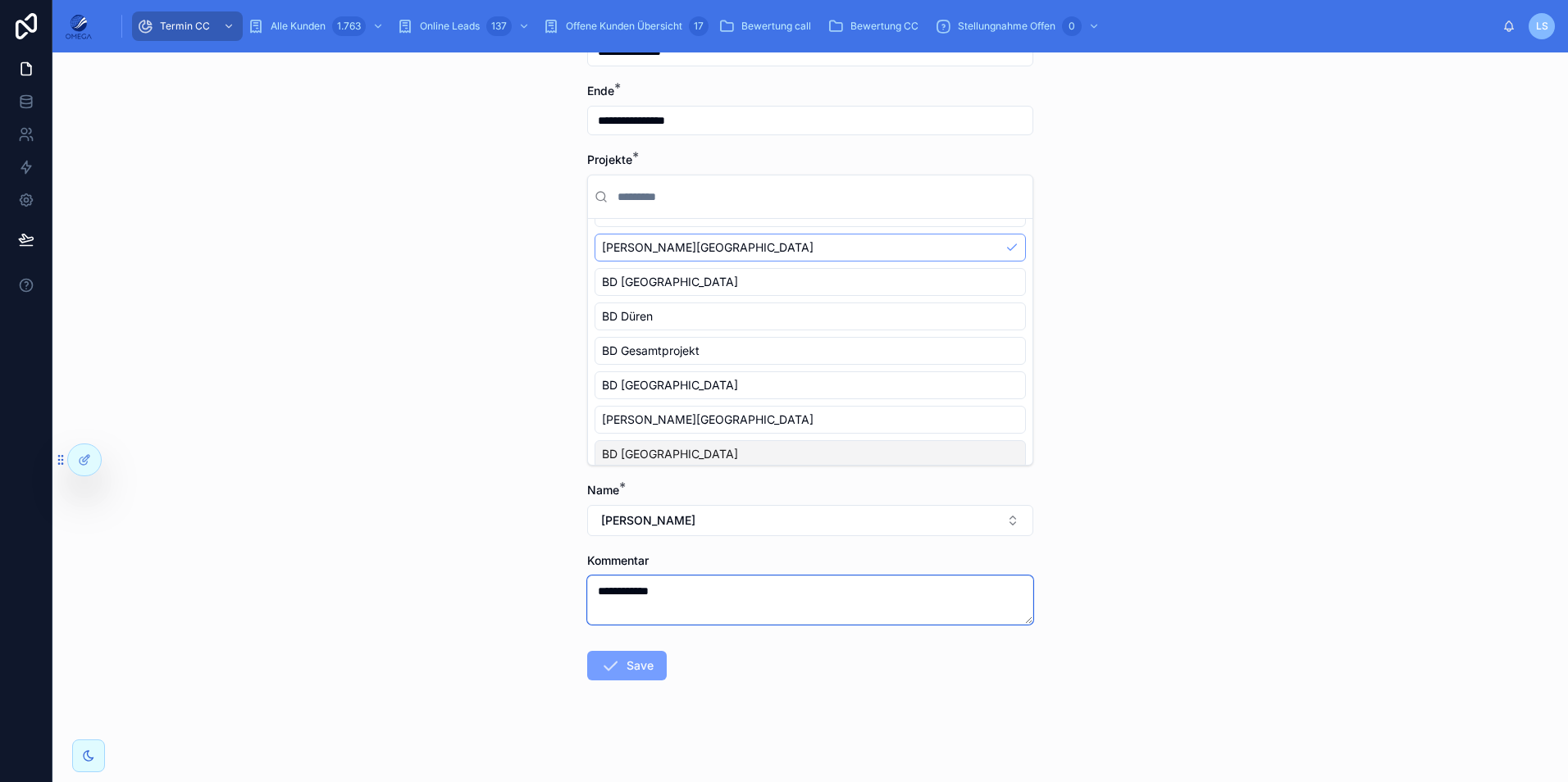
type textarea "**********"
click at [638, 662] on button "Save" at bounding box center [627, 665] width 79 height 29
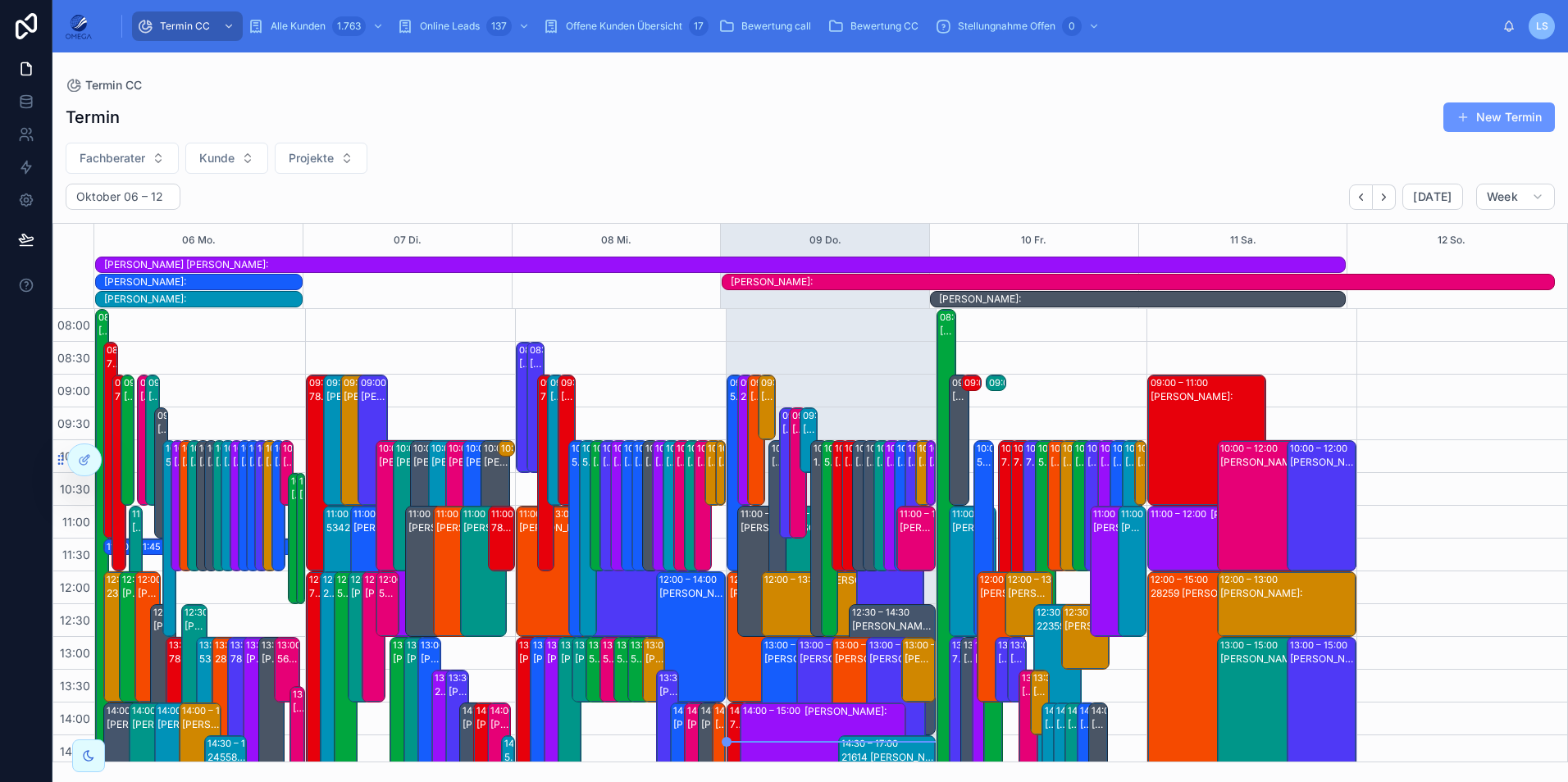
scroll to position [400, 0]
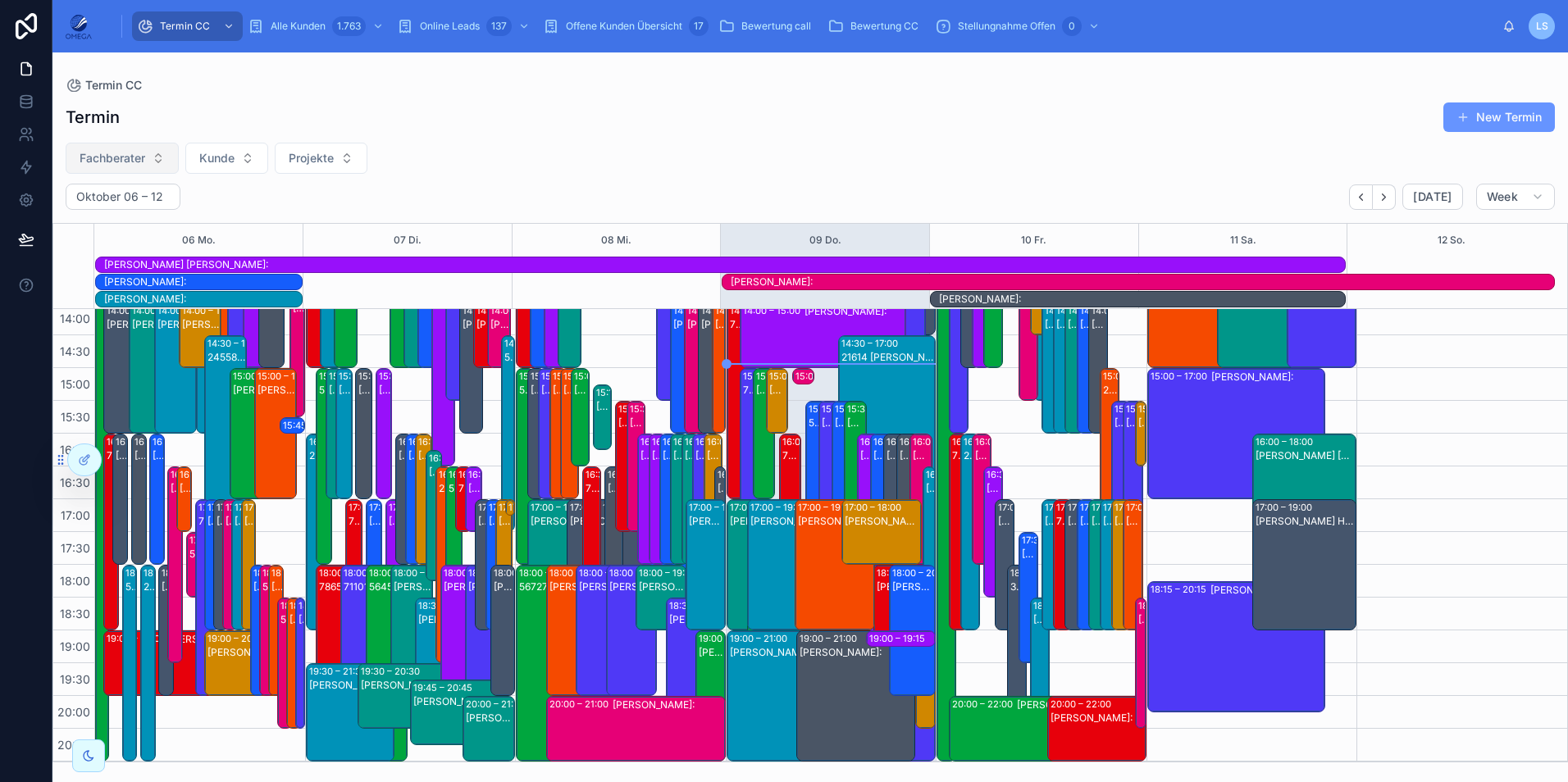
click at [135, 161] on span "Fachberater" at bounding box center [112, 157] width 66 height 16
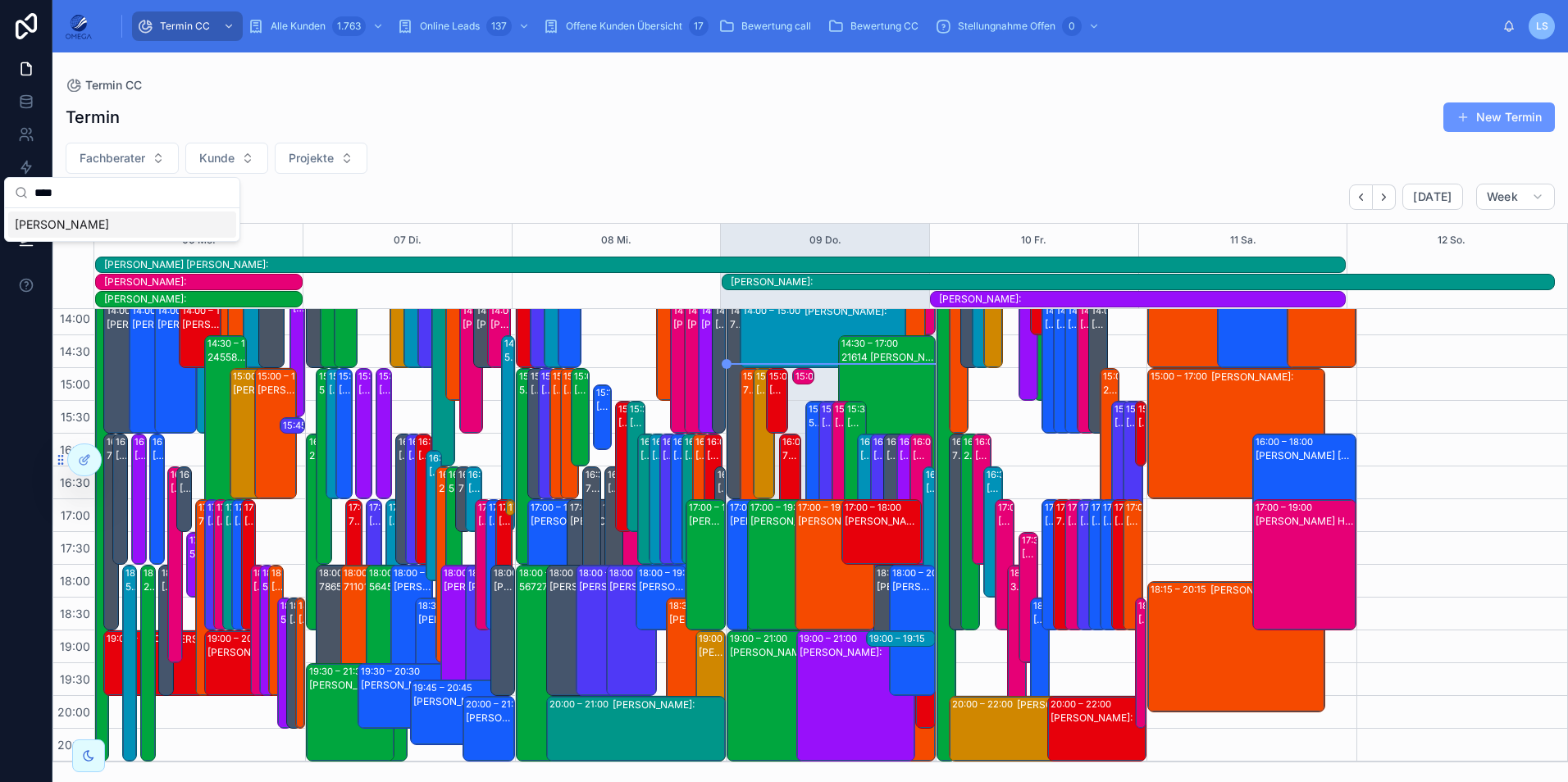
type input "****"
click at [110, 217] on div "[PERSON_NAME]" at bounding box center [122, 224] width 228 height 26
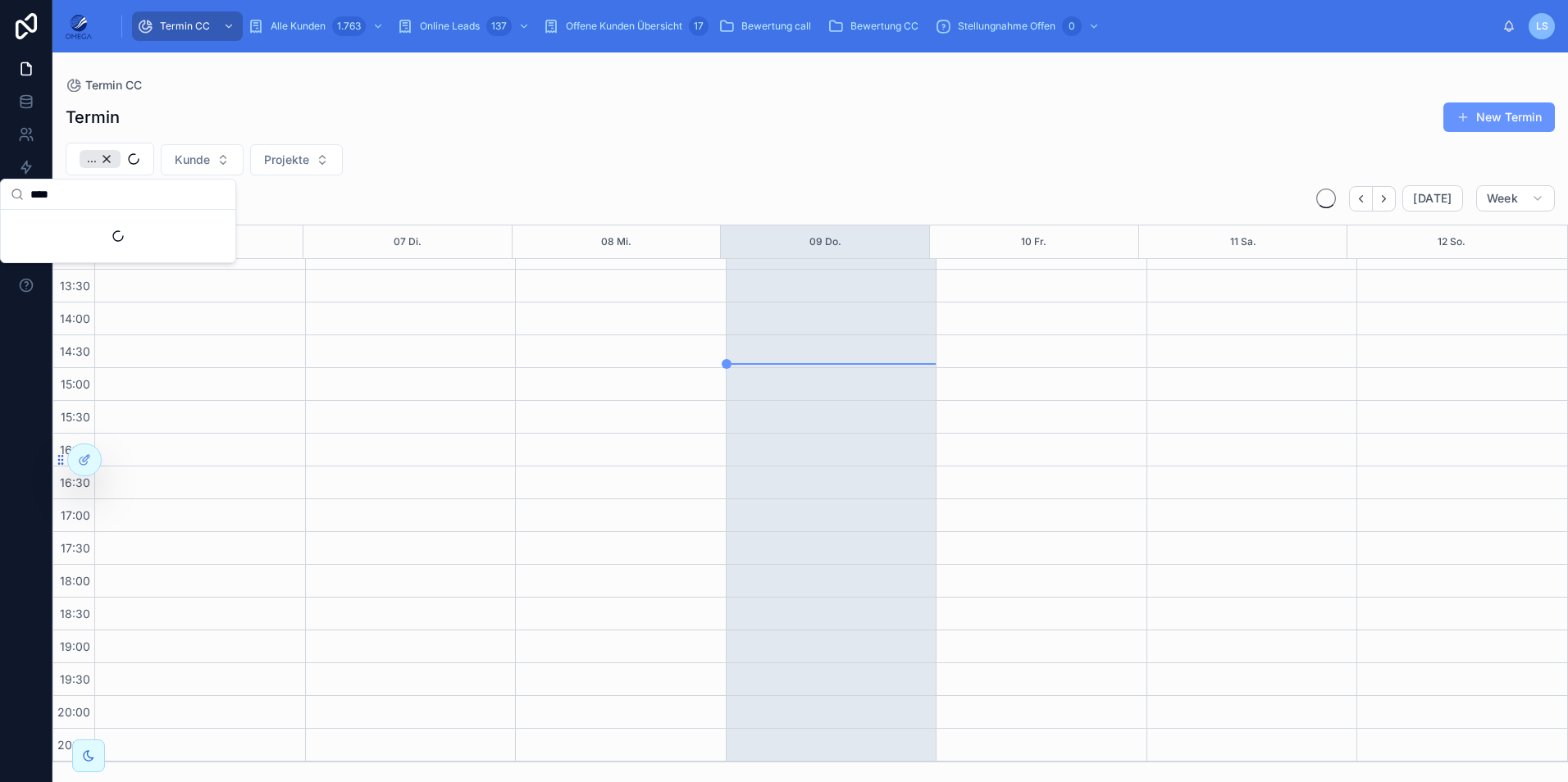
scroll to position [350, 0]
click at [1095, 149] on div "... Kunde Projekte" at bounding box center [810, 158] width 1516 height 33
click at [1395, 205] on button "Next" at bounding box center [1384, 199] width 23 height 25
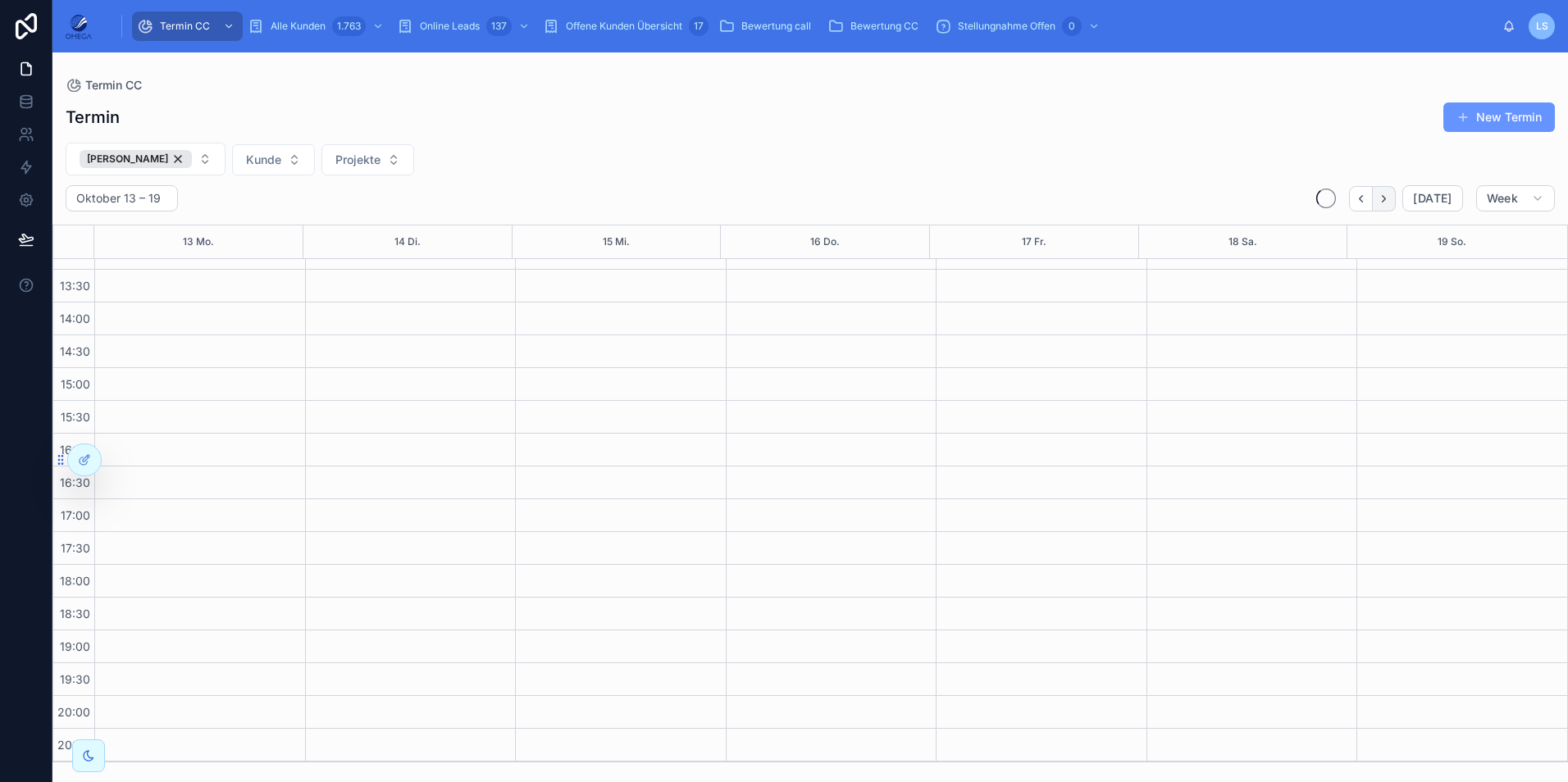
click at [1395, 205] on button "Next" at bounding box center [1384, 199] width 23 height 25
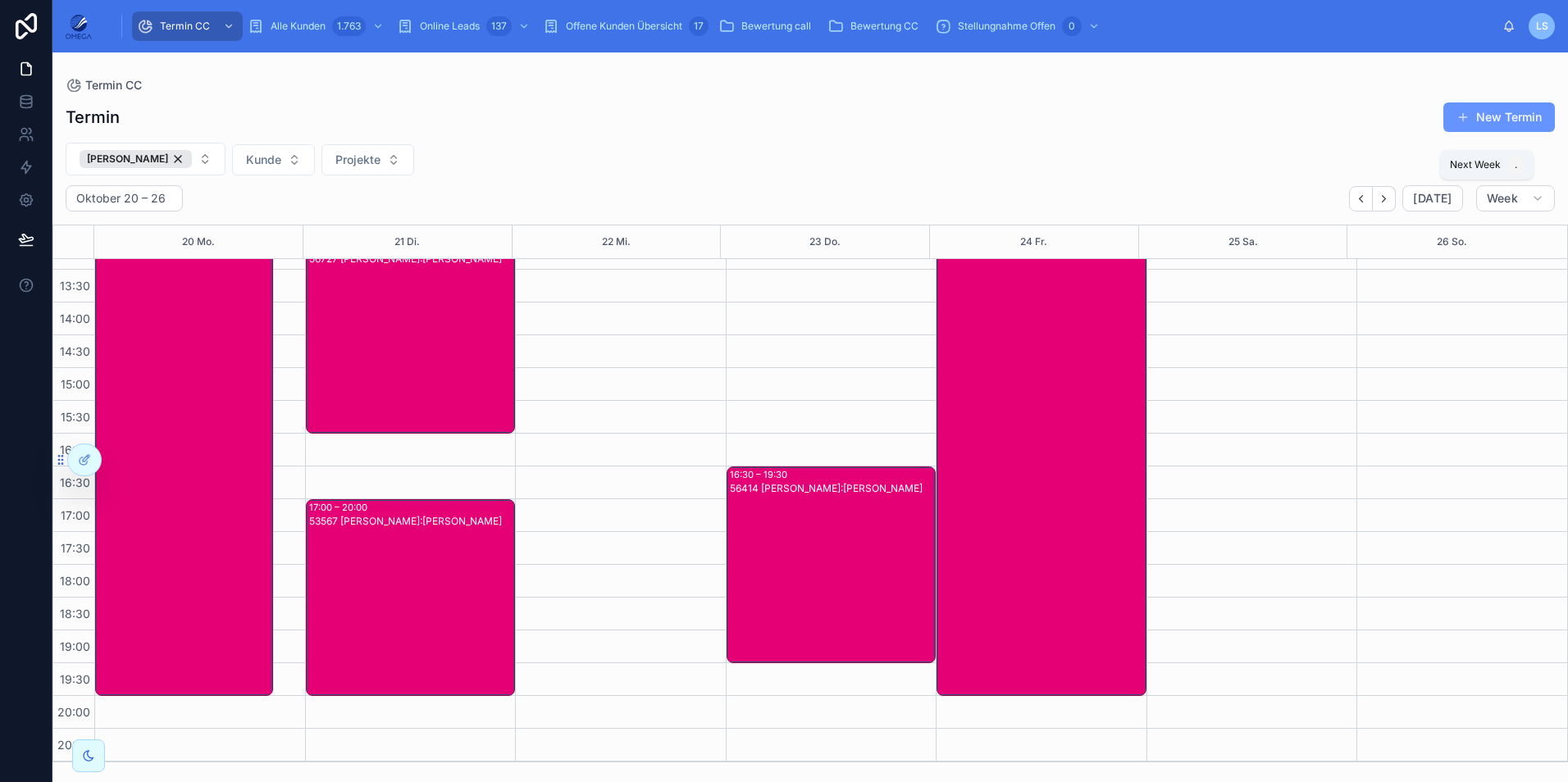
click at [1395, 205] on button "Next" at bounding box center [1384, 199] width 23 height 25
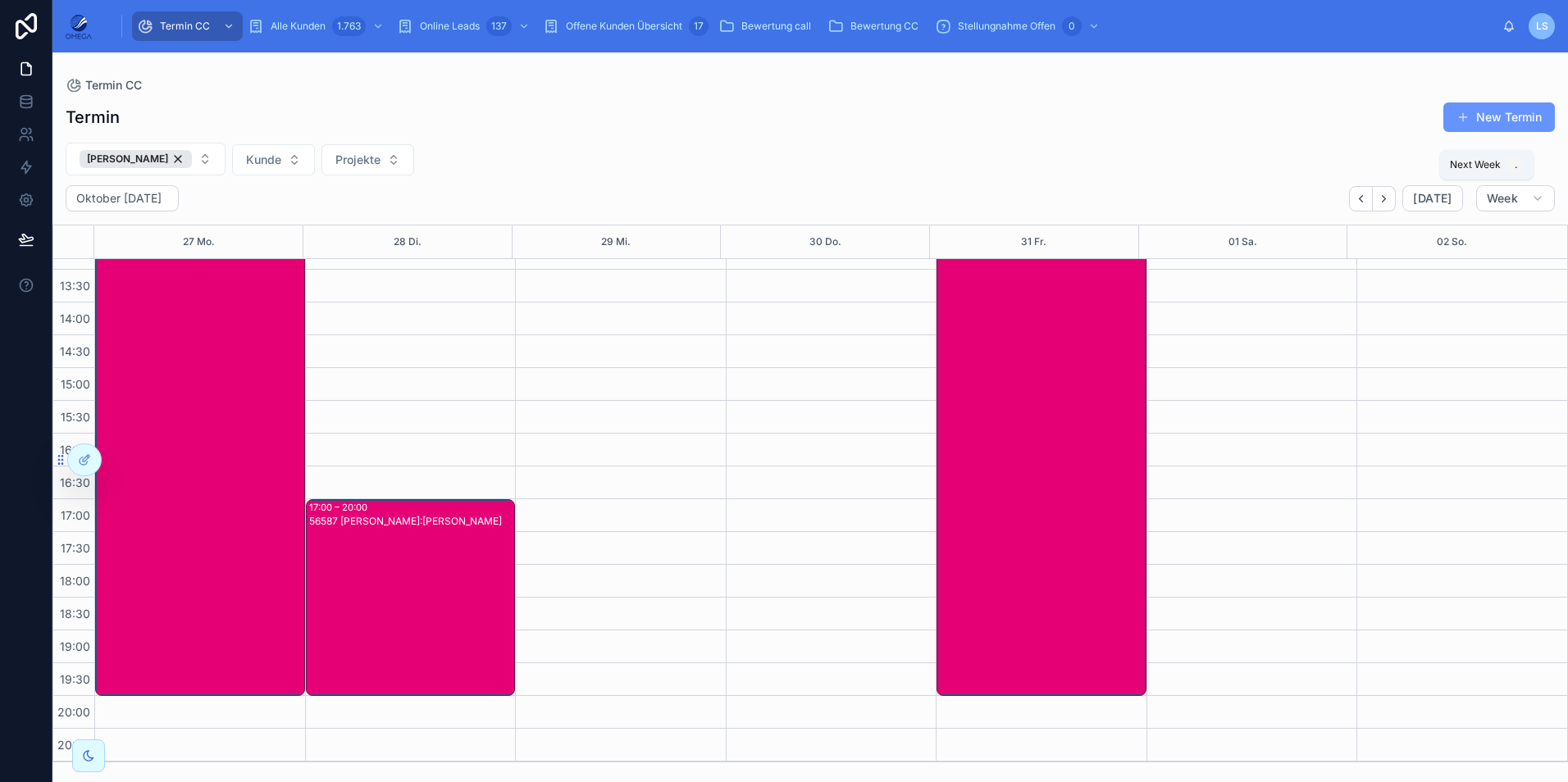
click at [1395, 205] on button "Next" at bounding box center [1384, 199] width 23 height 25
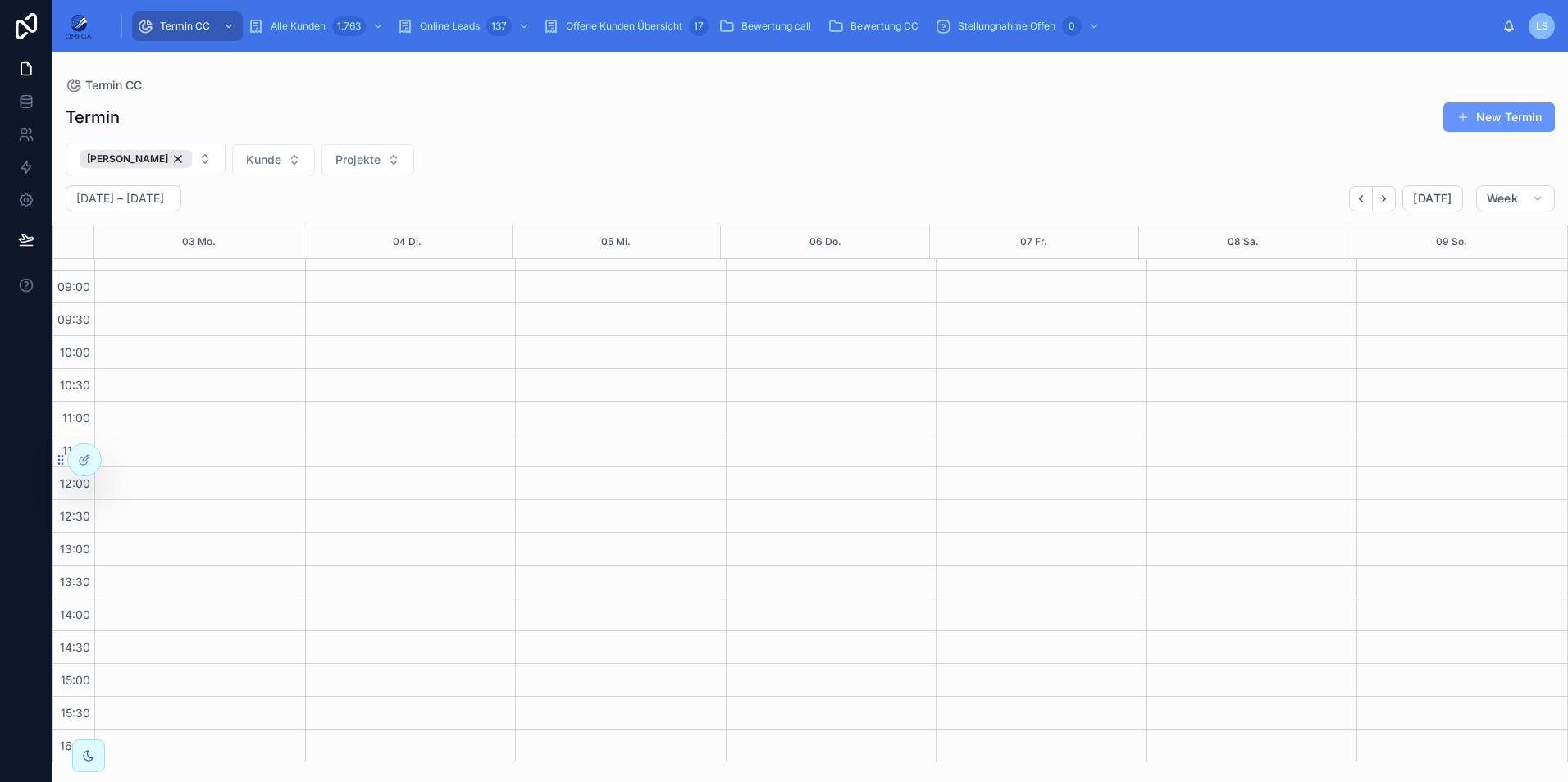
scroll to position [82, 0]
click at [1368, 201] on icon "Back" at bounding box center [1361, 199] width 13 height 13
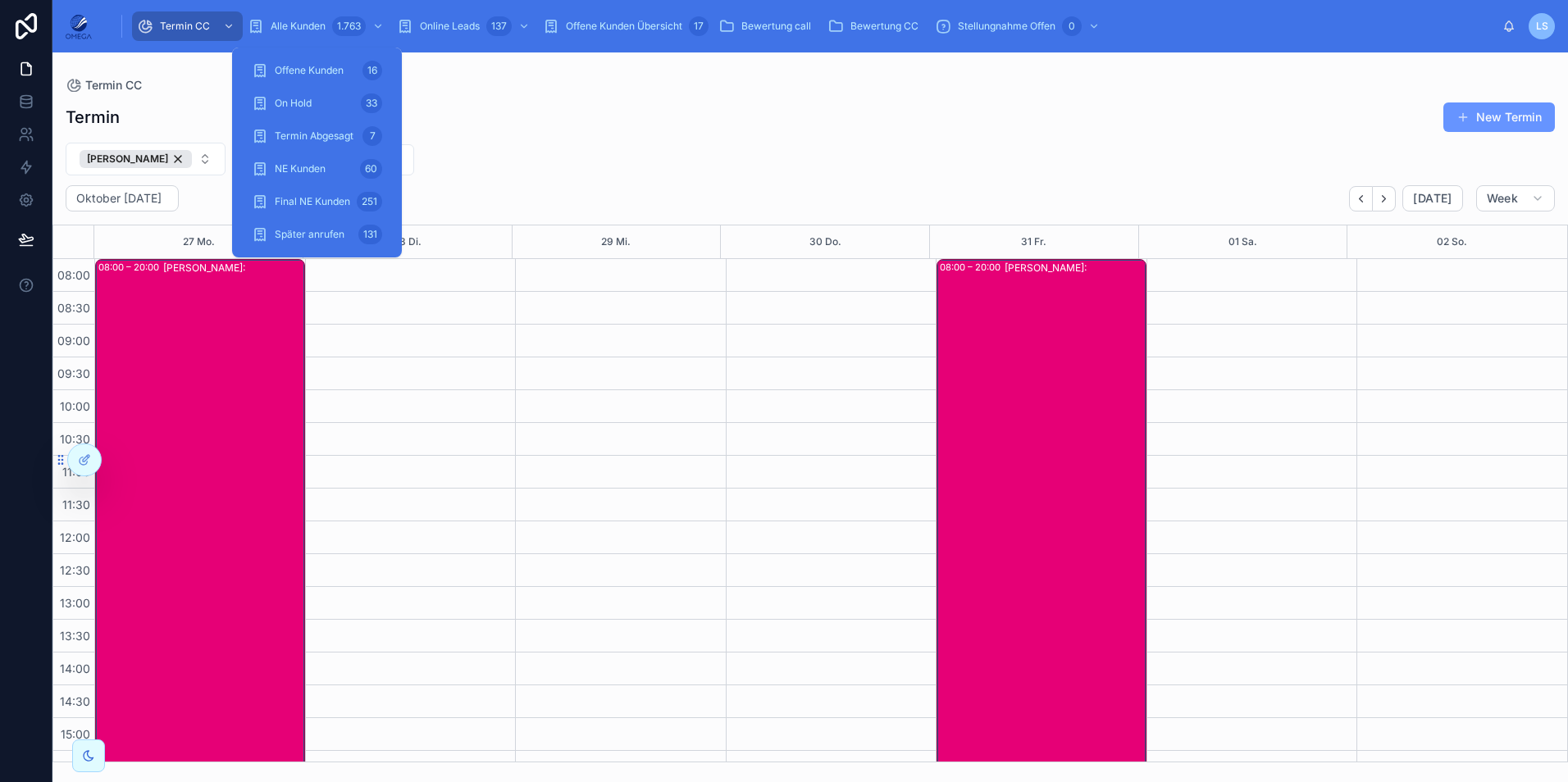
click at [341, 32] on div "1.763" at bounding box center [349, 25] width 34 height 19
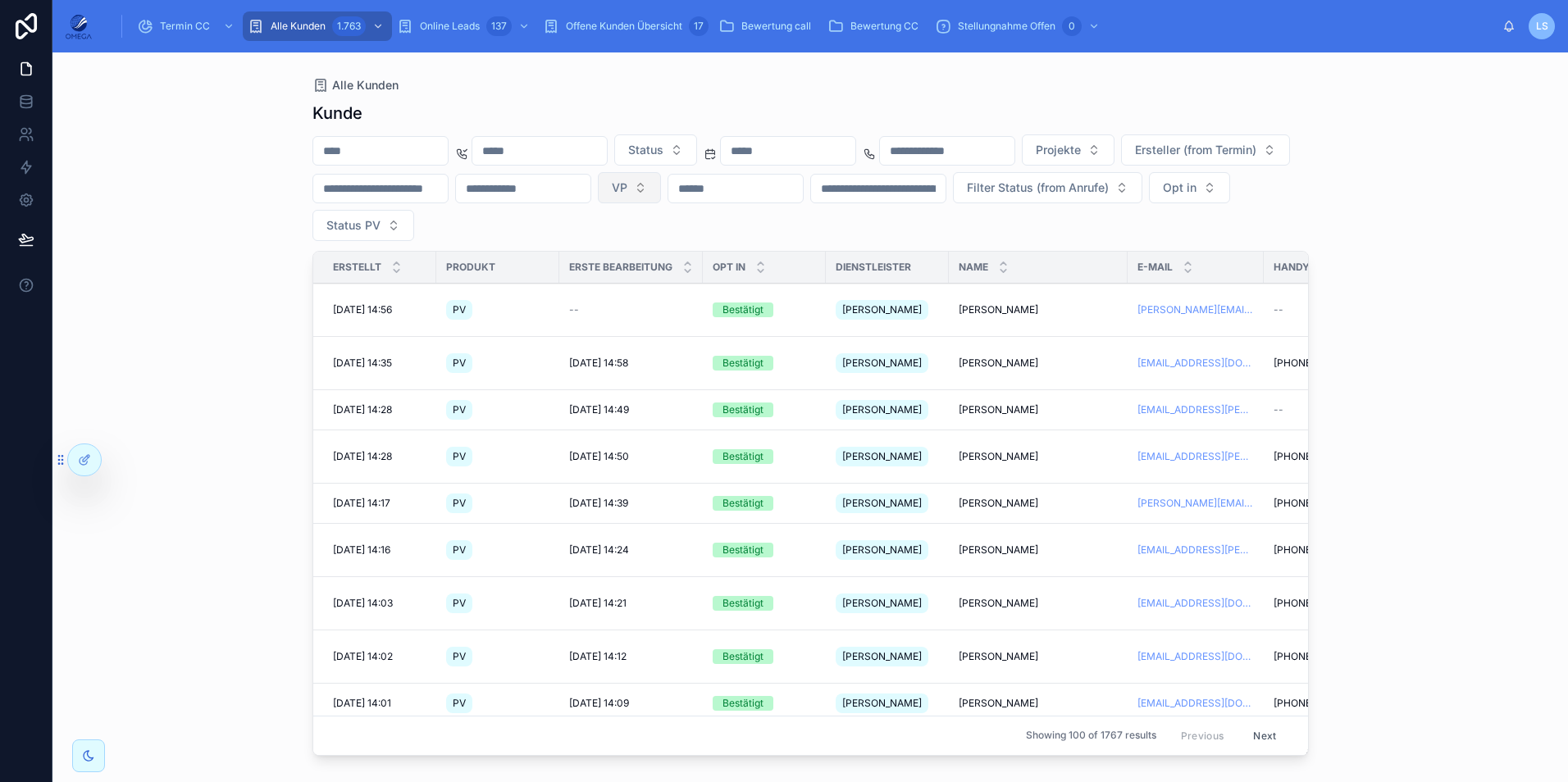
click at [661, 194] on button "VP" at bounding box center [629, 188] width 63 height 31
type input "****"
click at [856, 254] on span "Thomas Weber" at bounding box center [829, 253] width 94 height 16
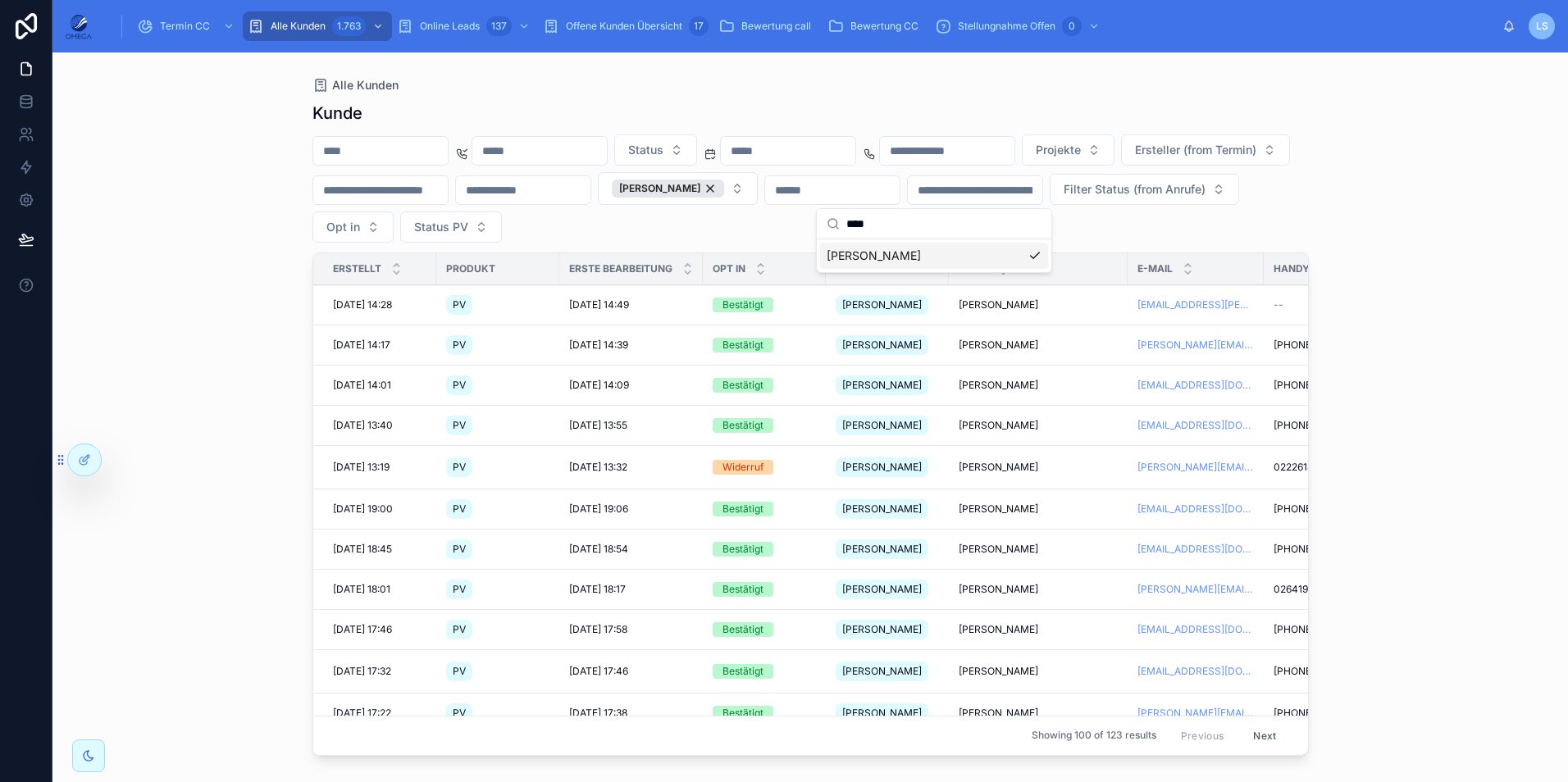
click at [1121, 231] on div "Status Projekte Ersteller (from Termin) Thomas Weber Filter Status (from Anrufe…" at bounding box center [810, 189] width 996 height 109
click at [1000, 383] on span "Julian Betker" at bounding box center [999, 386] width 79 height 13
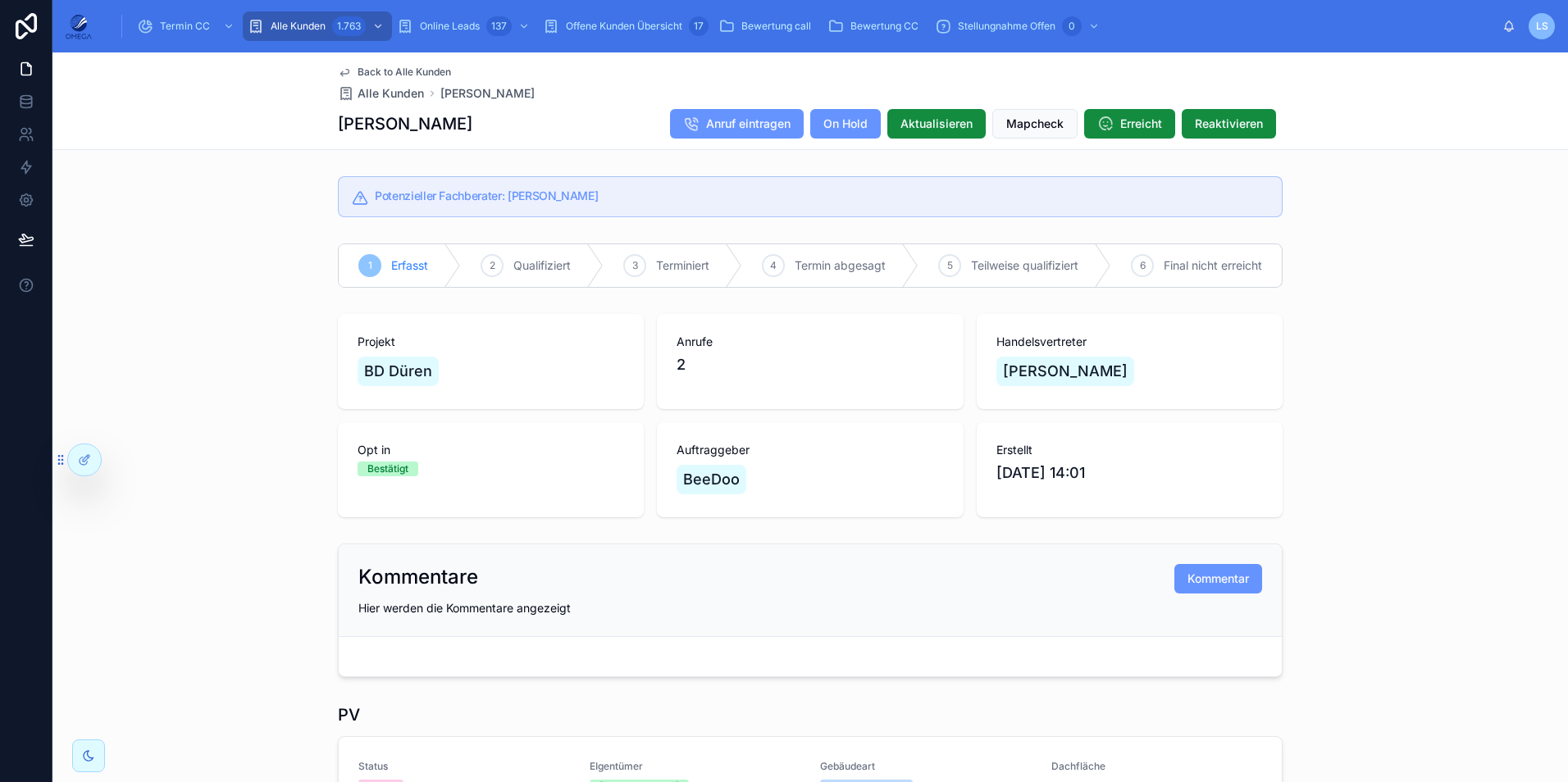
scroll to position [53, 0]
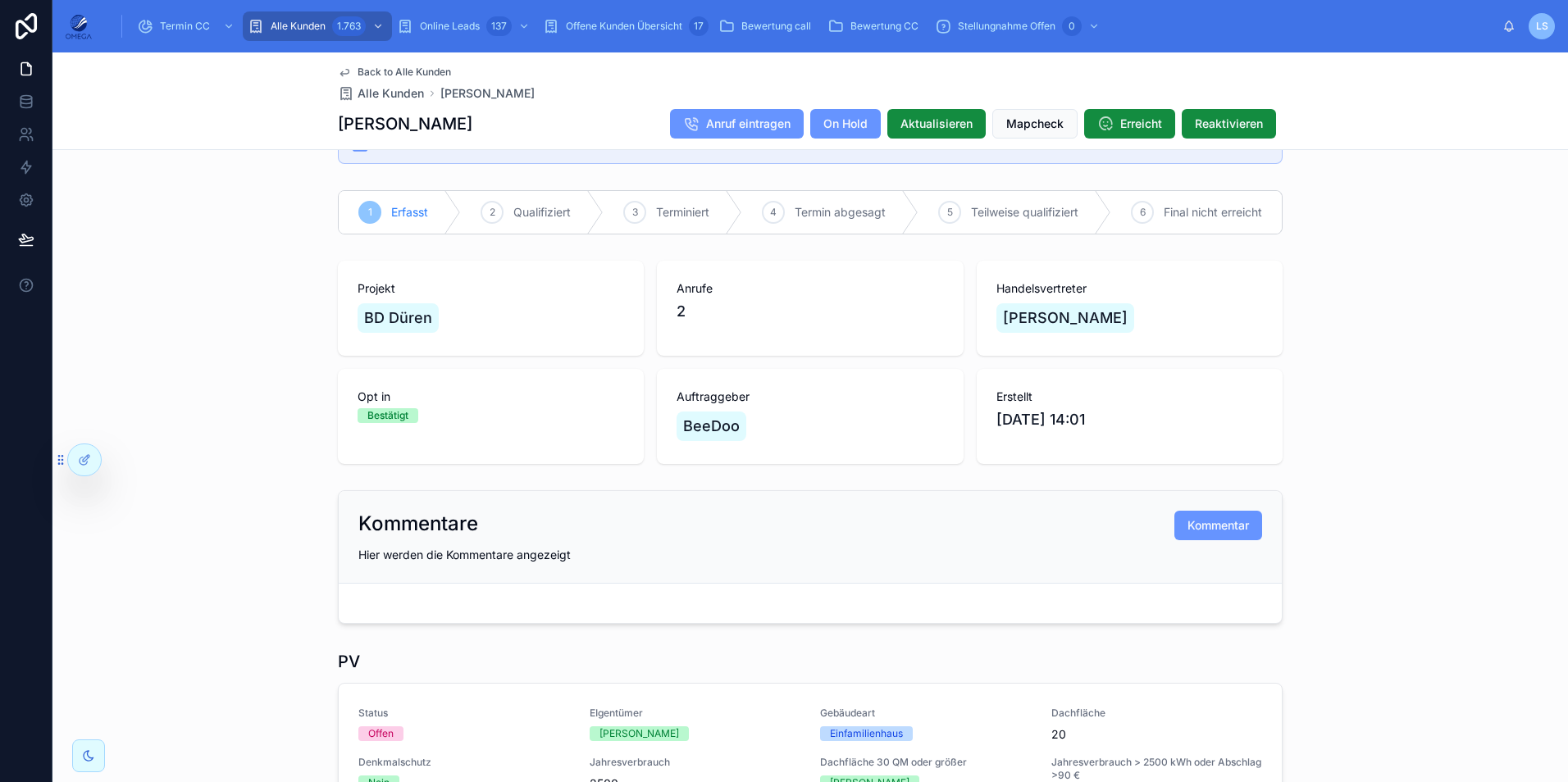
click at [443, 72] on span "Back to Alle Kunden" at bounding box center [404, 72] width 93 height 13
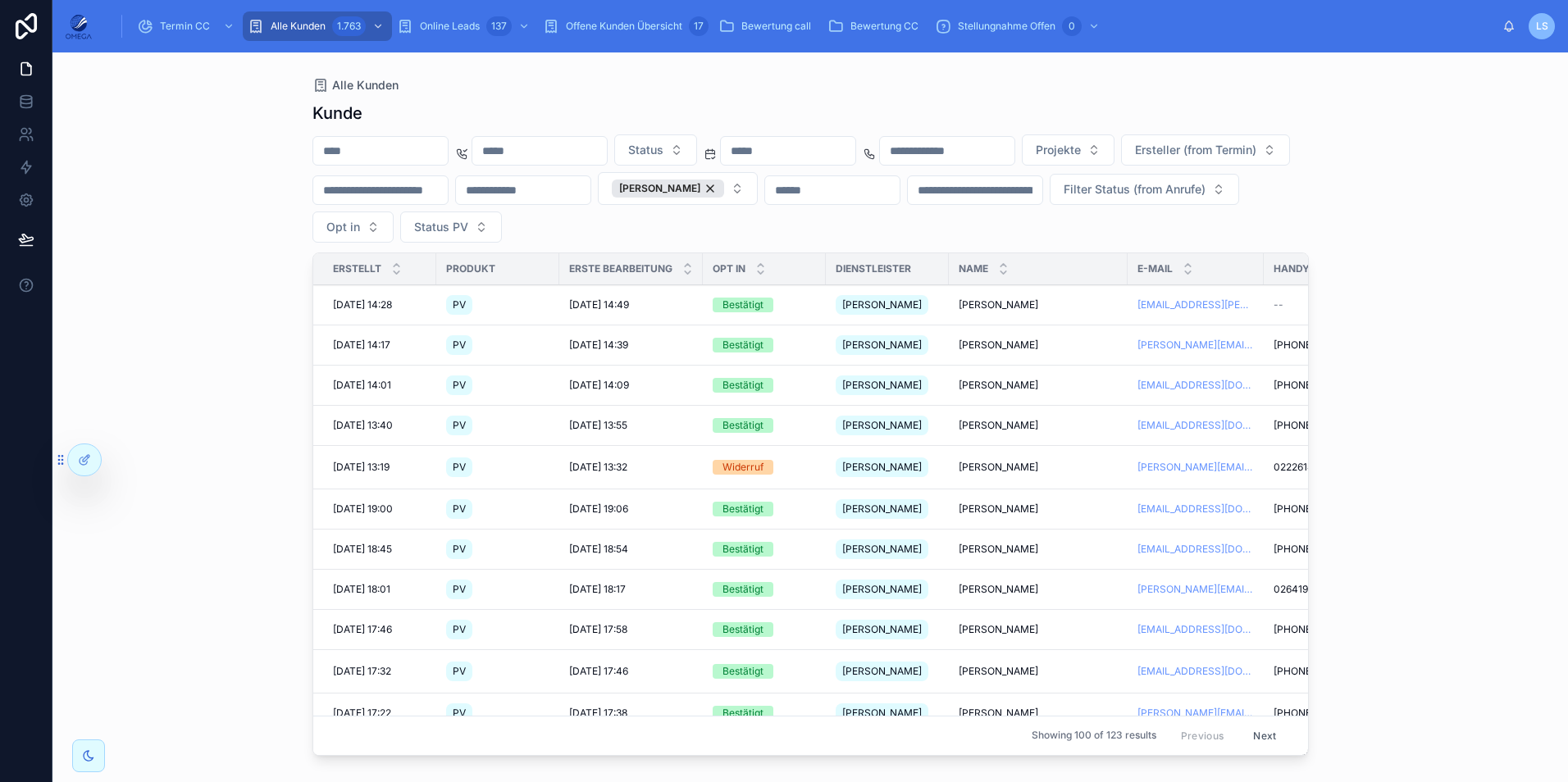
click at [1007, 426] on span "Oliver Opitz" at bounding box center [999, 426] width 79 height 13
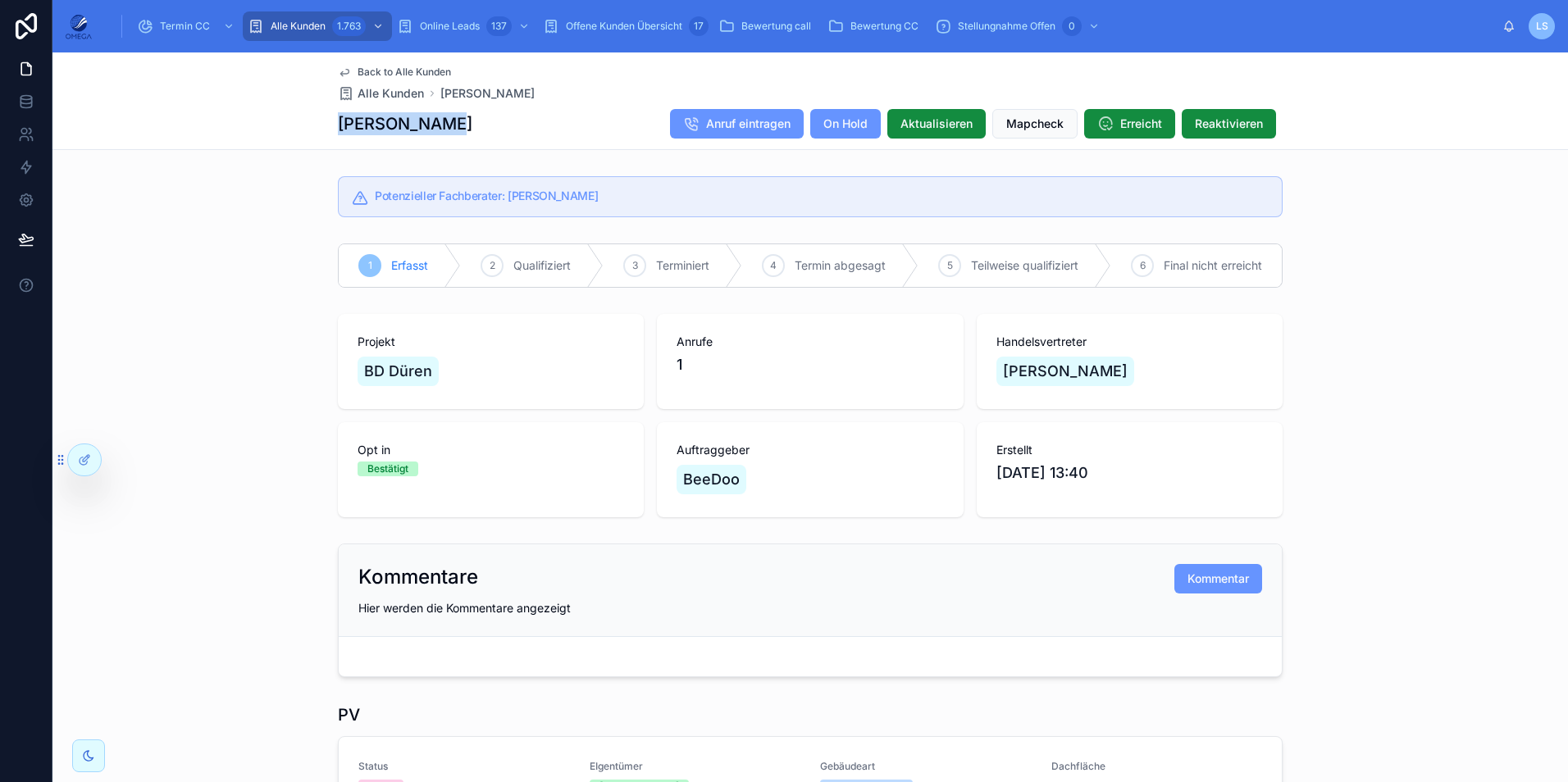
drag, startPoint x: 424, startPoint y: 129, endPoint x: 333, endPoint y: 130, distance: 91.0
click at [338, 130] on div "Oliver Opitz Anruf eintragen On Hold Aktualisieren Mapcheck Erreicht Reaktivier…" at bounding box center [810, 124] width 945 height 31
copy h1 "Oliver Opitz"
